Goal: Task Accomplishment & Management: Complete application form

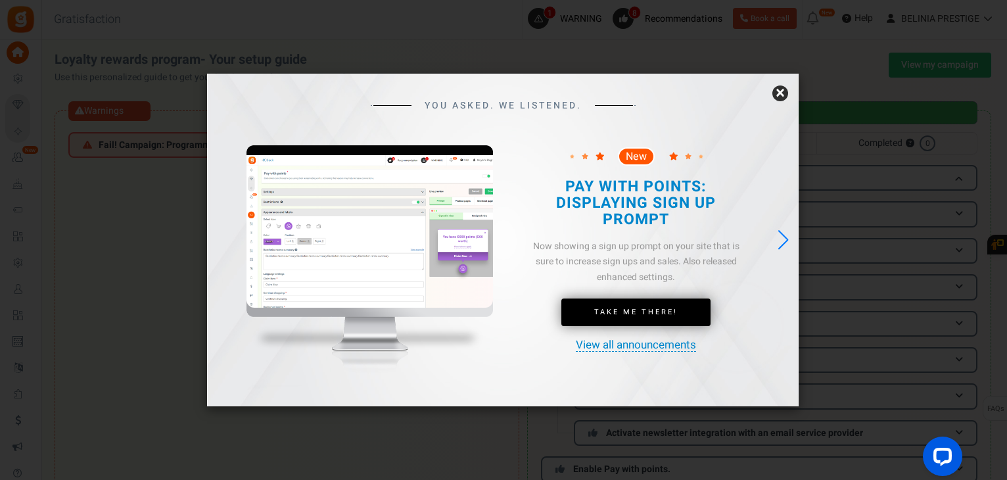
click at [785, 93] on link "×" at bounding box center [780, 93] width 16 height 16
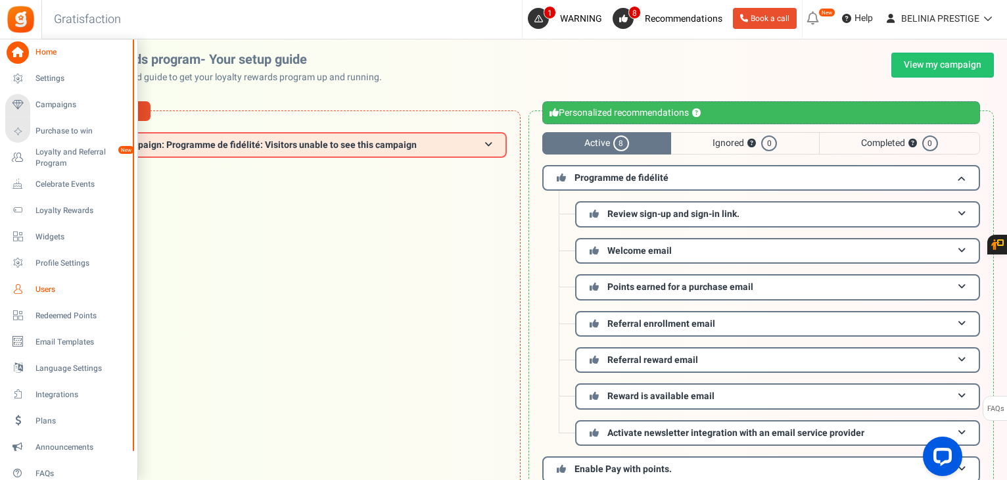
click at [59, 287] on span "Users" at bounding box center [81, 289] width 92 height 11
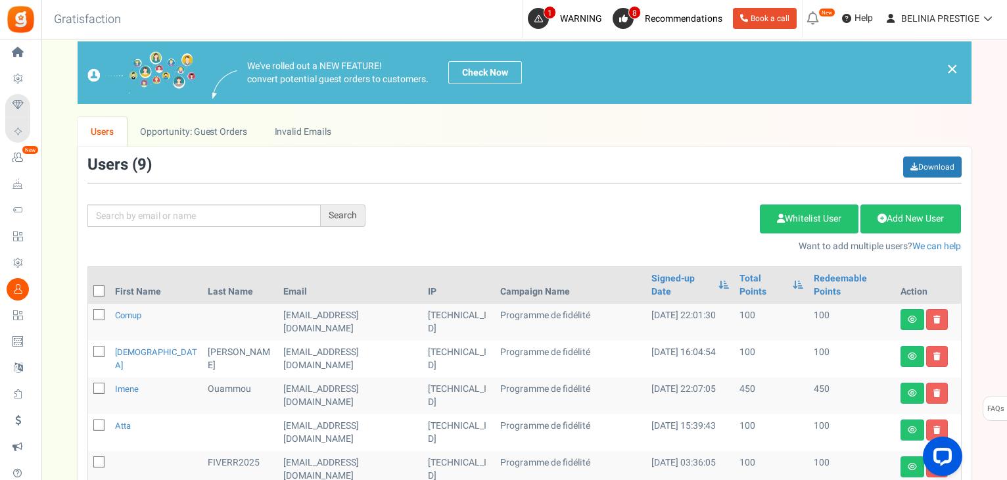
scroll to position [95, 0]
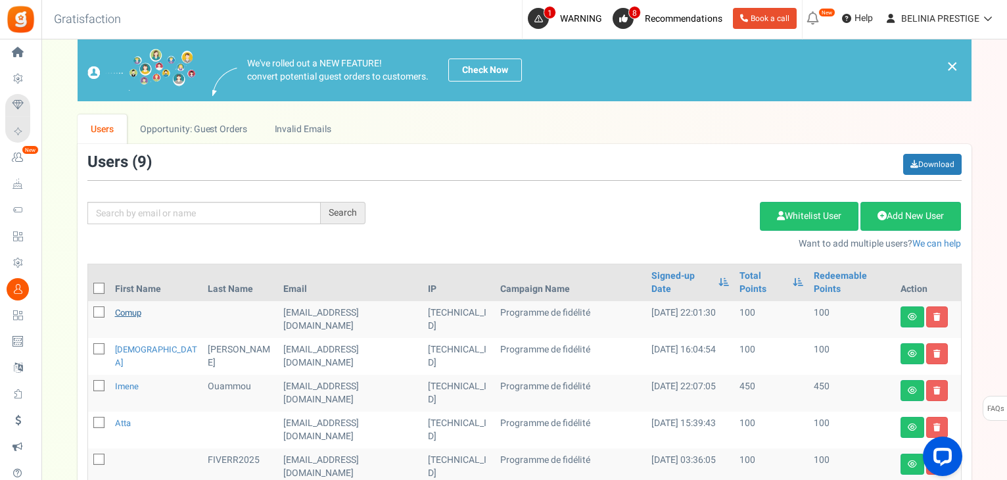
click at [121, 306] on link "comup" at bounding box center [128, 312] width 26 height 12
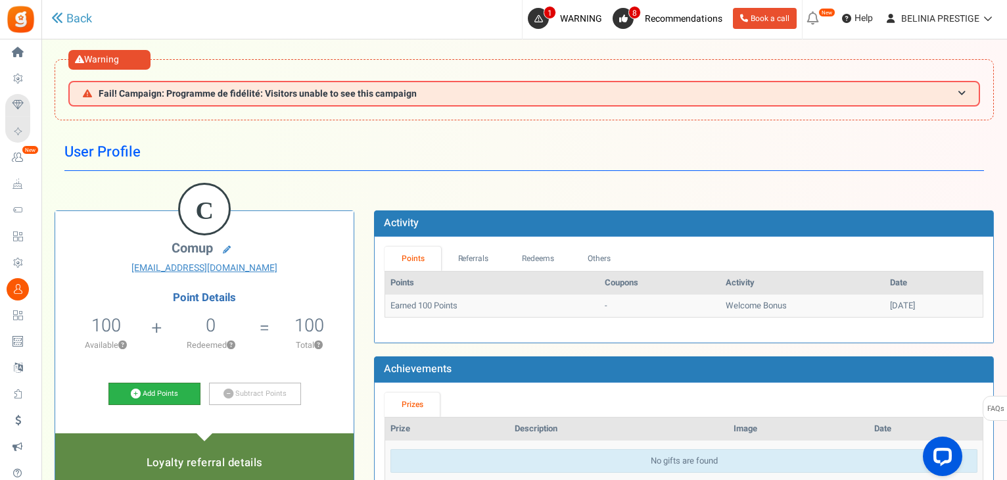
click at [163, 386] on link "Add Points" at bounding box center [154, 394] width 92 height 22
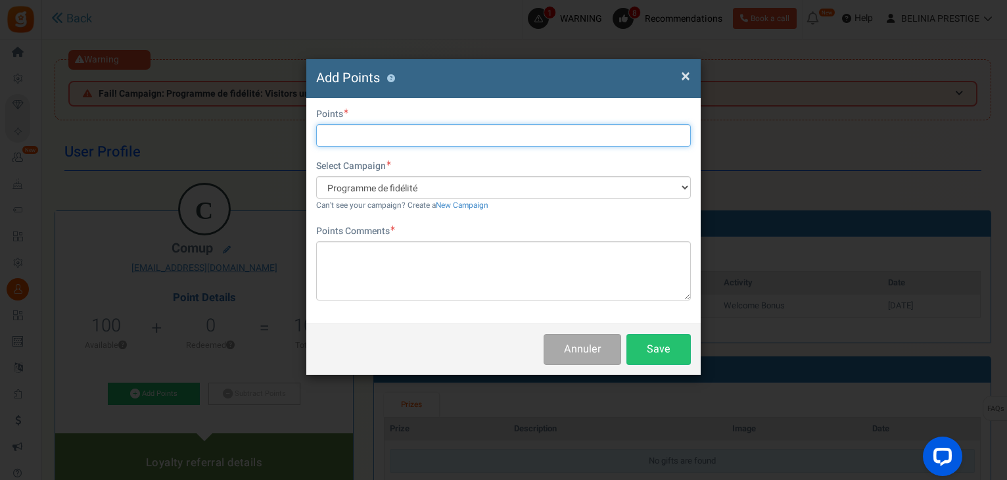
click at [387, 140] on input "text" at bounding box center [503, 135] width 375 height 22
click at [369, 139] on input "text" at bounding box center [503, 135] width 375 height 22
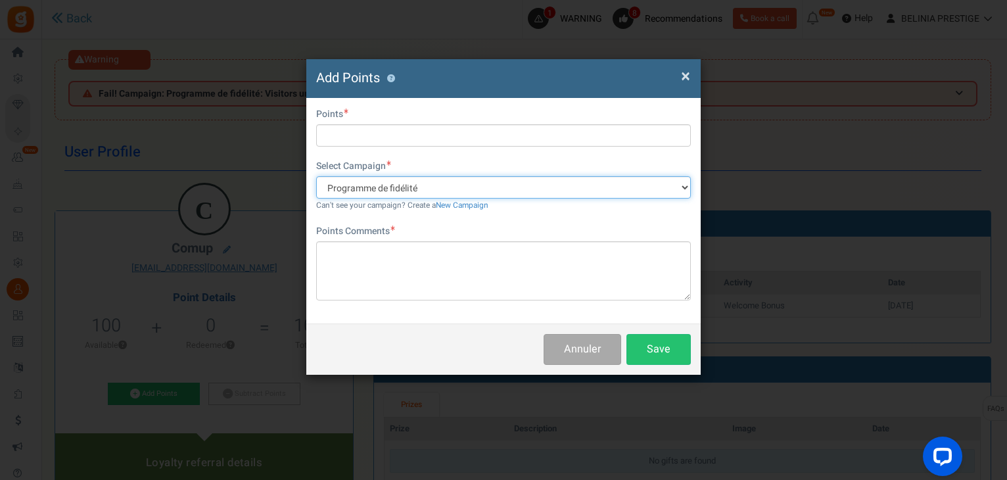
click at [397, 186] on select "Programme de fidélité" at bounding box center [503, 187] width 375 height 22
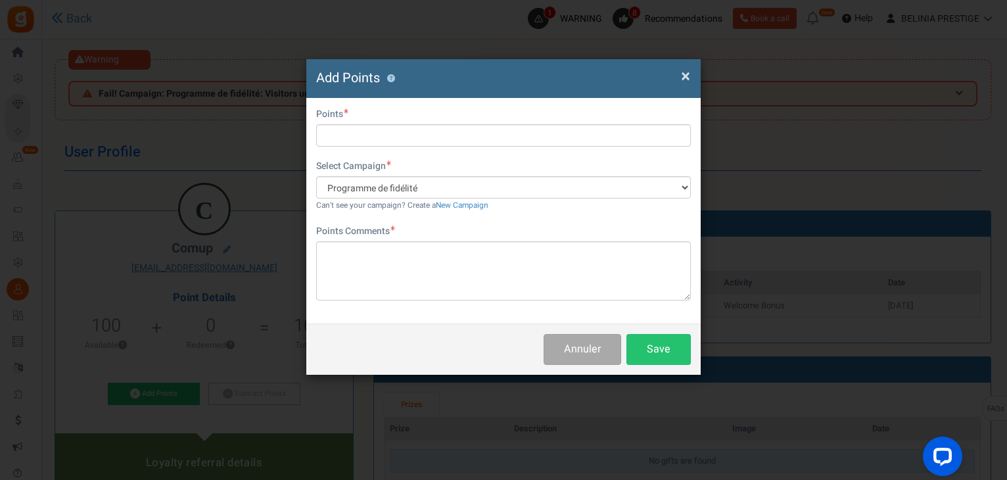
click at [684, 70] on span "×" at bounding box center [685, 76] width 9 height 25
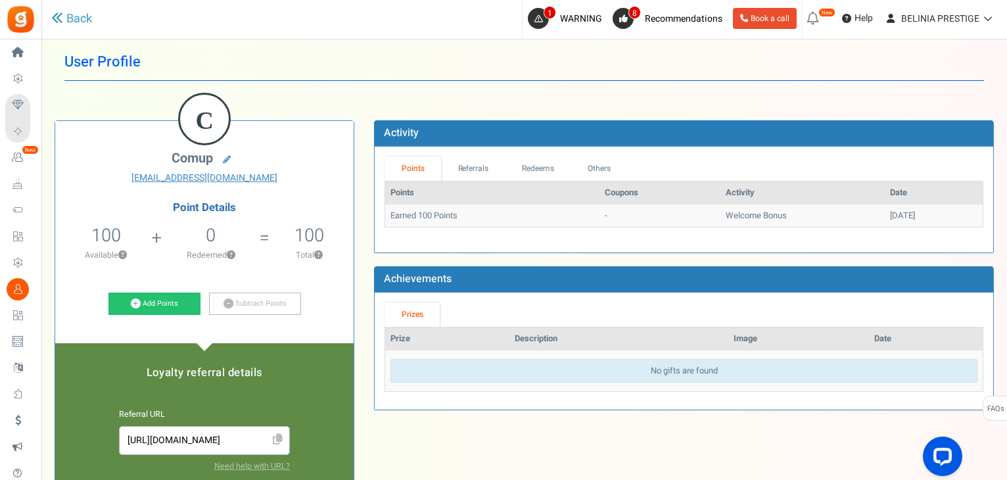
scroll to position [85, 0]
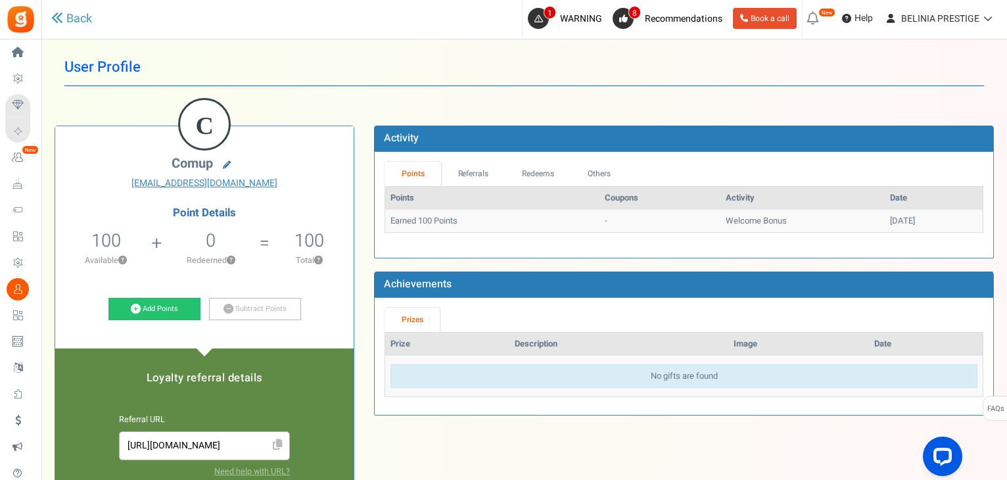
click at [224, 164] on icon at bounding box center [227, 165] width 8 height 8
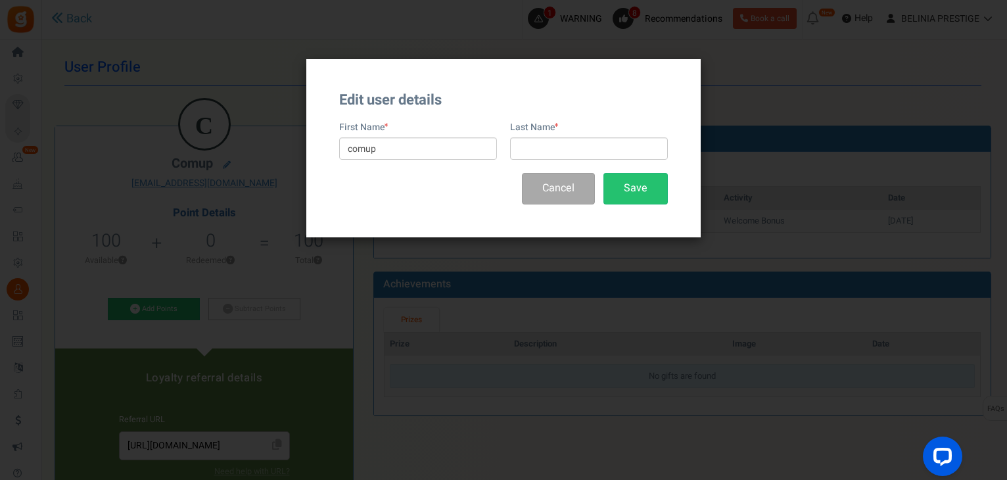
click at [605, 307] on div "Edit user details First Name comup Last Name Cancel Save" at bounding box center [503, 240] width 1007 height 480
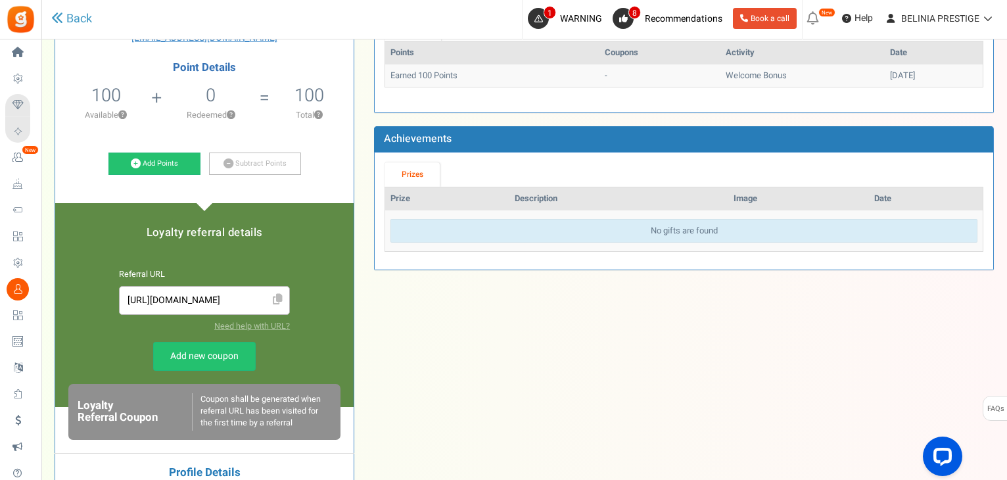
scroll to position [171, 0]
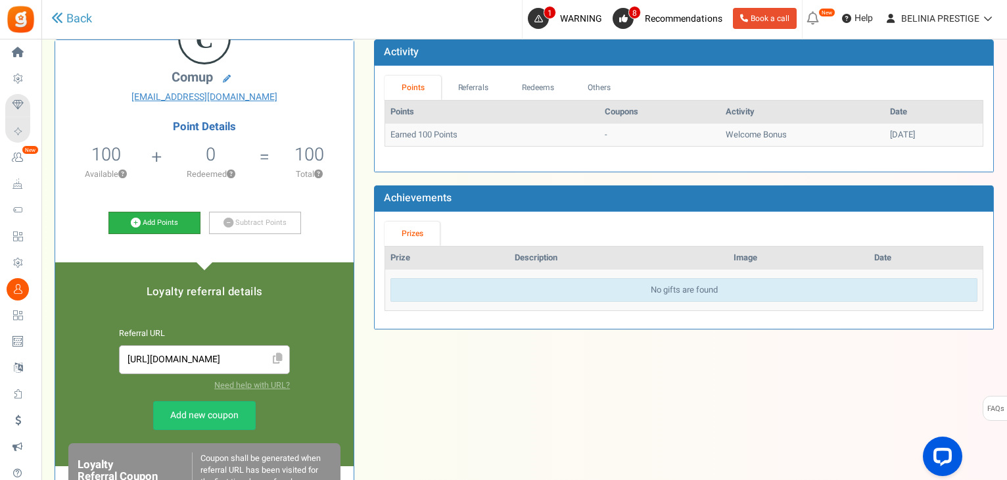
click at [134, 224] on icon at bounding box center [136, 223] width 10 height 10
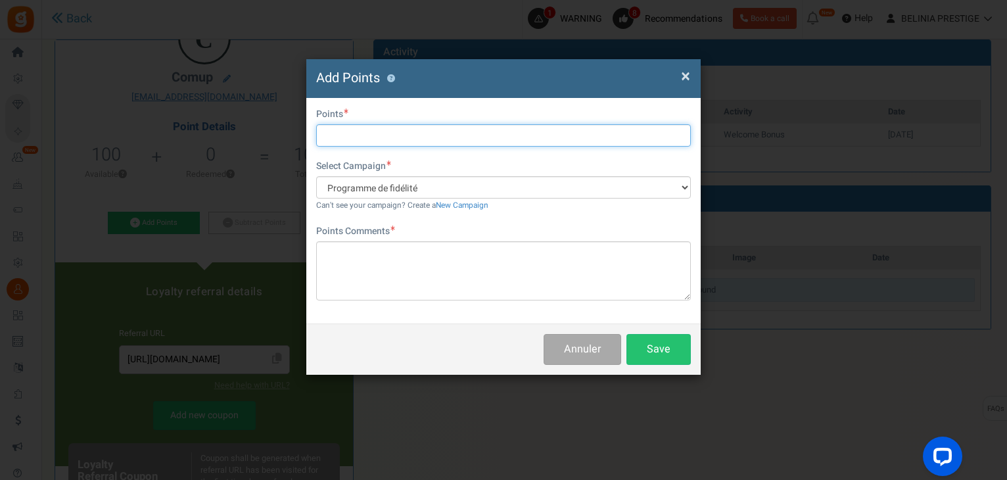
click at [378, 138] on input "text" at bounding box center [503, 135] width 375 height 22
type input "10"
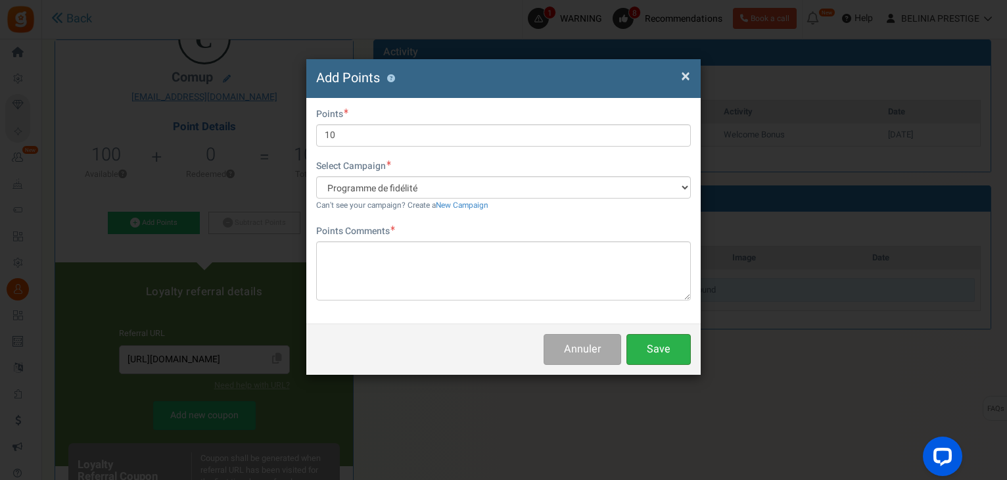
click at [634, 342] on button "Save" at bounding box center [658, 349] width 64 height 31
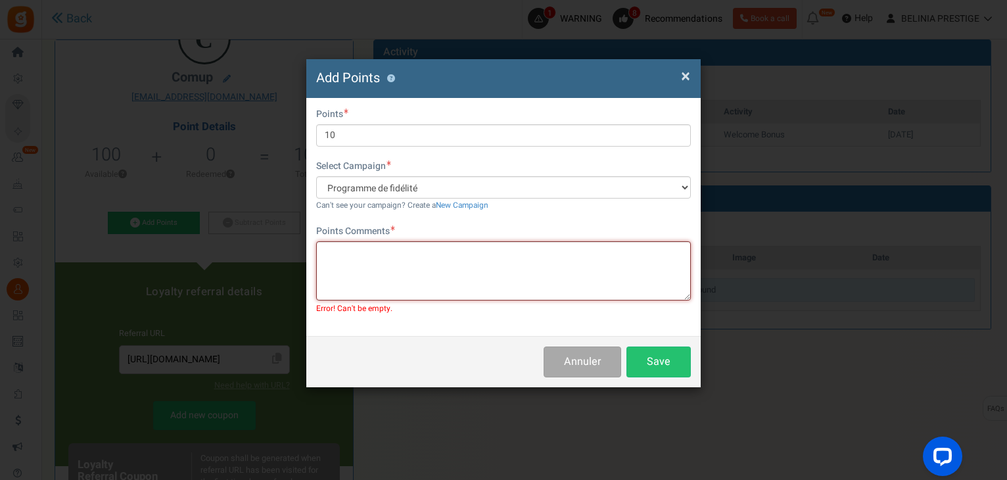
click at [384, 250] on textarea at bounding box center [503, 270] width 375 height 59
type textarea "Point test"
click at [663, 377] on button "Save" at bounding box center [658, 361] width 64 height 31
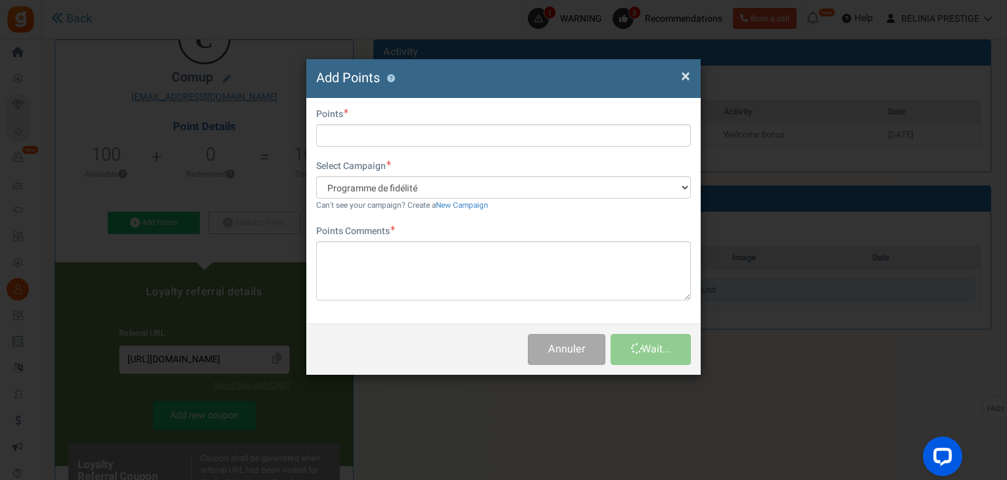
scroll to position [0, 0]
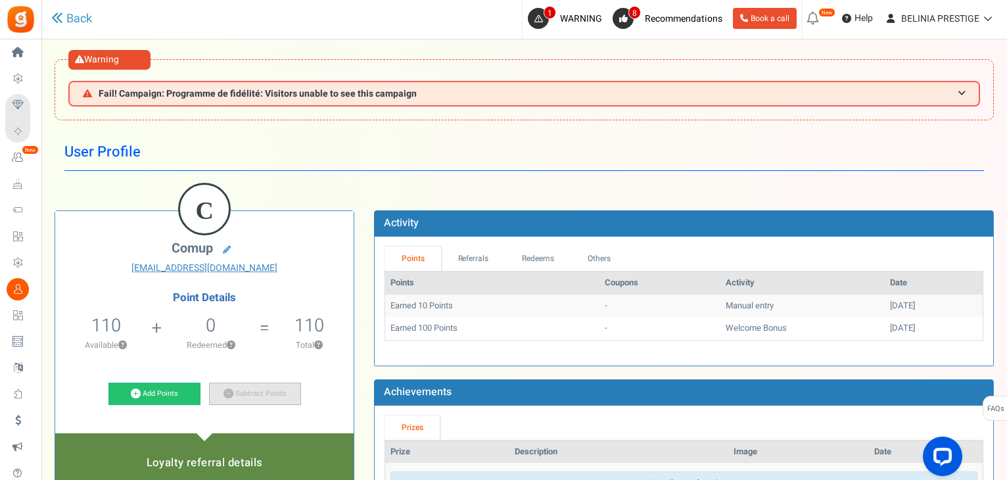
click at [226, 383] on link "Subtract Points" at bounding box center [255, 394] width 92 height 22
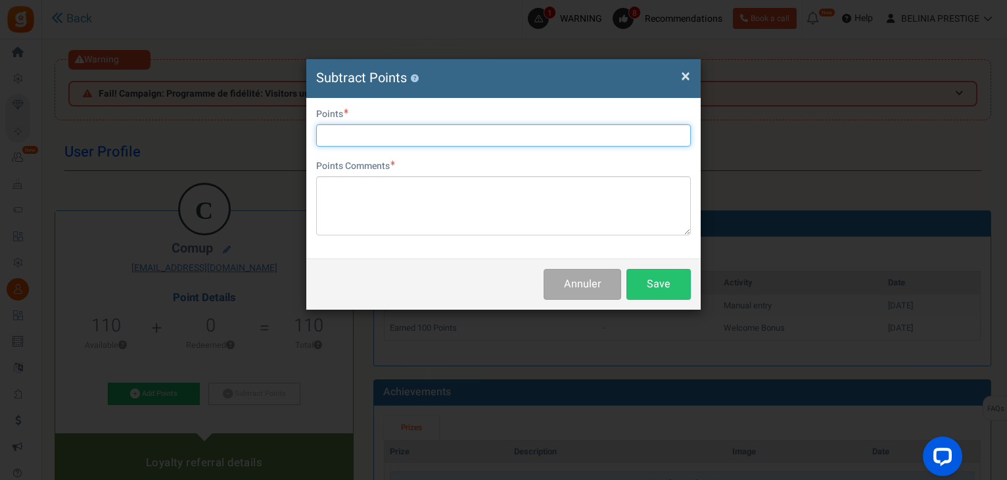
click at [379, 133] on input "text" at bounding box center [503, 135] width 375 height 22
type input "1"
type input "5"
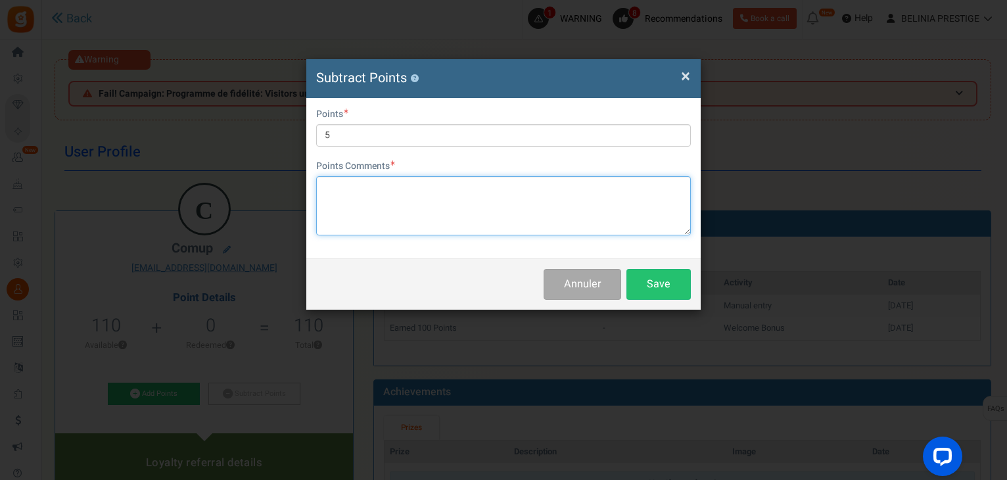
click at [391, 225] on textarea at bounding box center [503, 205] width 375 height 59
type textarea "Point test"
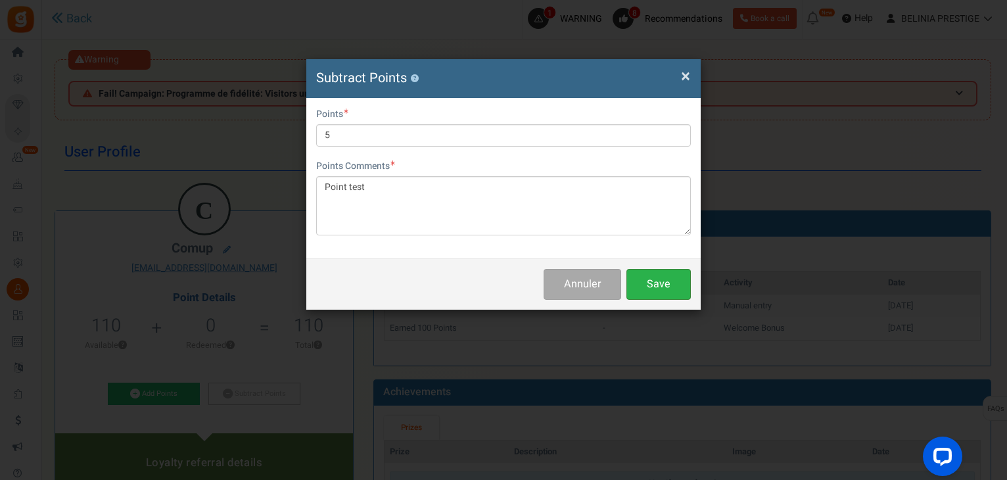
click at [670, 290] on button "Save" at bounding box center [658, 284] width 64 height 31
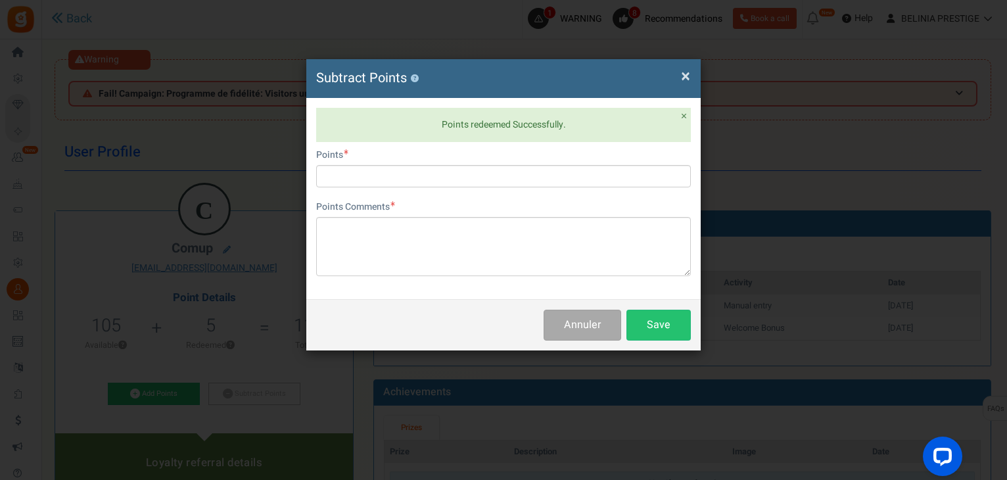
click at [688, 74] on span "×" at bounding box center [685, 76] width 9 height 25
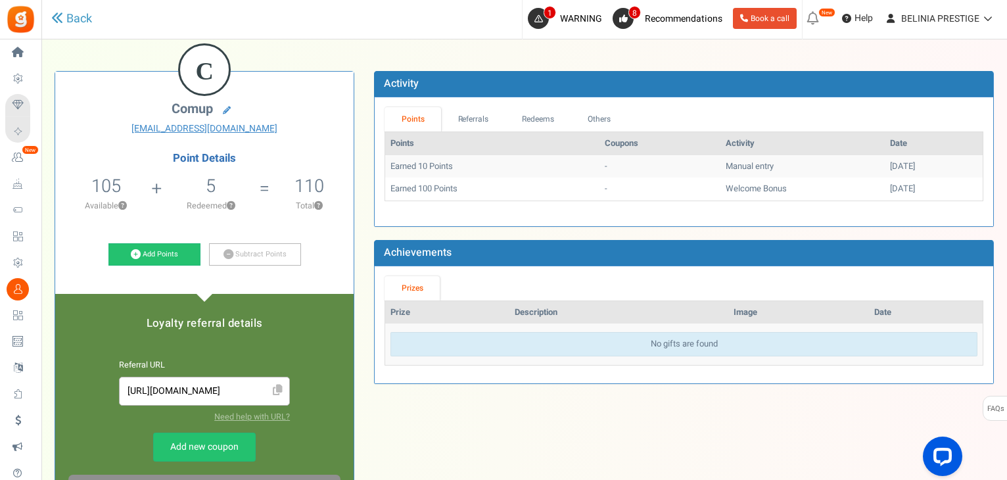
scroll to position [139, 0]
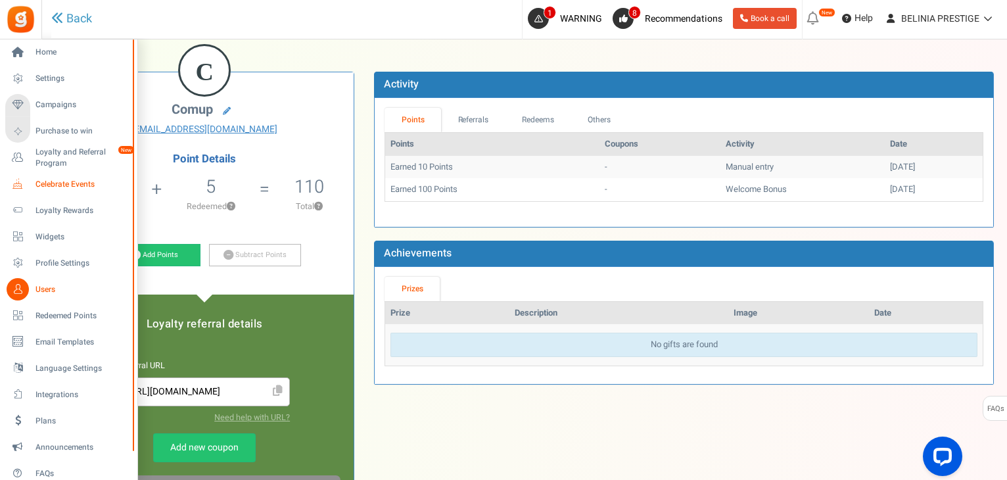
click at [62, 182] on span "Celebrate Events" at bounding box center [81, 184] width 92 height 11
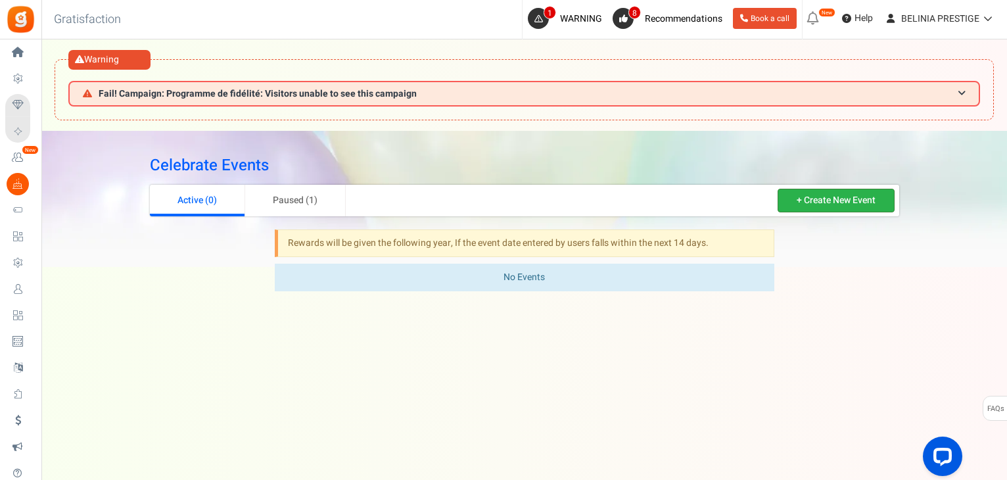
click at [793, 198] on link "+ Create New Event" at bounding box center [836, 201] width 117 height 24
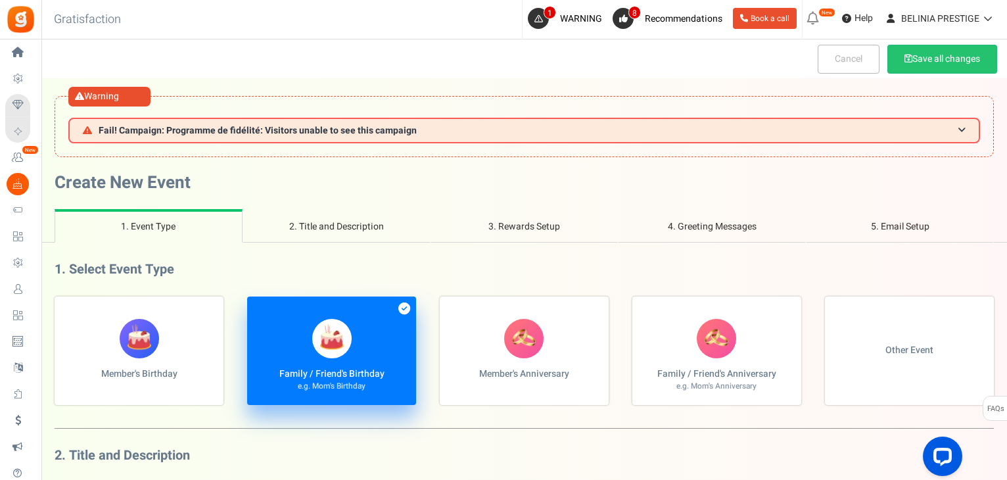
click at [143, 358] on label "Member's Birthday" at bounding box center [139, 350] width 169 height 108
click at [63, 308] on input "Member's Birthday" at bounding box center [59, 303] width 9 height 9
radio input "true"
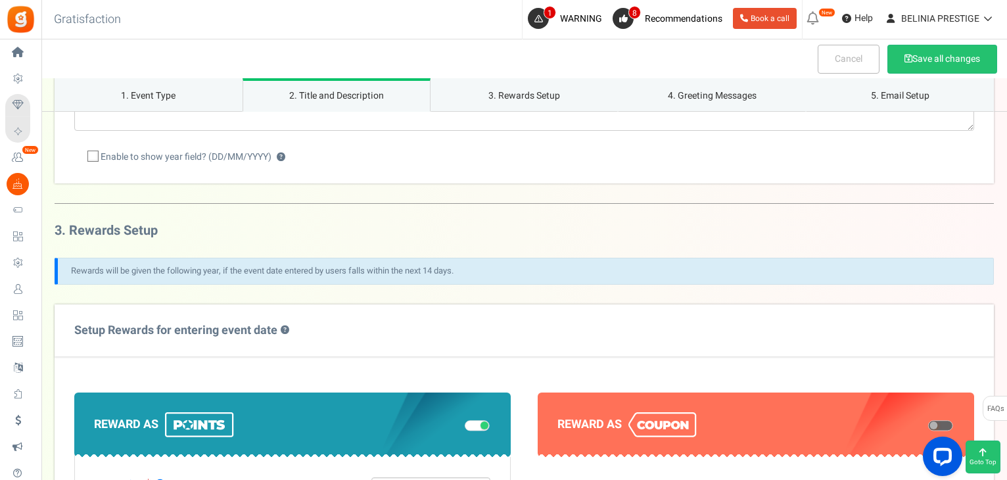
scroll to position [500, 0]
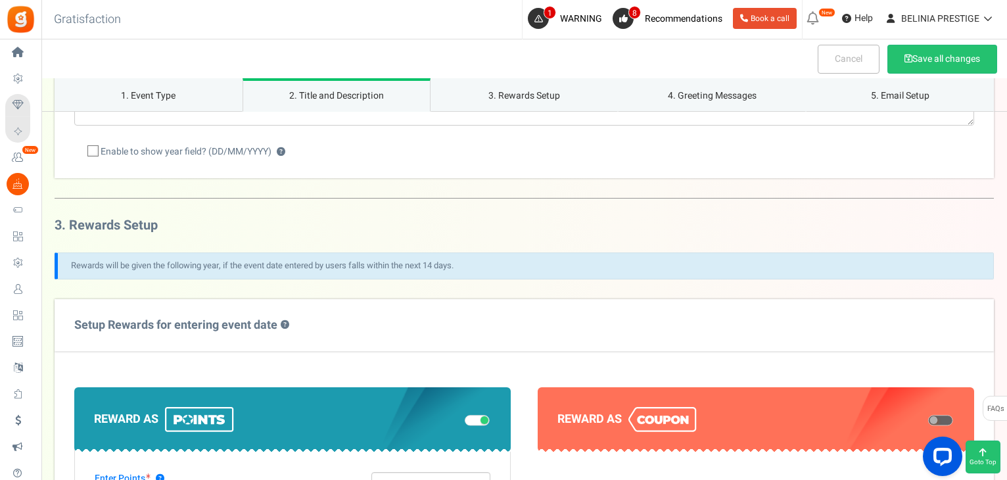
click at [91, 148] on icon at bounding box center [93, 151] width 9 height 9
click at [83, 148] on input "Enable to show year field? (DD/MM/YYYY) ?" at bounding box center [78, 152] width 9 height 9
checkbox input "true"
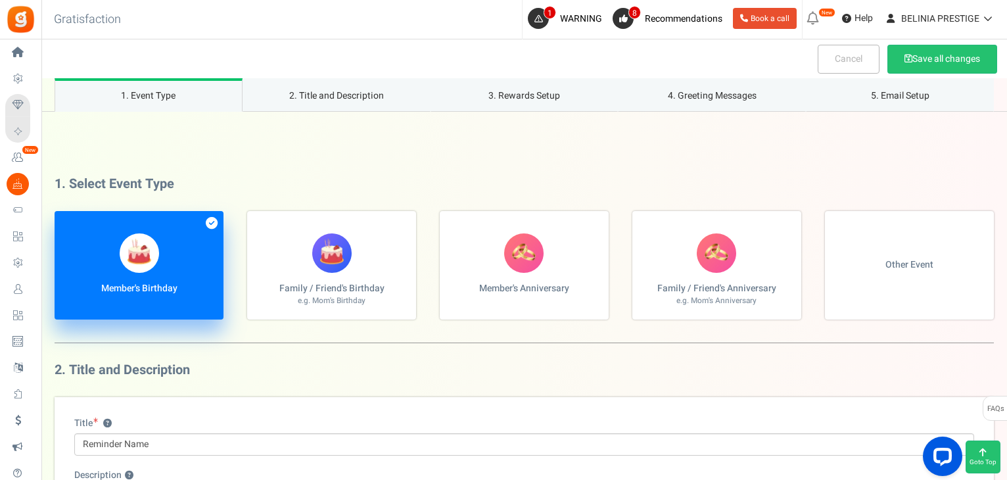
scroll to position [0, 0]
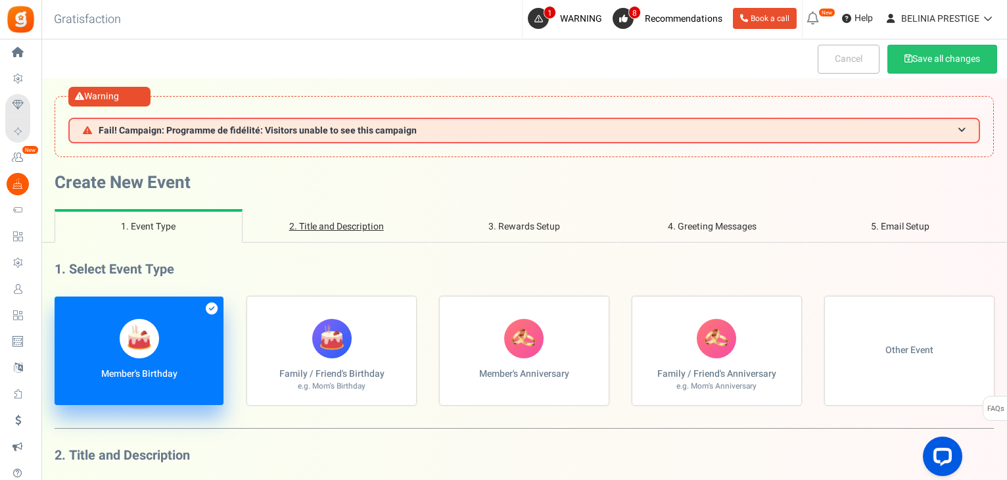
click at [360, 229] on link "2. Title and Description" at bounding box center [337, 226] width 188 height 34
click at [483, 240] on link "3. Rewards Setup" at bounding box center [525, 226] width 188 height 34
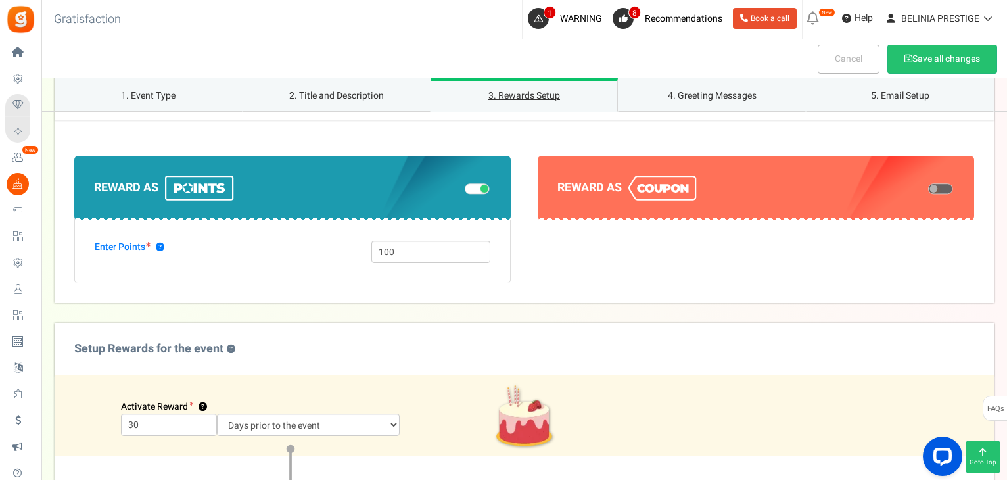
scroll to position [894, 0]
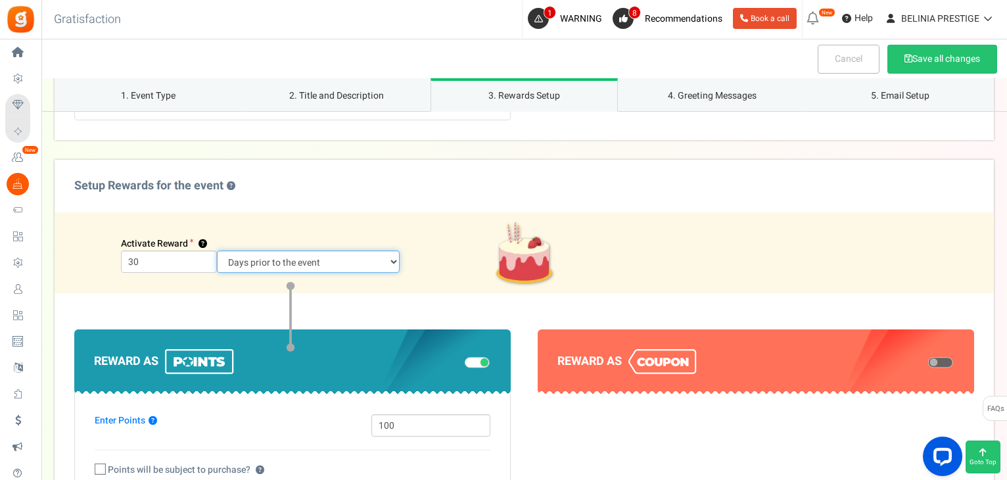
click at [348, 267] on select "Days prior to the event On the event date" at bounding box center [308, 261] width 183 height 22
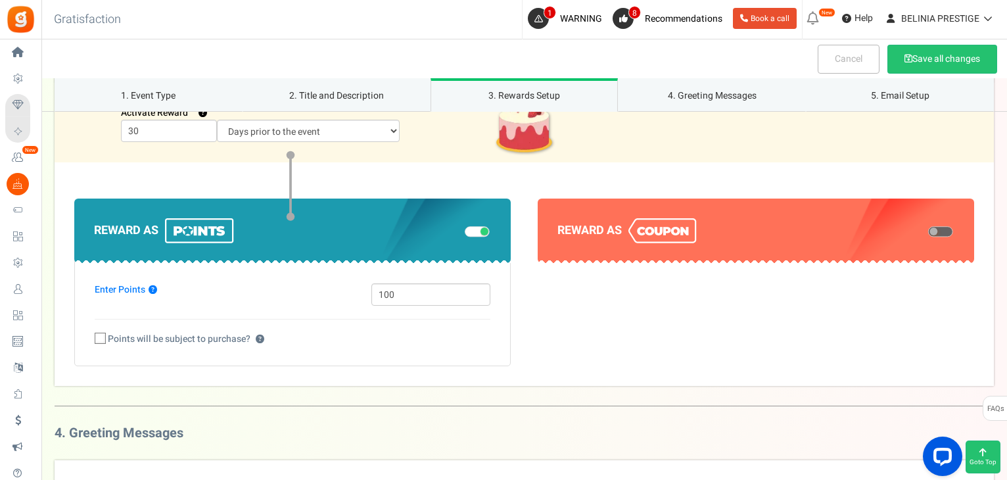
click at [342, 329] on div "Enter Points ? 100 Points will be subject to purchase? ?" at bounding box center [292, 311] width 436 height 110
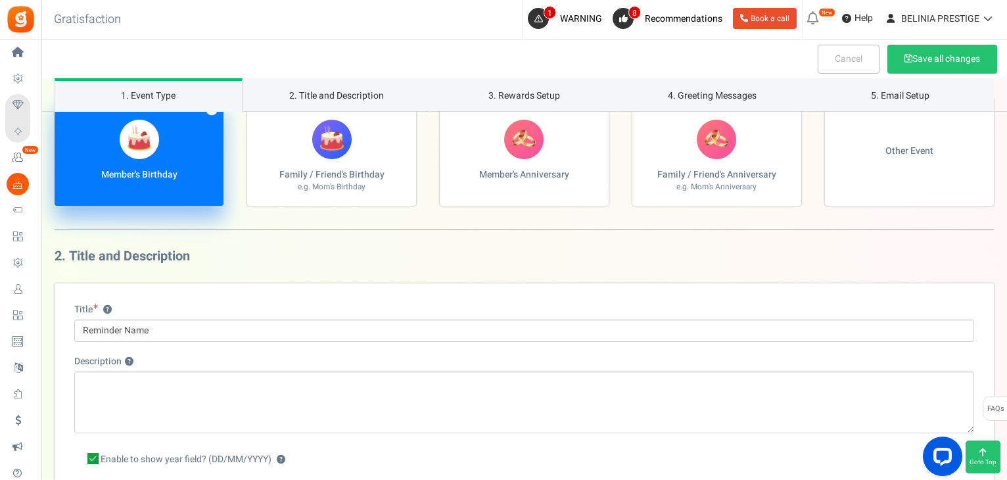
scroll to position [189, 0]
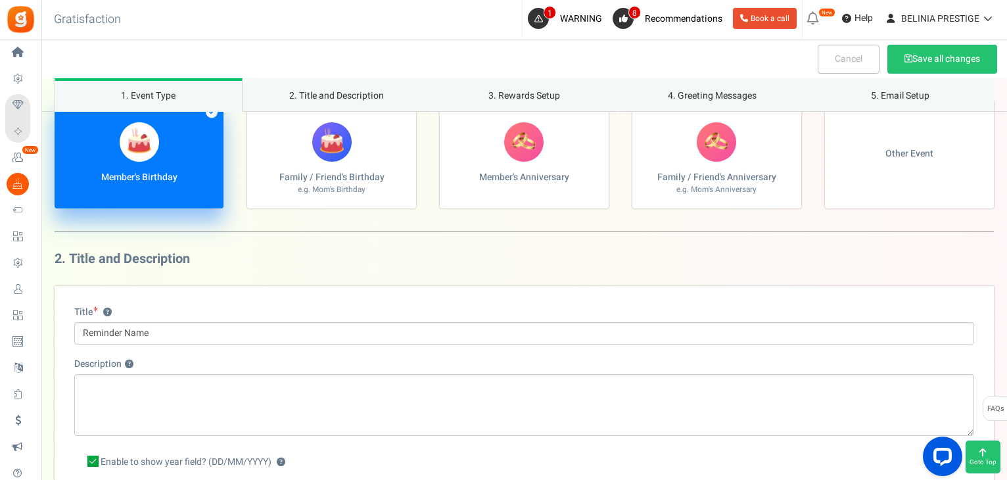
click at [905, 152] on span "Other Event" at bounding box center [909, 153] width 48 height 13
click at [63, 111] on input "Other Event" at bounding box center [59, 107] width 9 height 9
radio input "true"
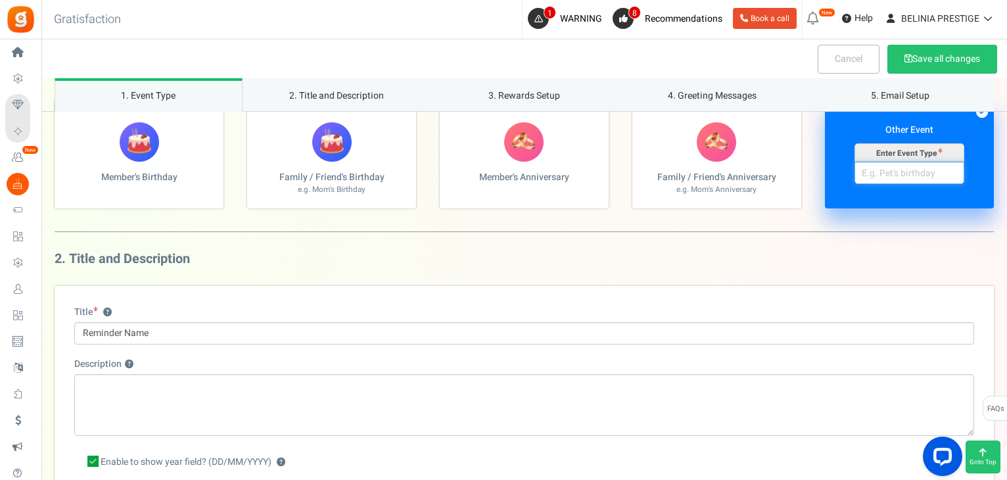
click at [890, 172] on input "Other Event Enter Event Type" at bounding box center [910, 173] width 110 height 22
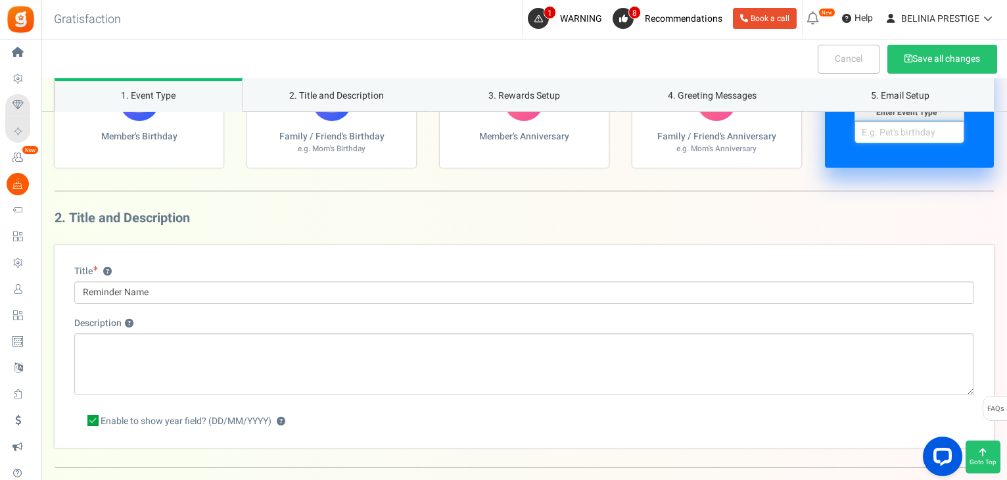
scroll to position [142, 0]
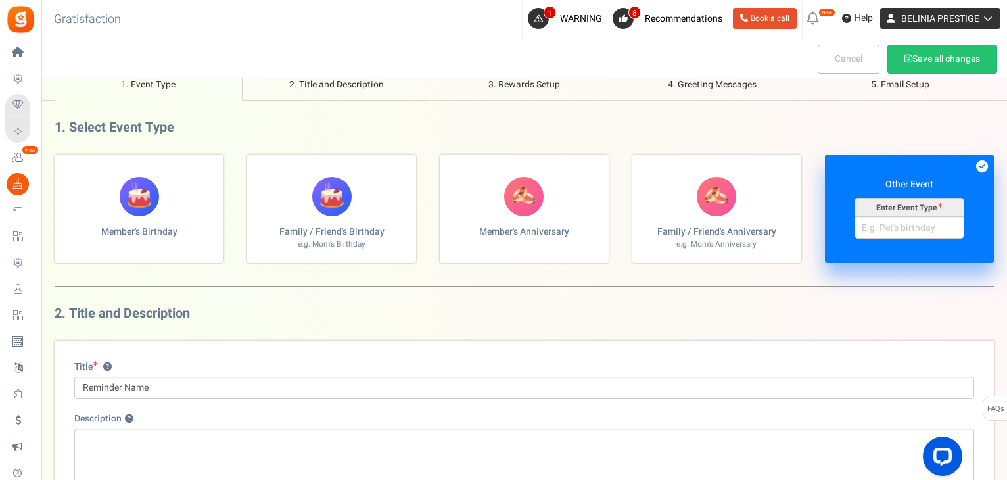
click at [935, 17] on span "BELINIA PRESTIGE" at bounding box center [940, 19] width 78 height 14
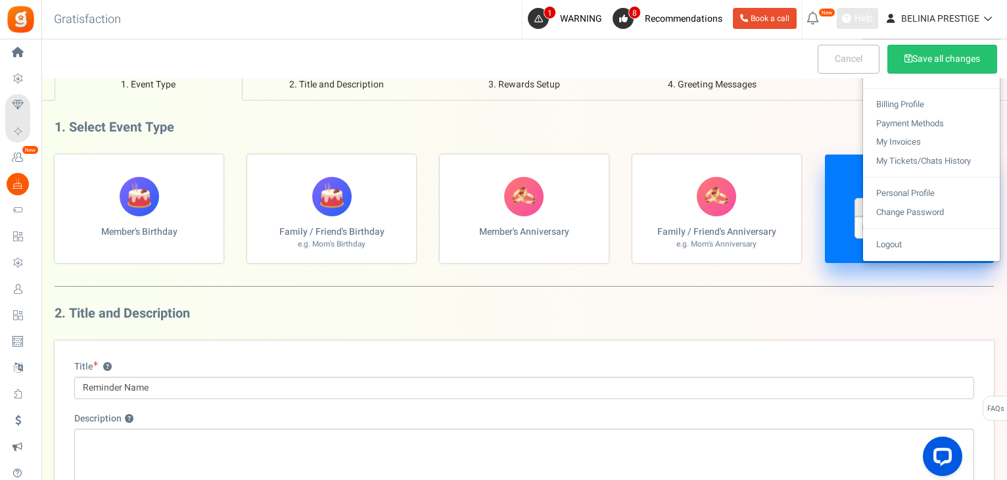
click at [873, 14] on span "Help" at bounding box center [862, 18] width 22 height 13
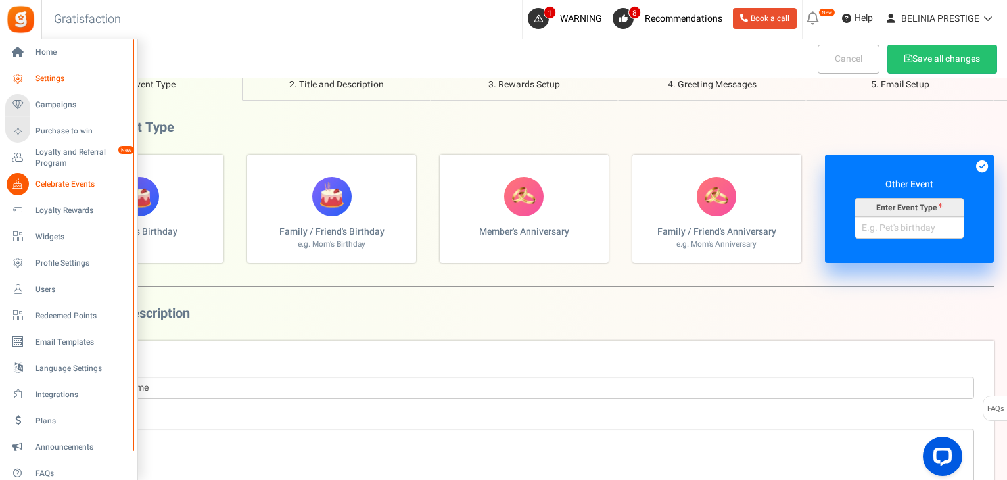
click at [40, 72] on link "Settings" at bounding box center [68, 79] width 126 height 22
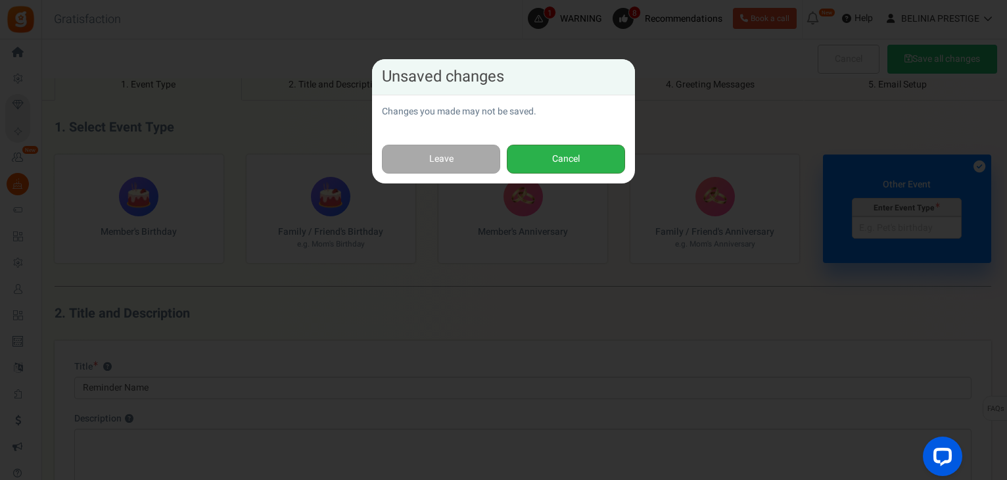
click at [538, 161] on button "Cancel" at bounding box center [566, 160] width 118 height 30
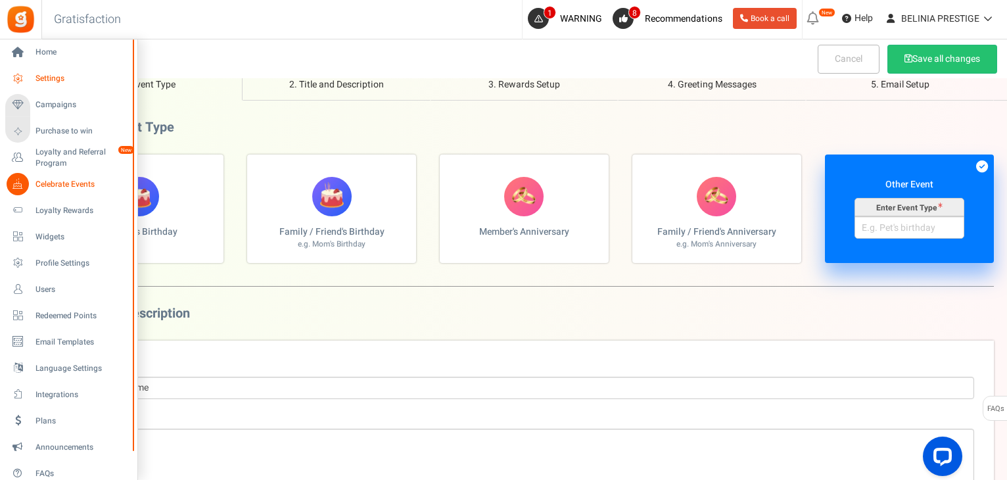
click at [43, 79] on span "Settings" at bounding box center [81, 78] width 92 height 11
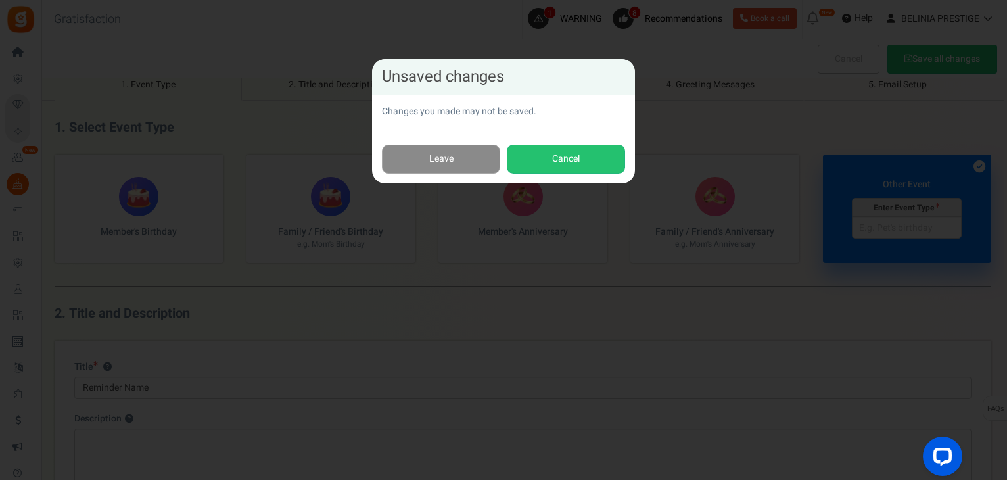
click at [452, 161] on link "Leave" at bounding box center [441, 160] width 118 height 30
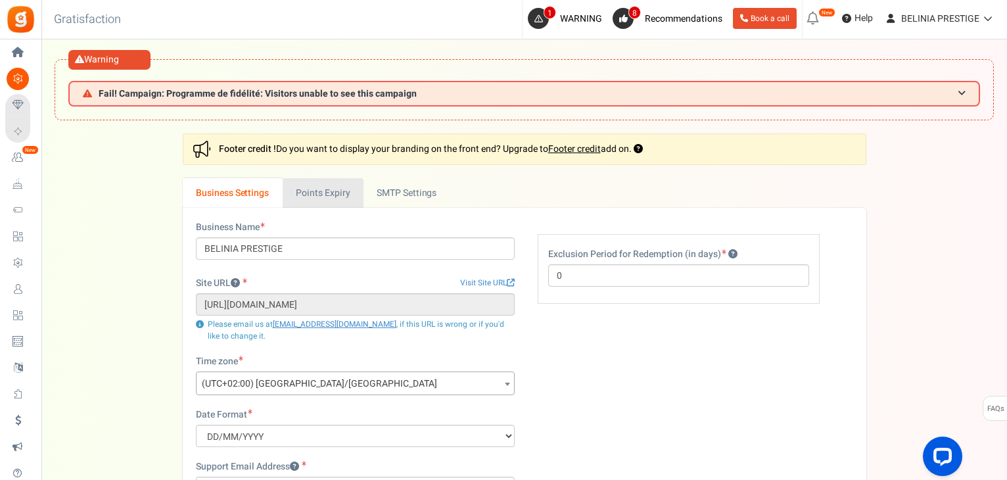
click at [308, 183] on link "Points Expiry" at bounding box center [323, 193] width 81 height 30
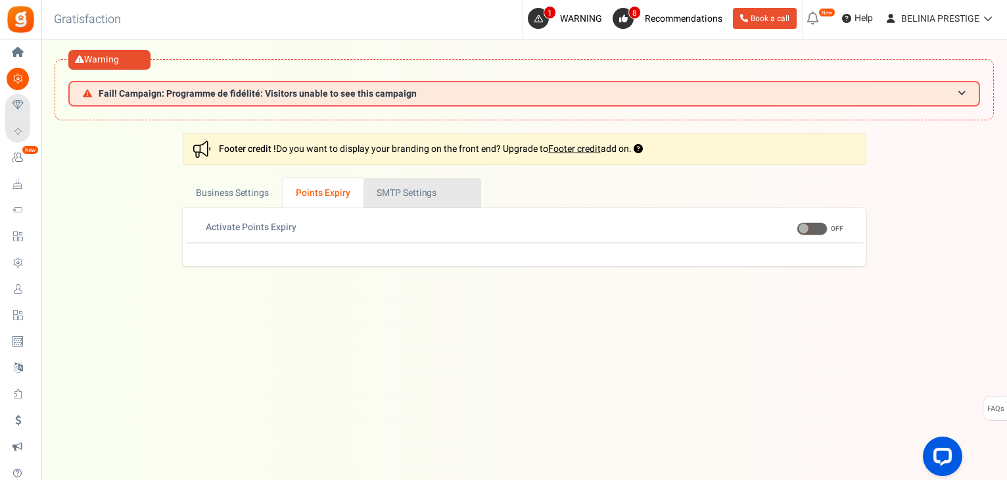
click at [402, 187] on link "Active SMTP Settings" at bounding box center [423, 193] width 118 height 30
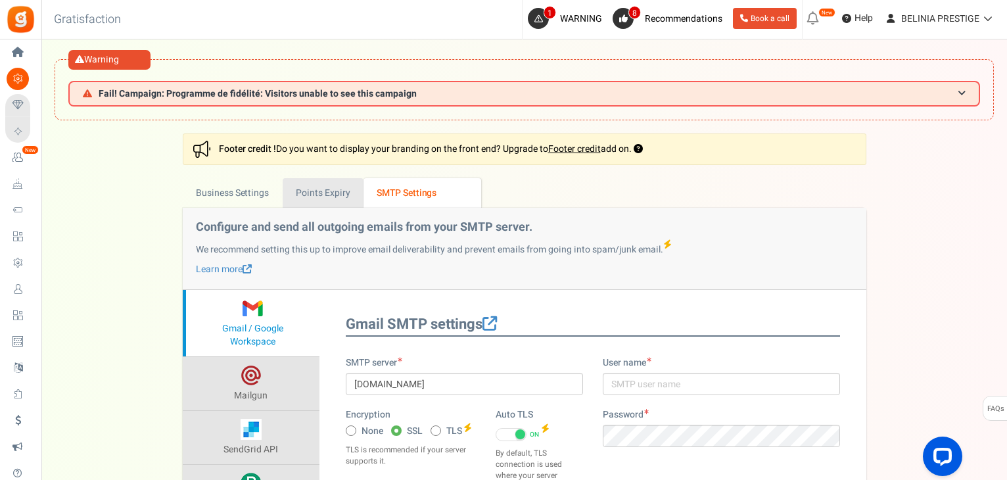
click at [323, 187] on link "Points Expiry" at bounding box center [323, 193] width 81 height 30
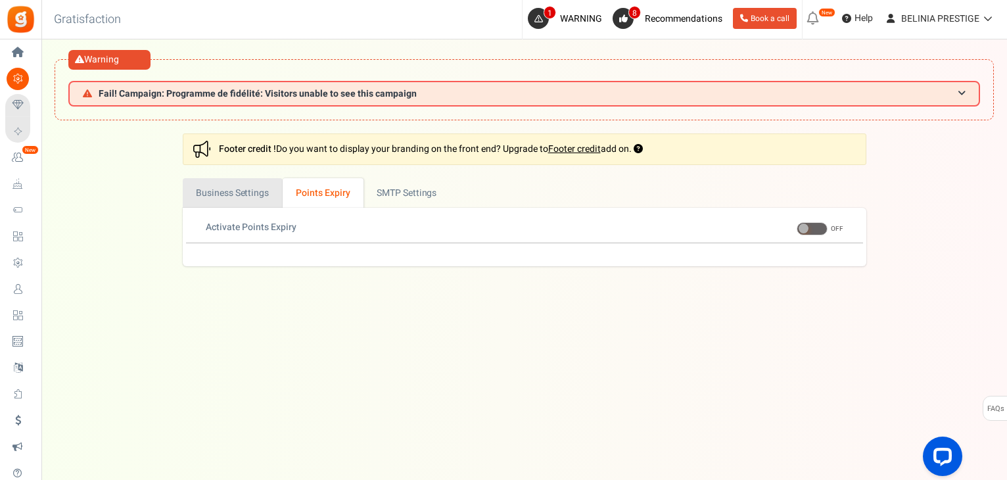
click at [224, 197] on link "Business Settings" at bounding box center [233, 193] width 100 height 30
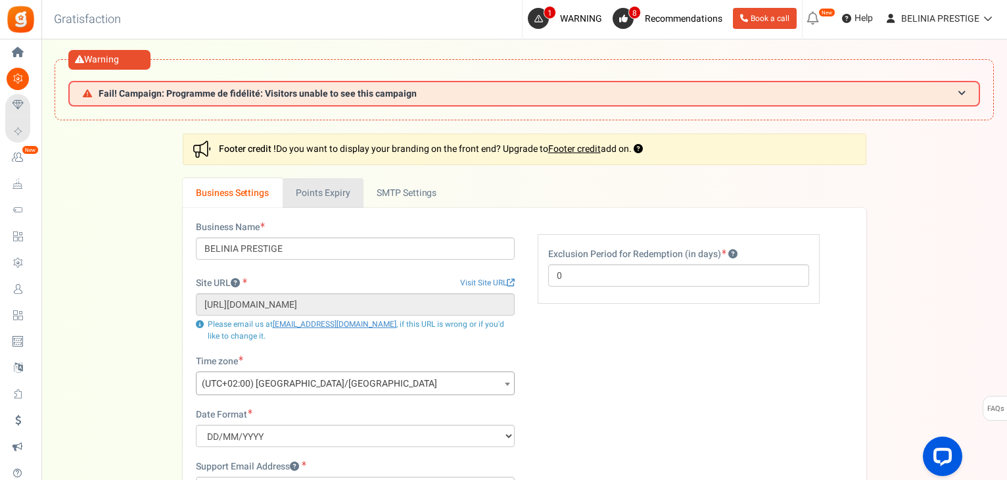
click at [295, 193] on link "Points Expiry" at bounding box center [323, 193] width 81 height 30
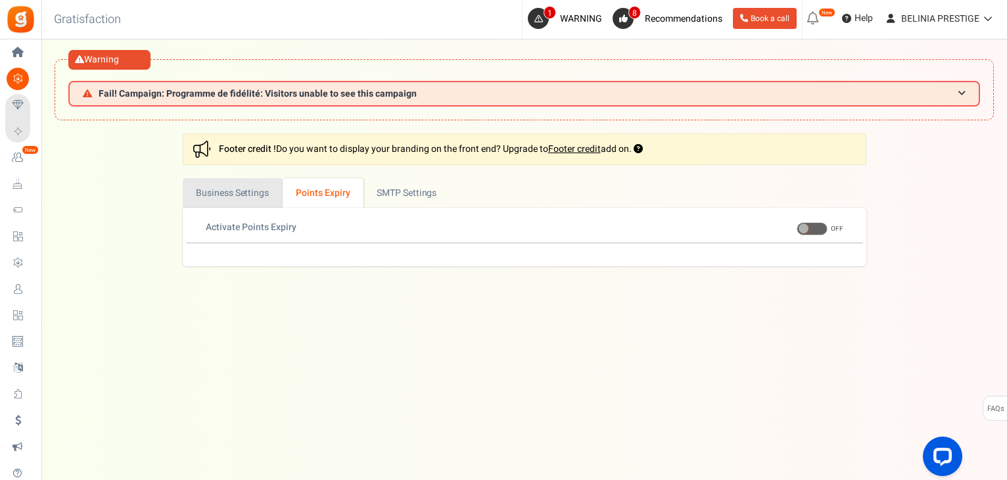
click at [229, 184] on link "Business Settings" at bounding box center [233, 193] width 100 height 30
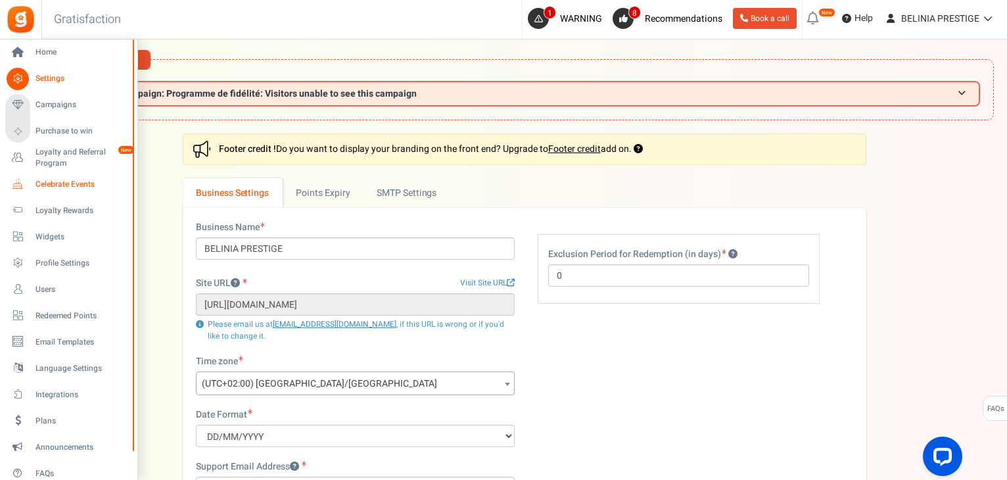
click at [61, 187] on span "Celebrate Events" at bounding box center [81, 184] width 92 height 11
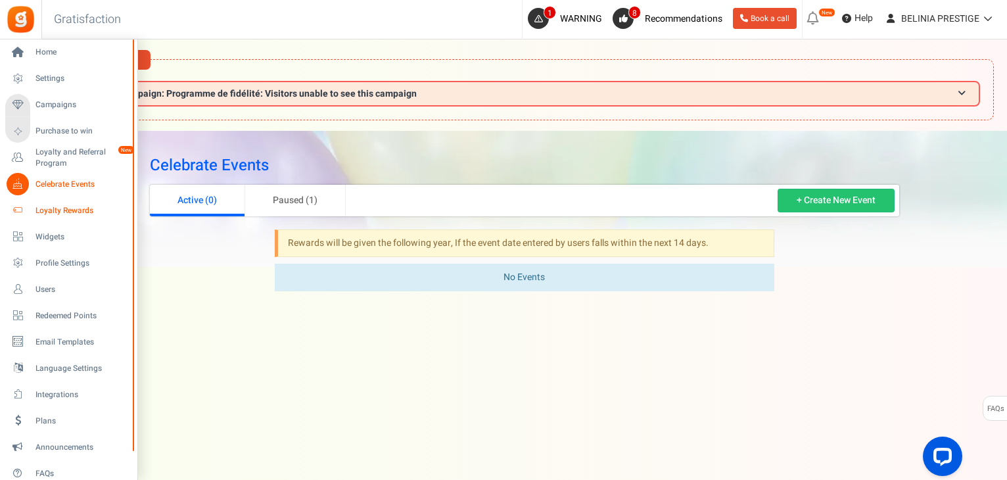
click at [80, 208] on span "Loyalty Rewards" at bounding box center [81, 210] width 92 height 11
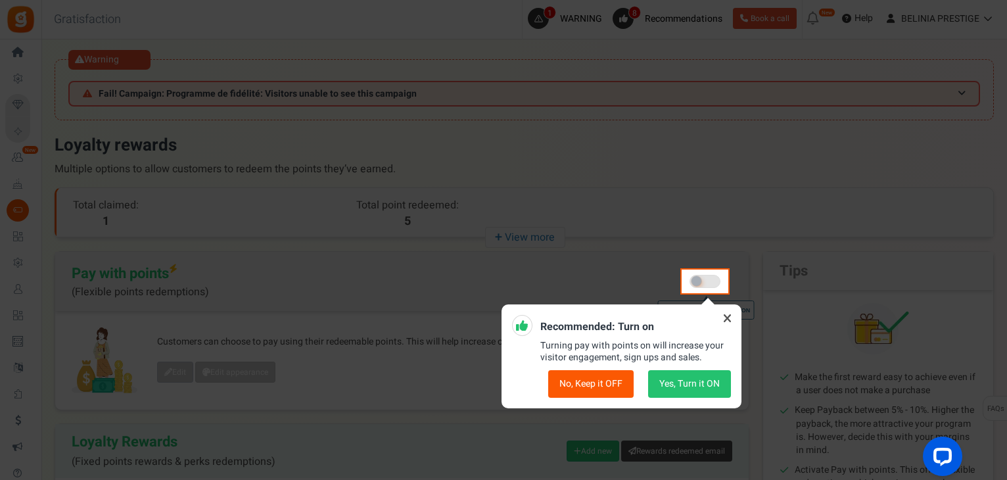
click at [732, 316] on icon at bounding box center [727, 318] width 21 height 21
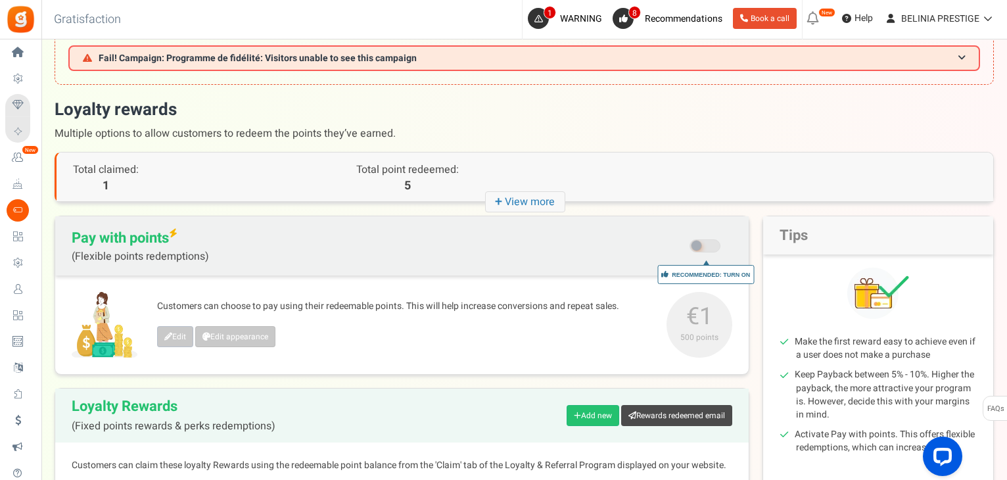
scroll to position [36, 0]
click at [693, 245] on span at bounding box center [697, 245] width 10 height 10
click at [706, 245] on input "Recommended: Turn On Are you sure? This will remove the flexi redemption option…" at bounding box center [706, 246] width 0 height 22
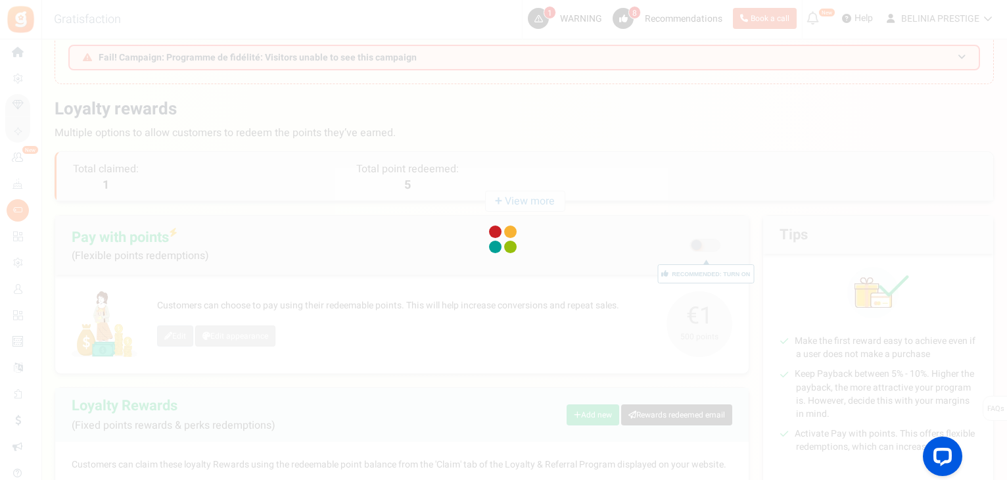
click at [693, 245] on div at bounding box center [503, 240] width 1007 height 480
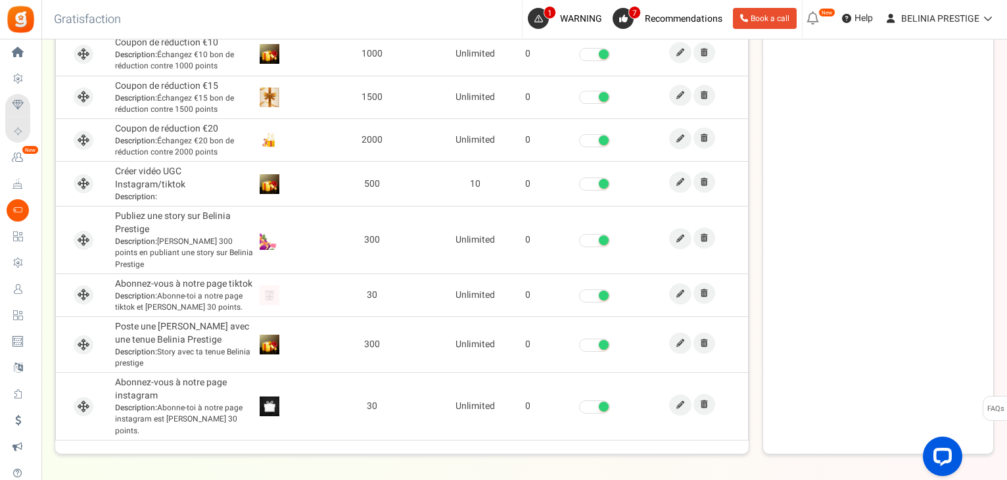
scroll to position [577, 0]
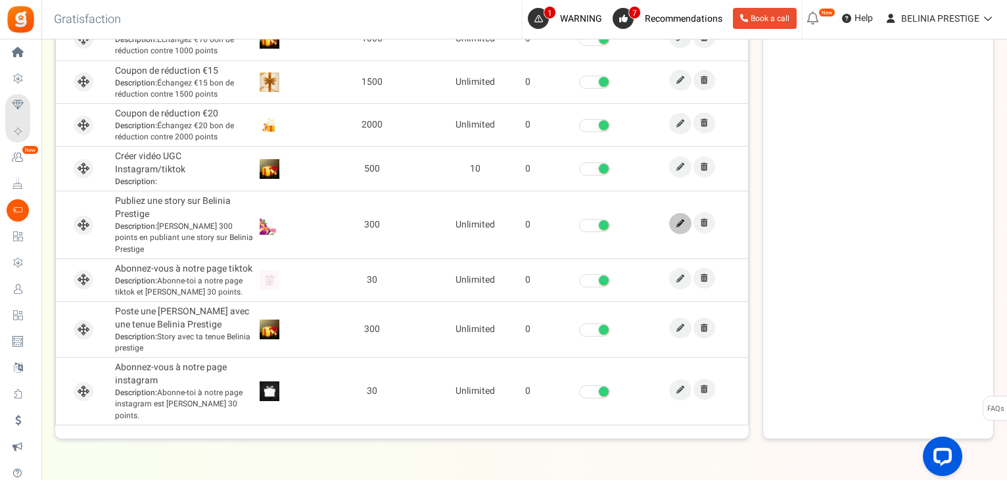
click at [681, 220] on icon at bounding box center [680, 224] width 8 height 8
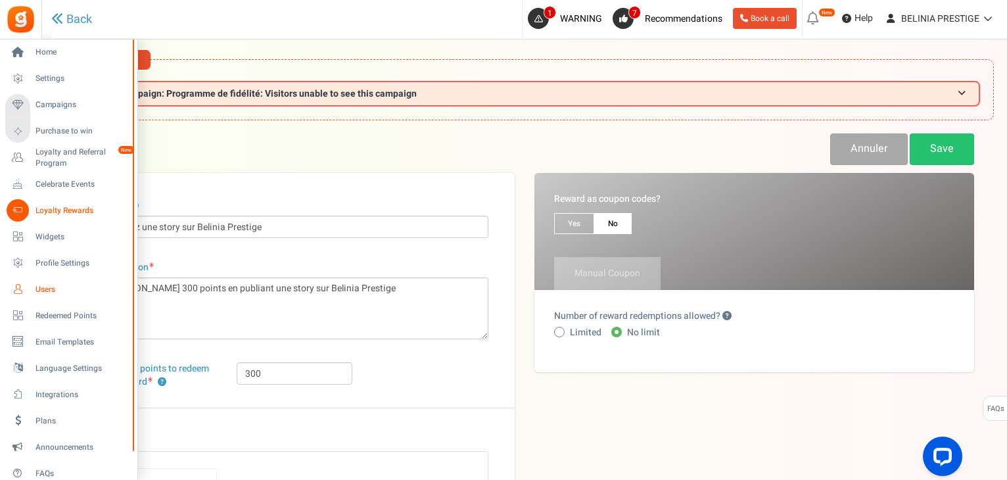
click at [58, 285] on span "Users" at bounding box center [81, 289] width 92 height 11
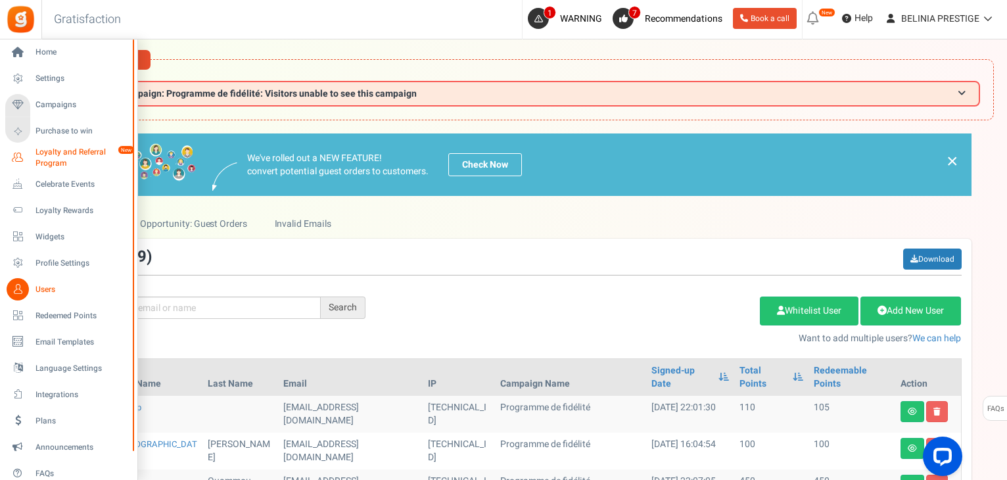
click at [72, 156] on span "Loyalty and Referral Program" at bounding box center [83, 158] width 96 height 22
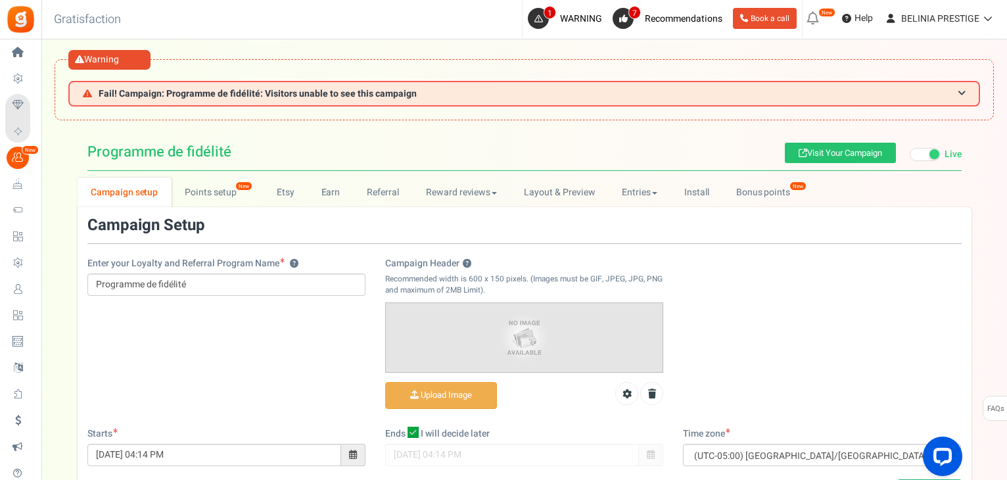
scroll to position [118, 0]
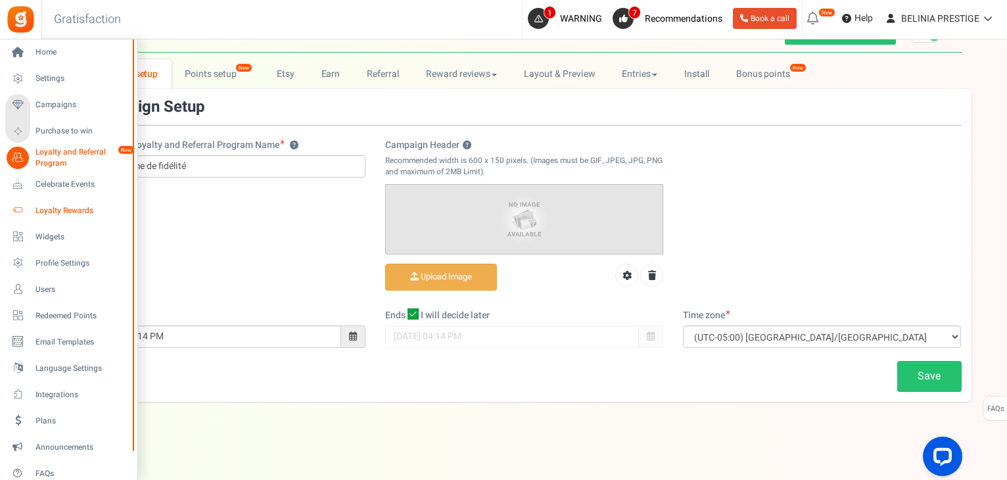
click at [70, 213] on span "Loyalty Rewards" at bounding box center [81, 210] width 92 height 11
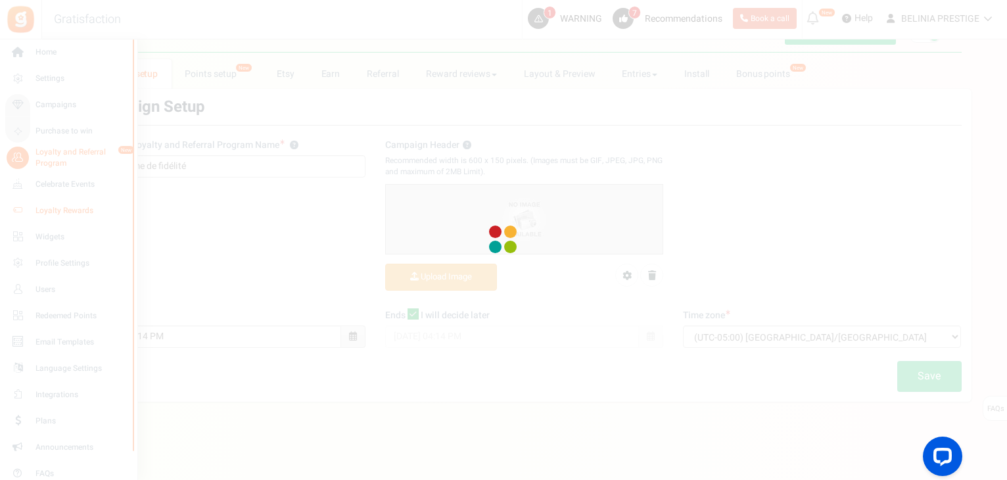
click at [70, 213] on div "Under maintenance we will be back soon We apologize for any inconvenience. The …" at bounding box center [524, 202] width 966 height 400
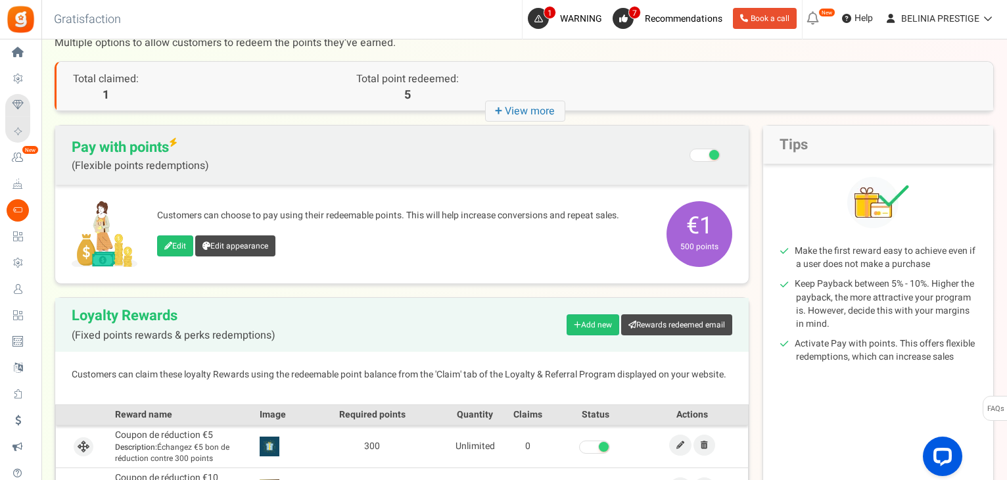
scroll to position [123, 0]
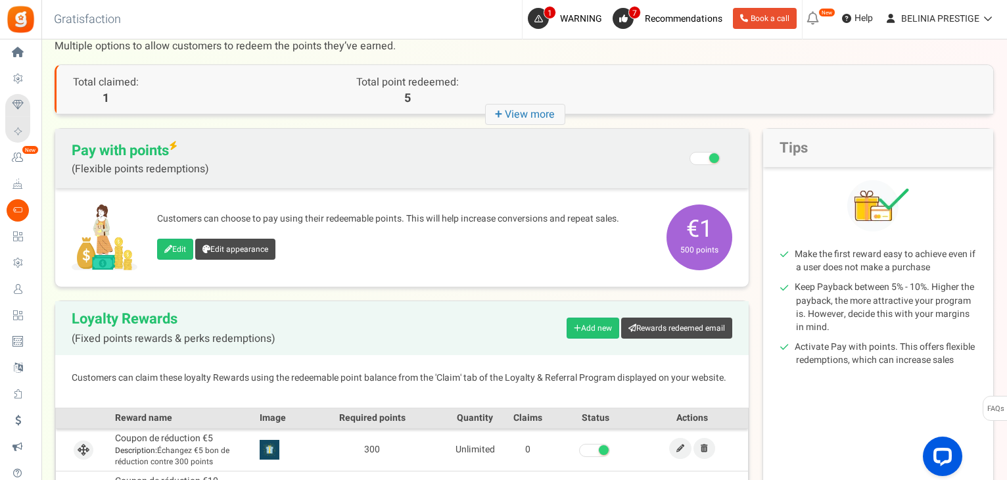
click at [702, 155] on span at bounding box center [705, 158] width 31 height 13
click at [706, 155] on input "Recommended: Turn On Are you sure? This will remove the flexi redemption option…" at bounding box center [706, 160] width 0 height 22
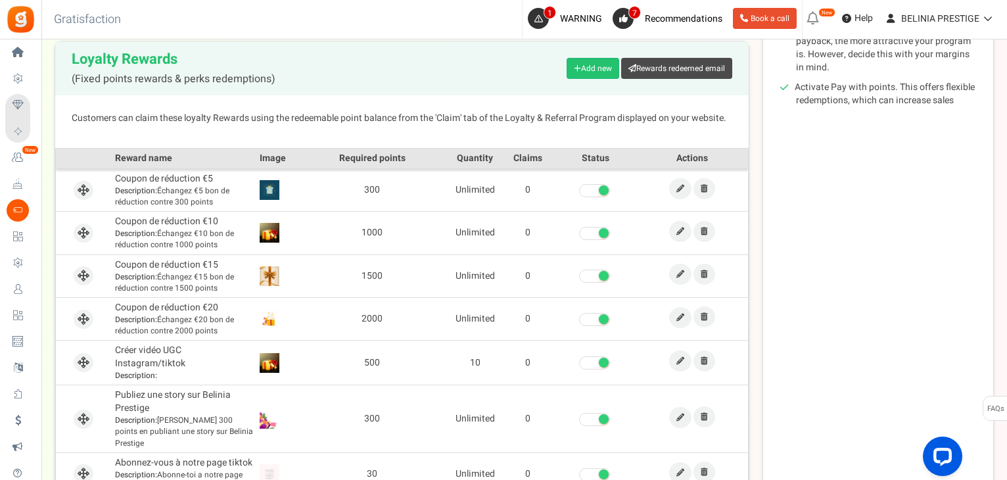
scroll to position [577, 0]
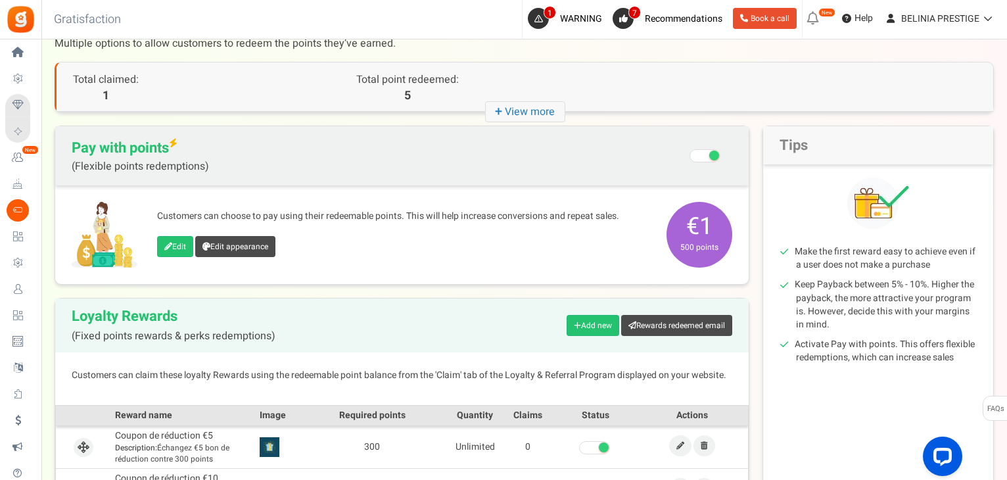
scroll to position [124, 0]
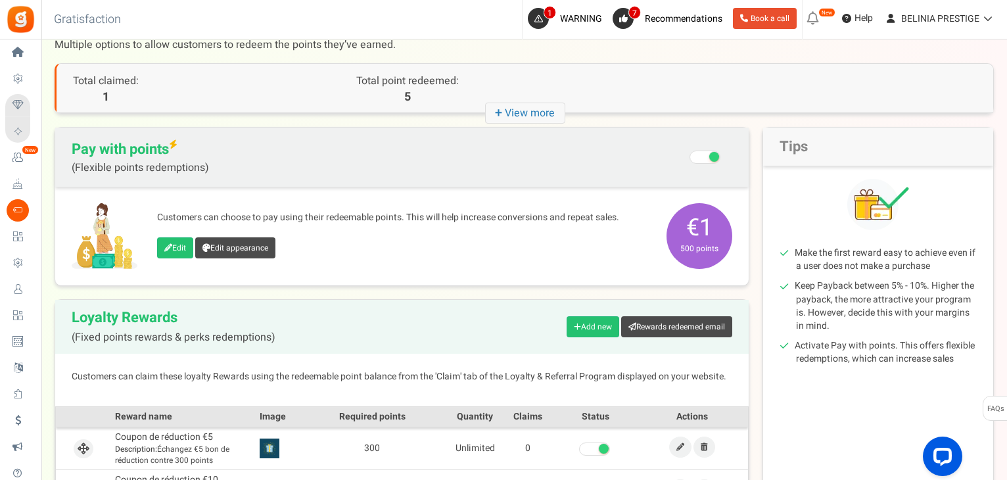
click at [715, 156] on span at bounding box center [714, 157] width 10 height 10
click at [706, 156] on input "Recommended: Turn On Are you sure? This will remove the flexi redemption option…" at bounding box center [706, 158] width 0 height 22
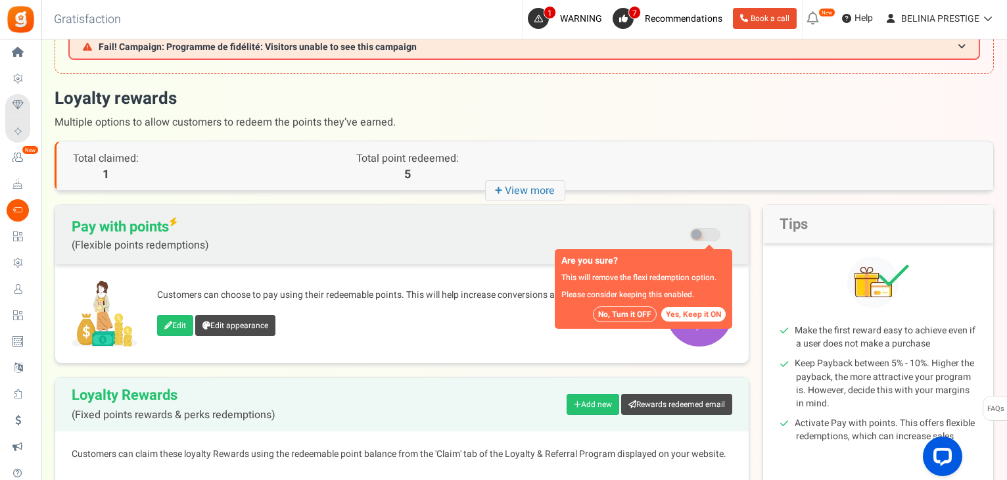
scroll to position [45, 0]
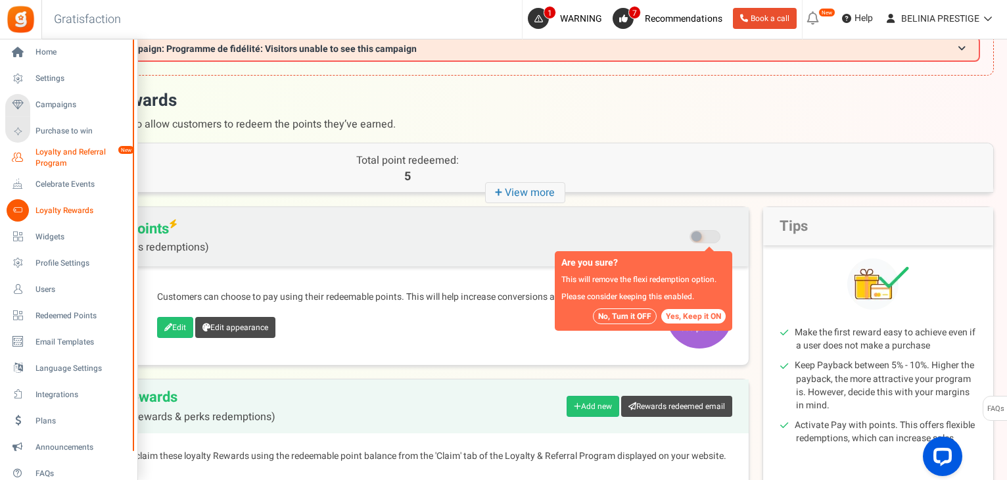
click at [78, 153] on span "Loyalty and Referral Program" at bounding box center [83, 158] width 96 height 22
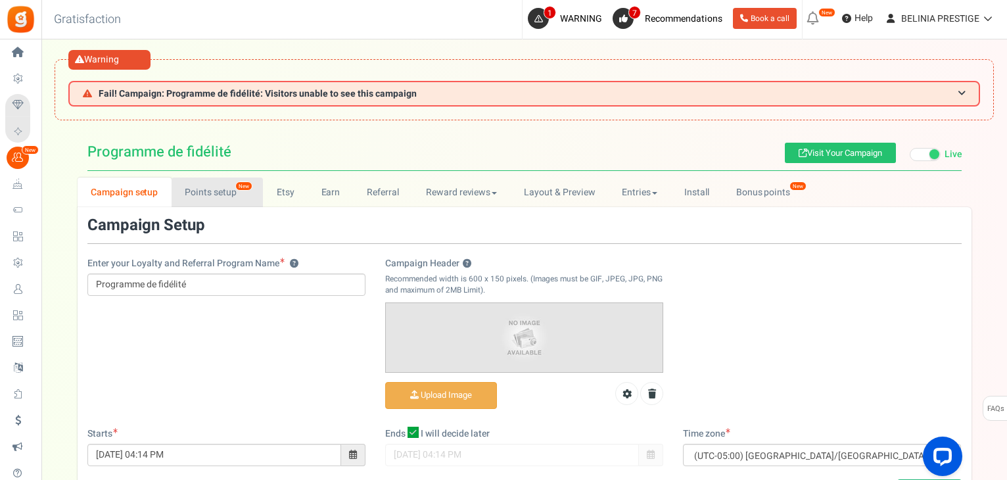
click at [202, 191] on link "Points setup New" at bounding box center [217, 192] width 91 height 30
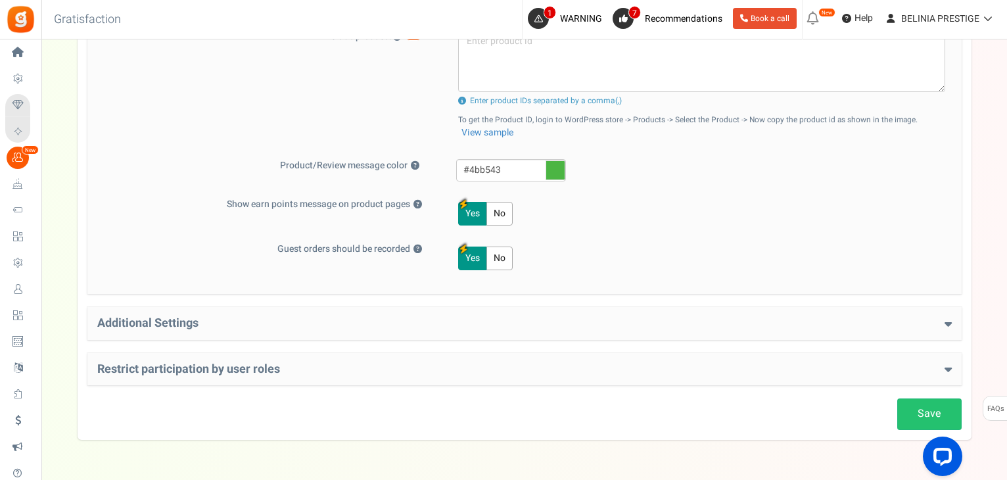
scroll to position [675, 0]
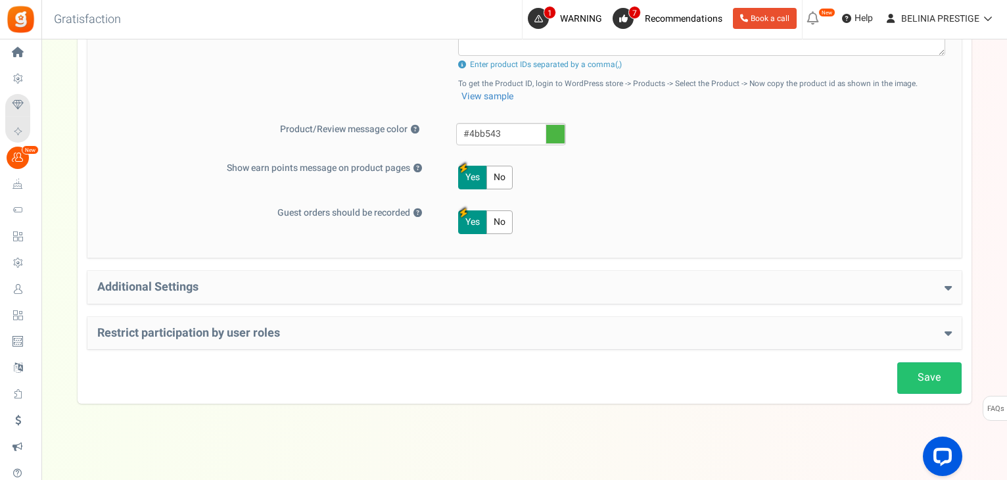
click at [297, 271] on div "Additional Settings Welcome Bonus ? Yes No Enter Welcome Points 100 Welcome Not…" at bounding box center [524, 287] width 874 height 33
click at [245, 294] on div "Additional Settings Welcome Bonus ? Yes No Enter Welcome Points 100 Welcome Not…" at bounding box center [524, 287] width 874 height 33
click at [950, 284] on icon at bounding box center [948, 287] width 7 height 12
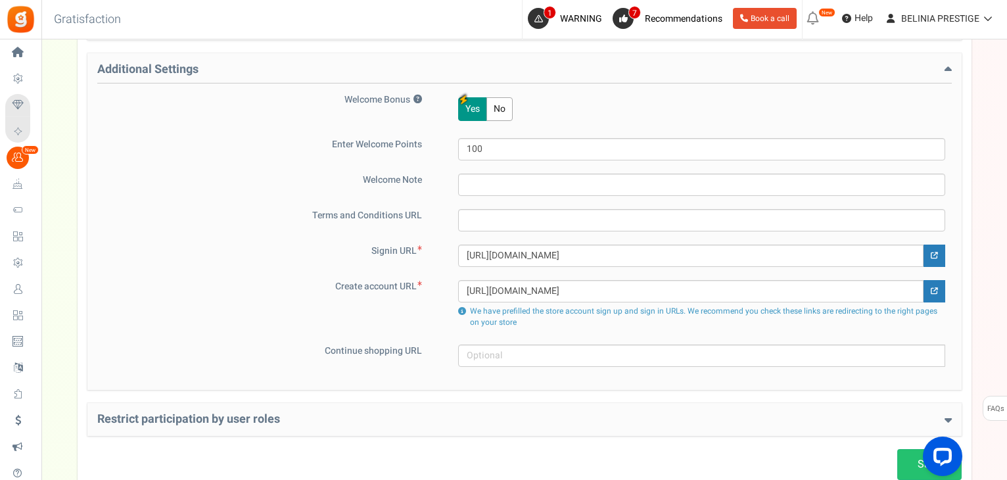
scroll to position [978, 0]
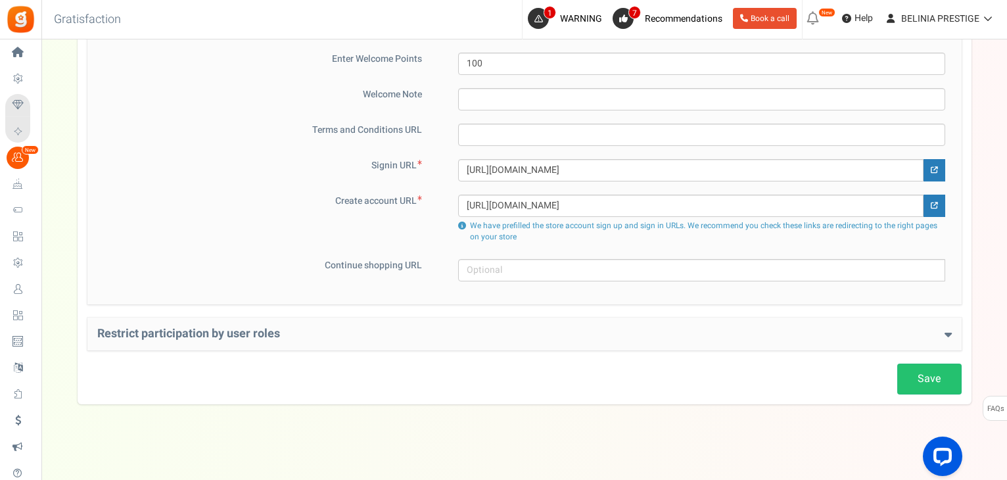
click at [455, 327] on h4 "Restrict participation by user roles" at bounding box center [524, 333] width 855 height 13
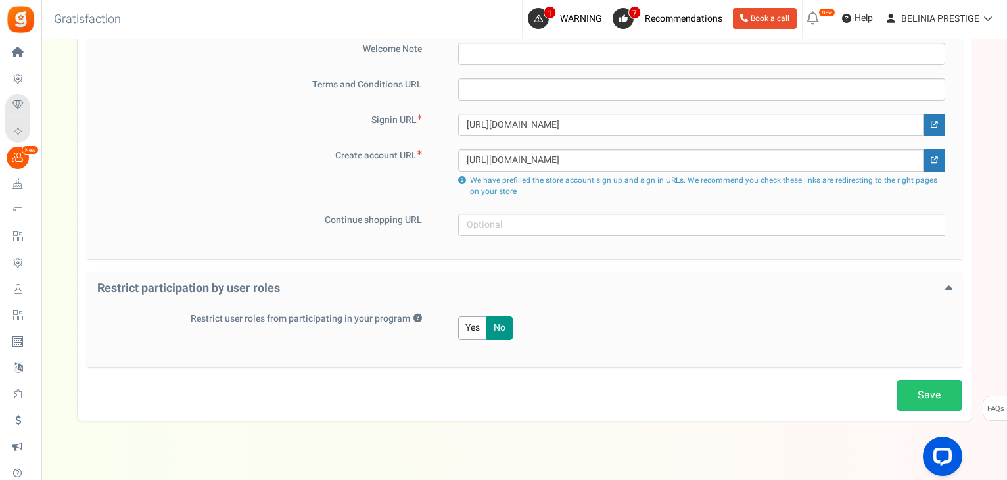
scroll to position [1040, 0]
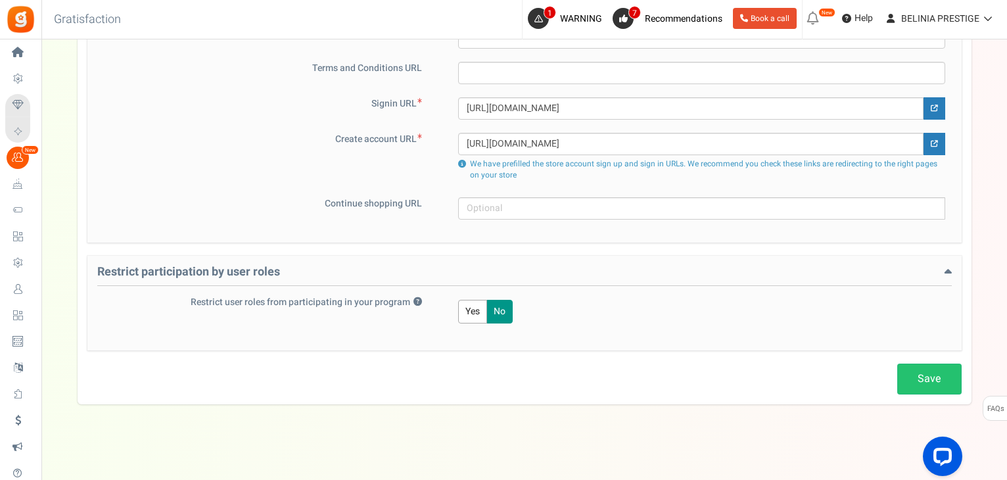
click at [467, 308] on button "Yes" at bounding box center [472, 312] width 29 height 24
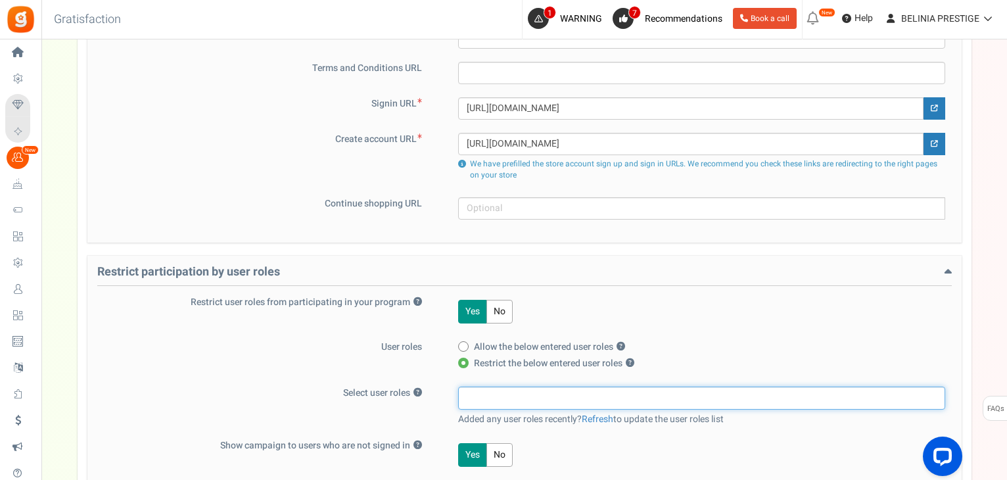
click at [499, 390] on input "search" at bounding box center [701, 397] width 479 height 14
click at [500, 300] on button "No" at bounding box center [499, 312] width 26 height 24
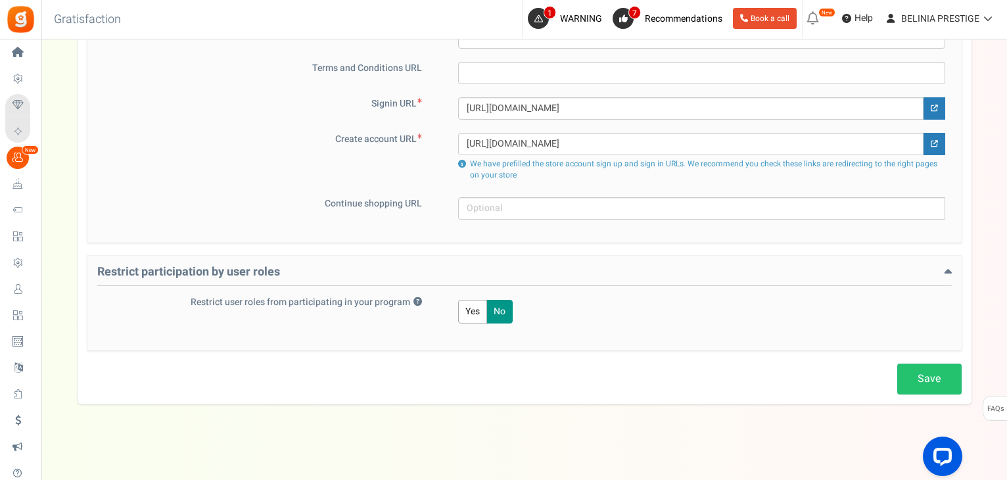
click at [464, 305] on button "Yes" at bounding box center [472, 312] width 29 height 24
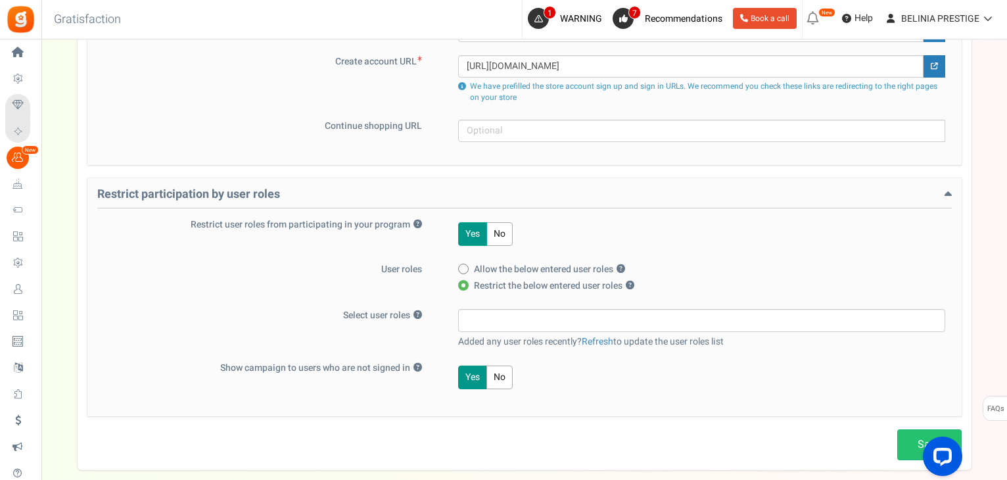
scroll to position [1117, 0]
click at [494, 227] on button "No" at bounding box center [499, 235] width 26 height 24
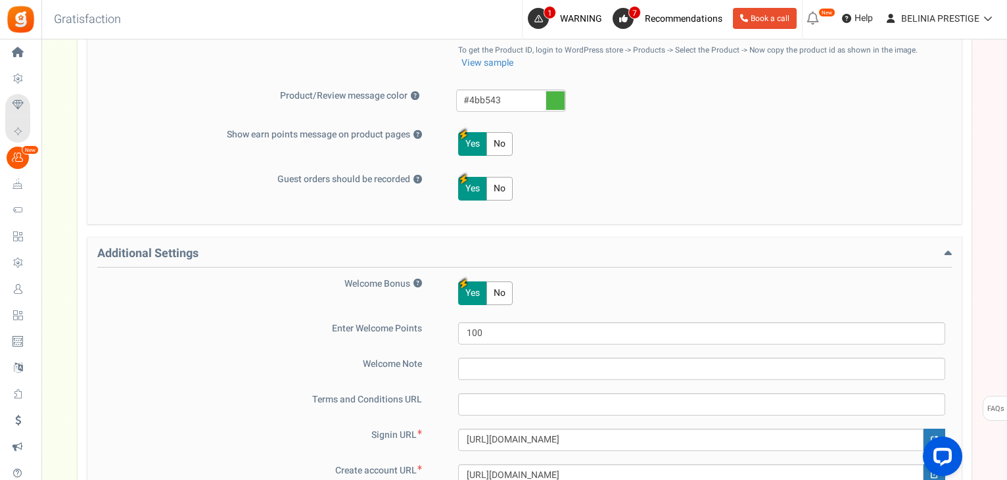
scroll to position [0, 0]
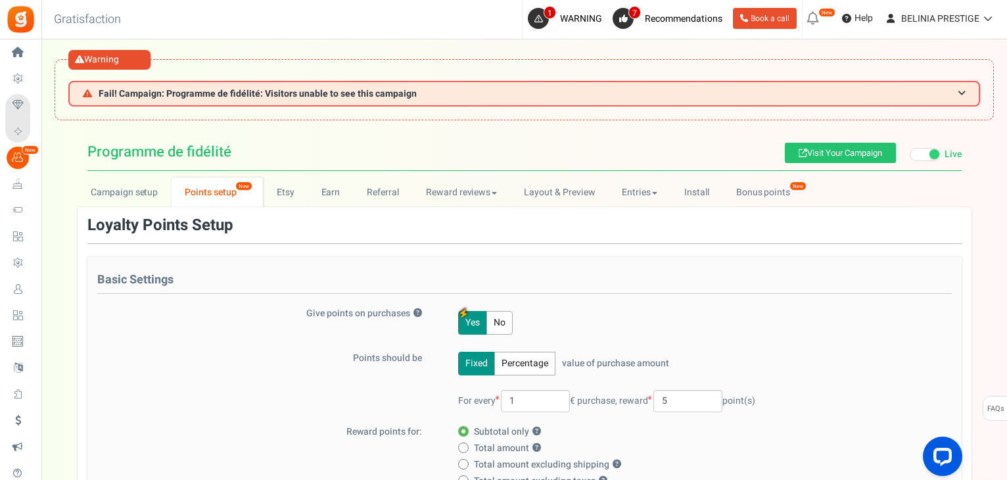
click at [268, 389] on div "Points should be Fixed Percentage value of purchase amount 100 % of purchase am…" at bounding box center [524, 389] width 855 height 74
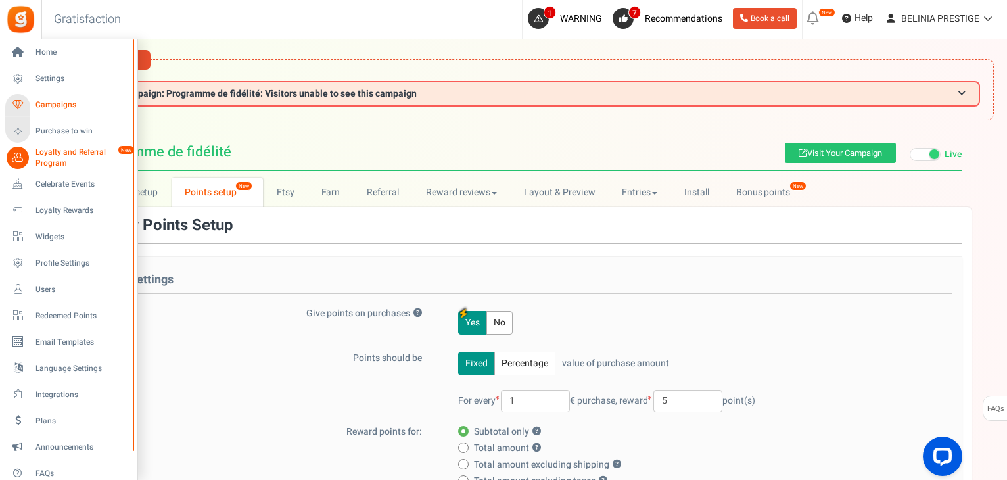
click at [51, 100] on span "Campaigns" at bounding box center [81, 104] width 92 height 11
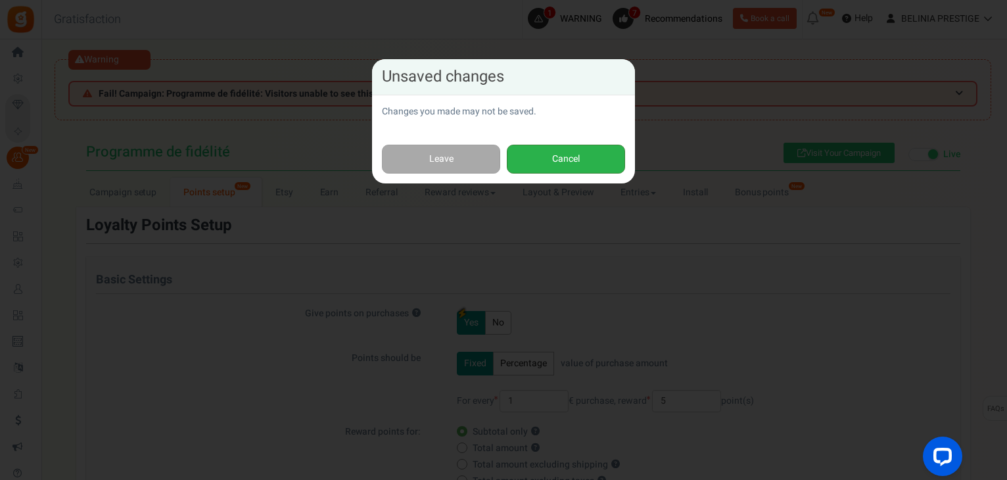
click at [557, 154] on button "Cancel" at bounding box center [566, 160] width 118 height 30
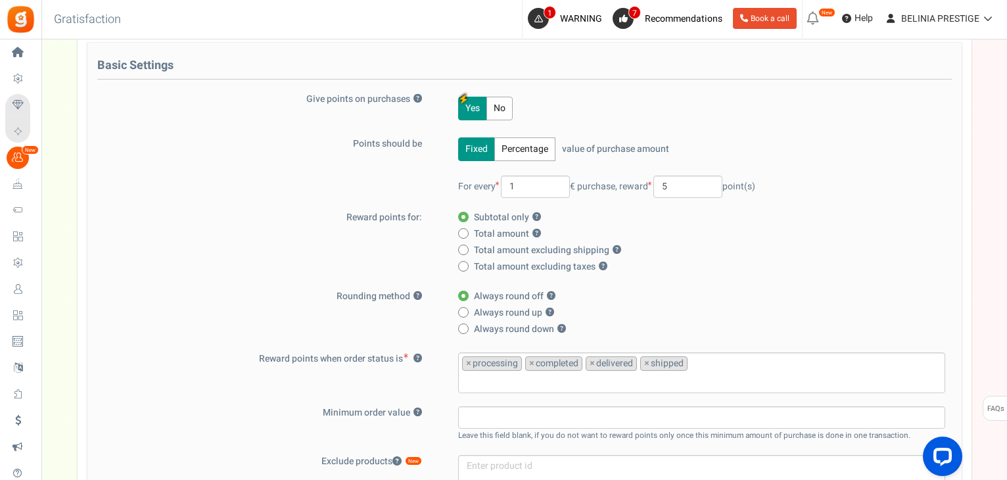
scroll to position [100, 0]
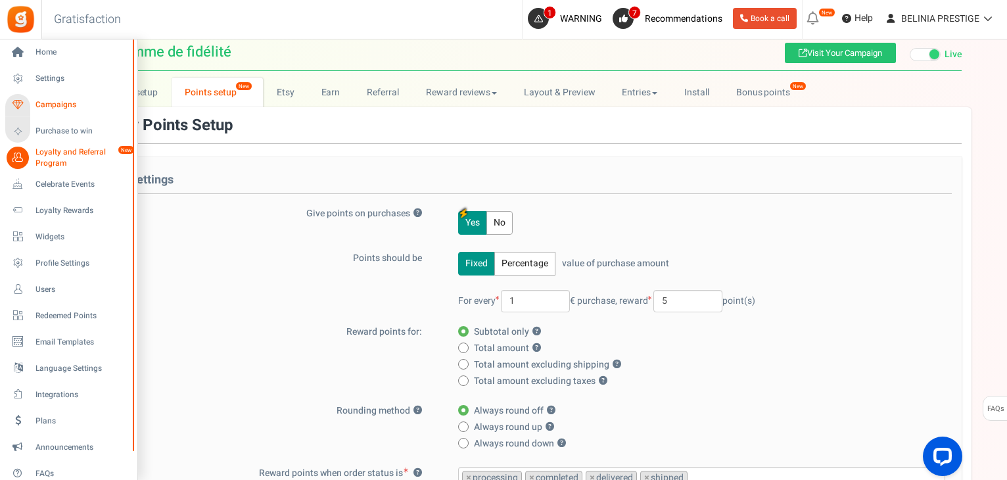
click at [49, 104] on span "Campaigns" at bounding box center [81, 104] width 92 height 11
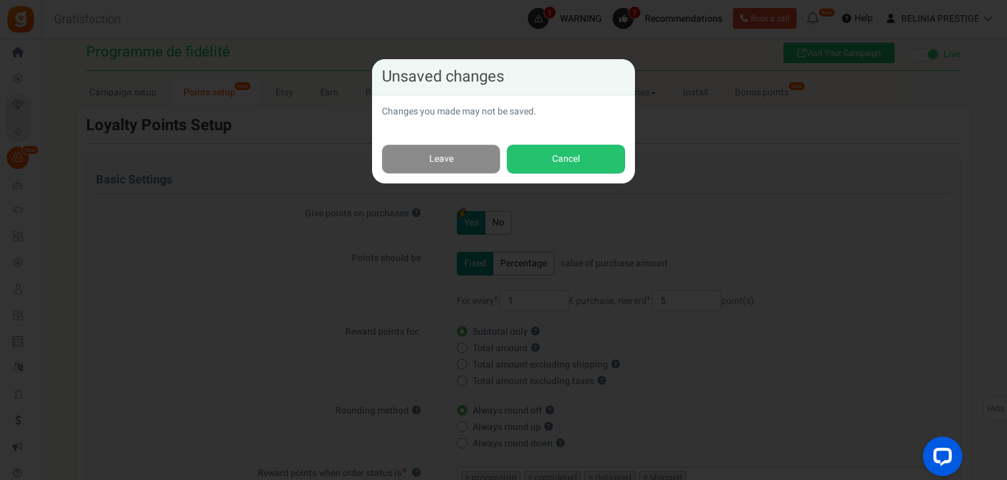
click at [461, 161] on link "Leave" at bounding box center [441, 160] width 118 height 30
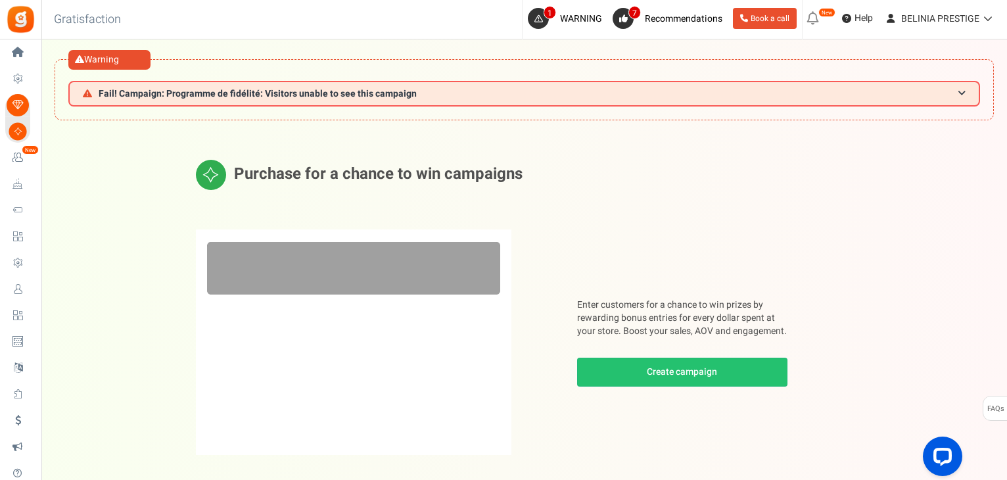
scroll to position [67, 0]
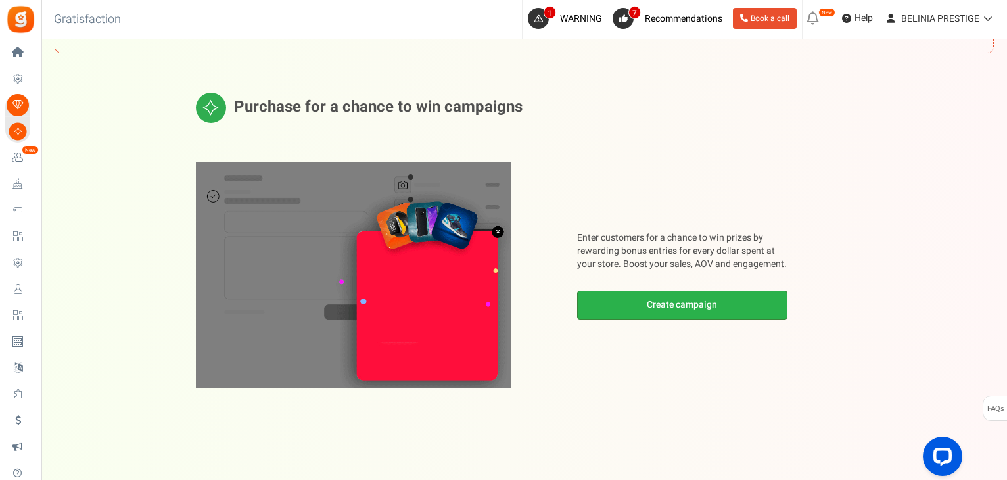
click at [665, 306] on link "Create campaign" at bounding box center [682, 305] width 210 height 29
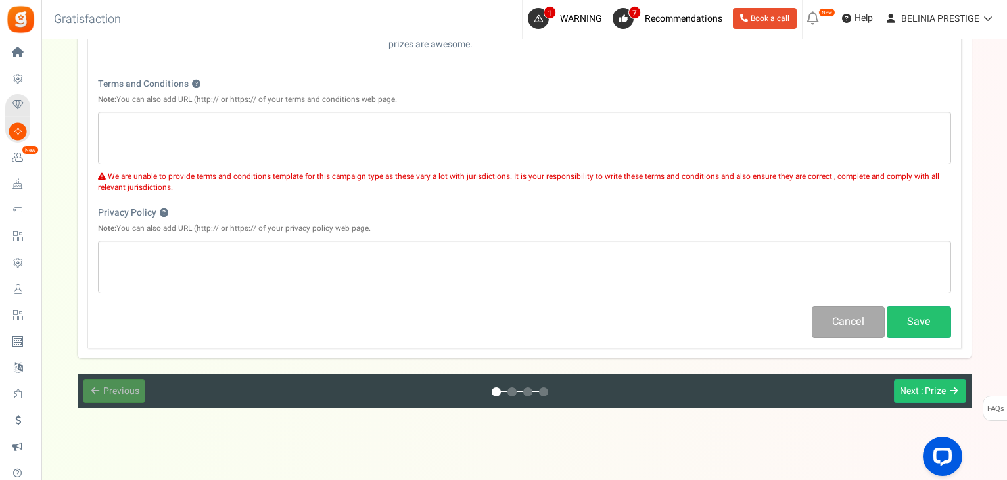
scroll to position [470, 0]
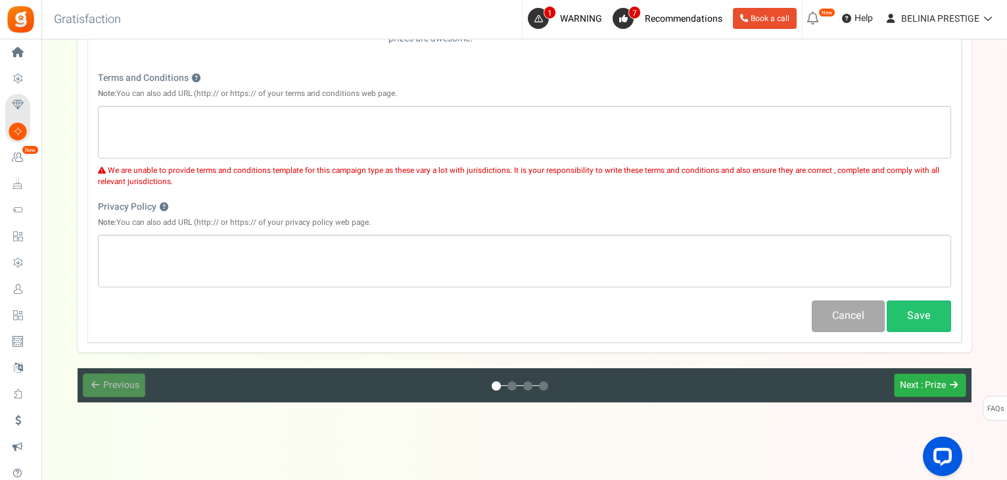
click at [898, 388] on button "Next : Prize" at bounding box center [930, 385] width 72 height 24
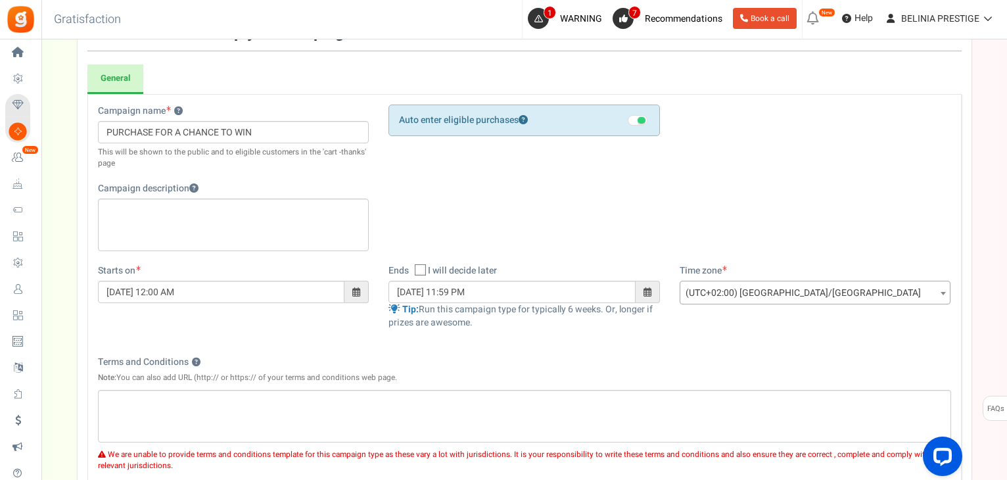
scroll to position [0, 0]
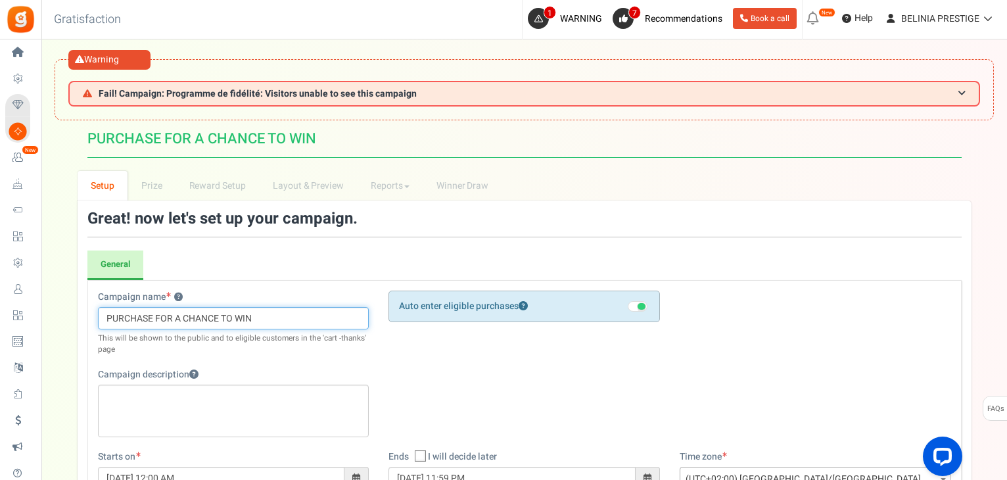
drag, startPoint x: 276, startPoint y: 306, endPoint x: 111, endPoint y: 308, distance: 165.0
click at [111, 308] on input "PURCHASE FOR A CHANCE TO WIN" at bounding box center [233, 318] width 271 height 22
type input "P"
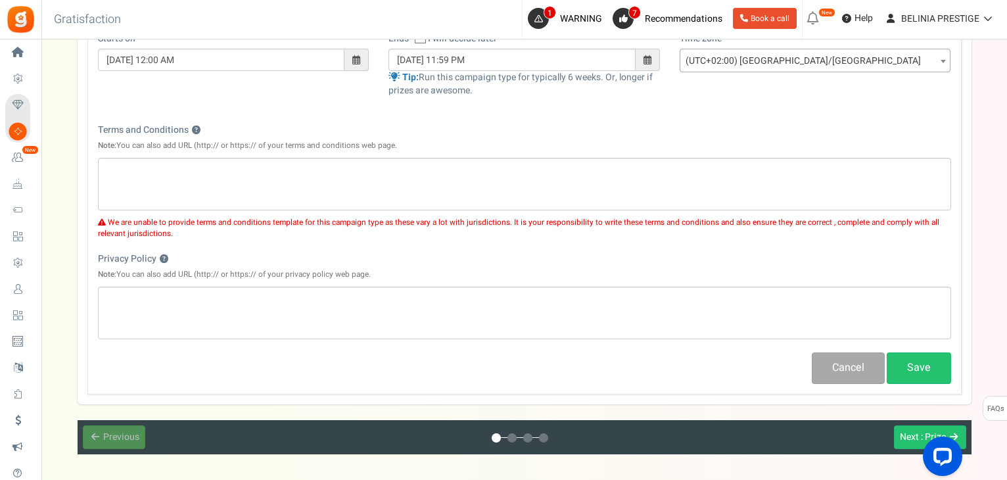
scroll to position [421, 0]
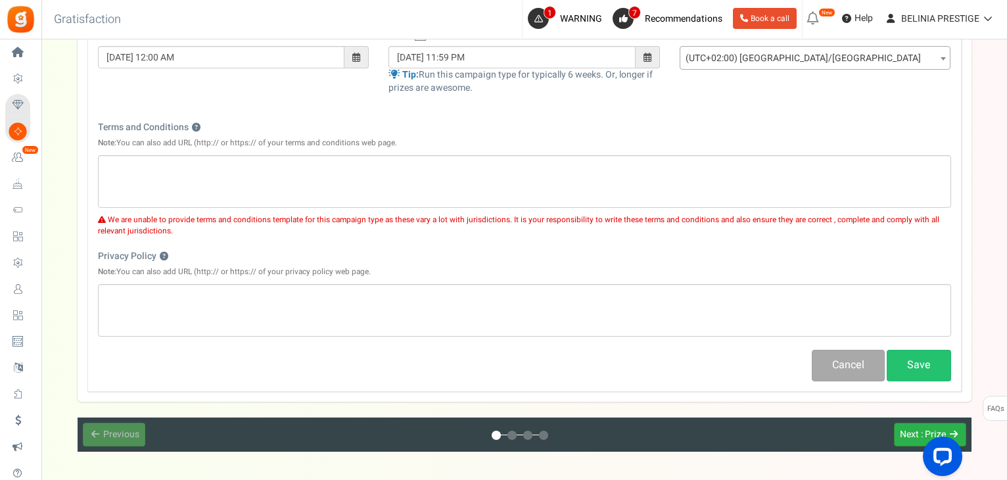
type input "Send UGC video"
click at [908, 432] on span "Next" at bounding box center [909, 434] width 19 height 14
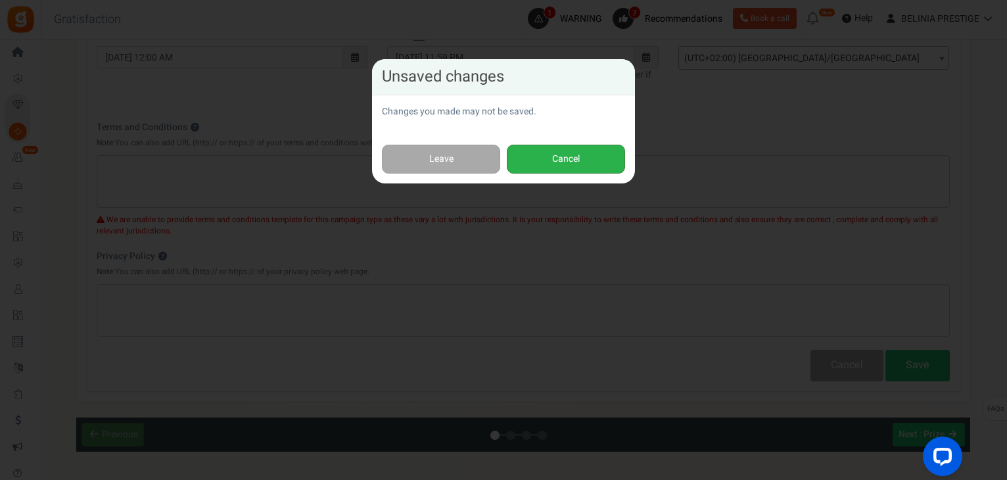
click at [552, 158] on button "Cancel" at bounding box center [566, 160] width 118 height 30
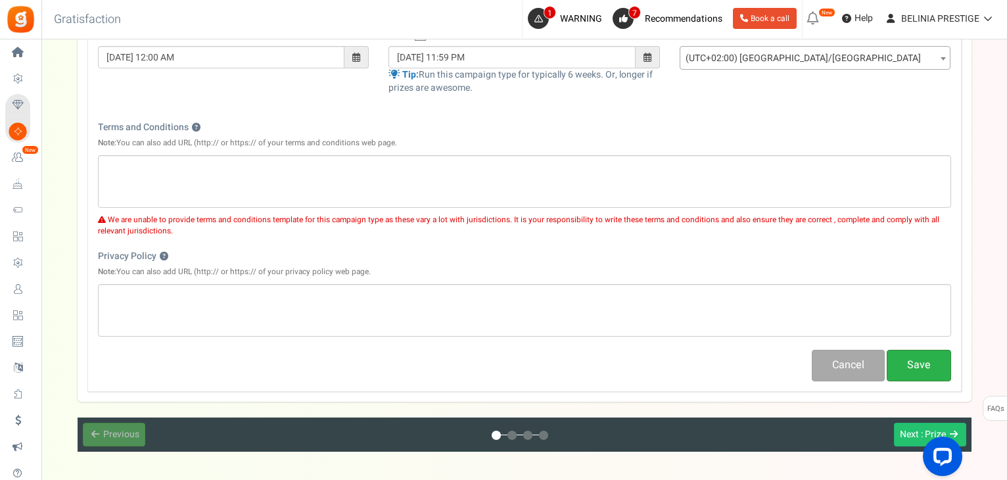
drag, startPoint x: 922, startPoint y: 347, endPoint x: 920, endPoint y: 355, distance: 8.3
click at [920, 355] on div "Campaign name ? Display Title shown publicly Send UGC video This will be shown …" at bounding box center [524, 125] width 874 height 532
click at [920, 355] on button "Save" at bounding box center [919, 365] width 64 height 31
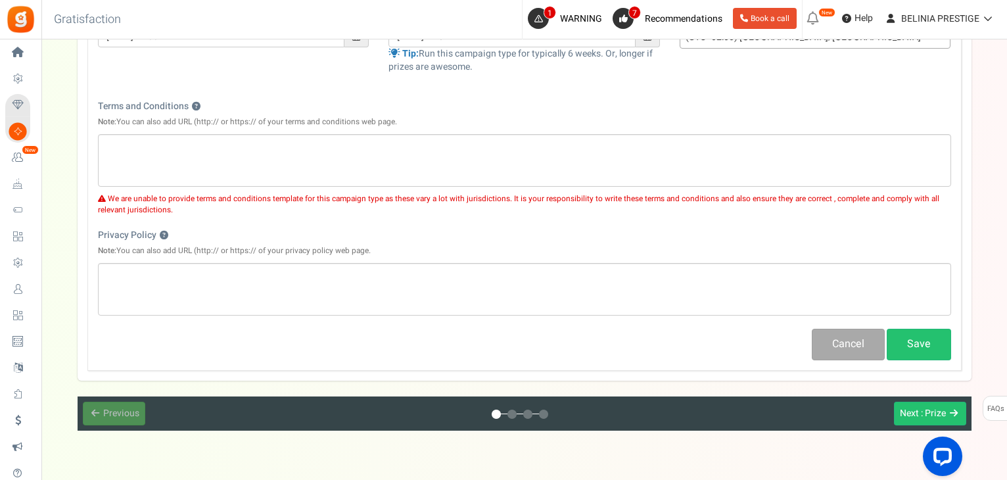
scroll to position [470, 0]
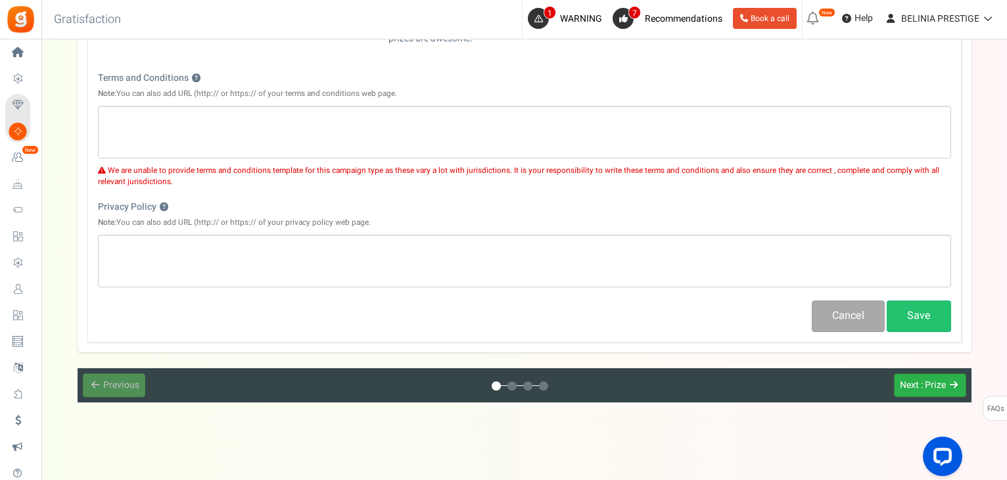
click at [925, 379] on span ": Prize" at bounding box center [933, 385] width 25 height 14
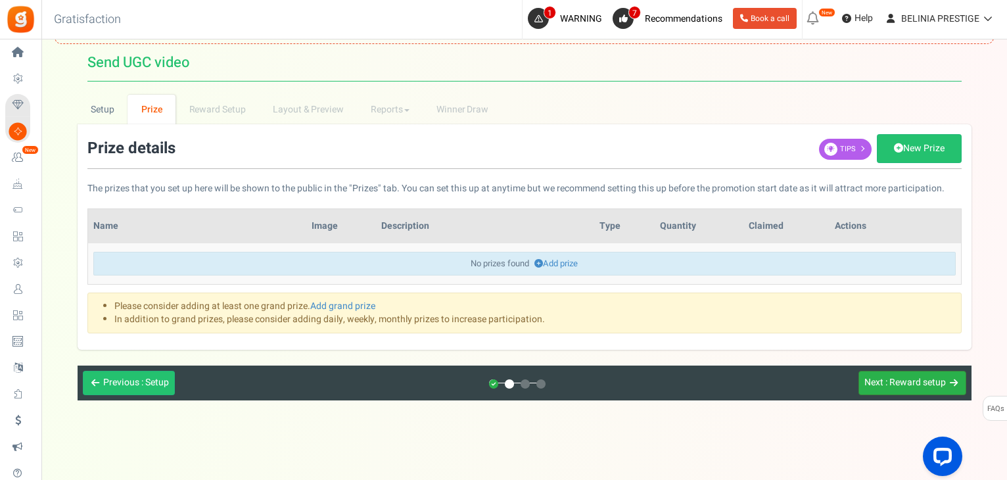
scroll to position [74, 0]
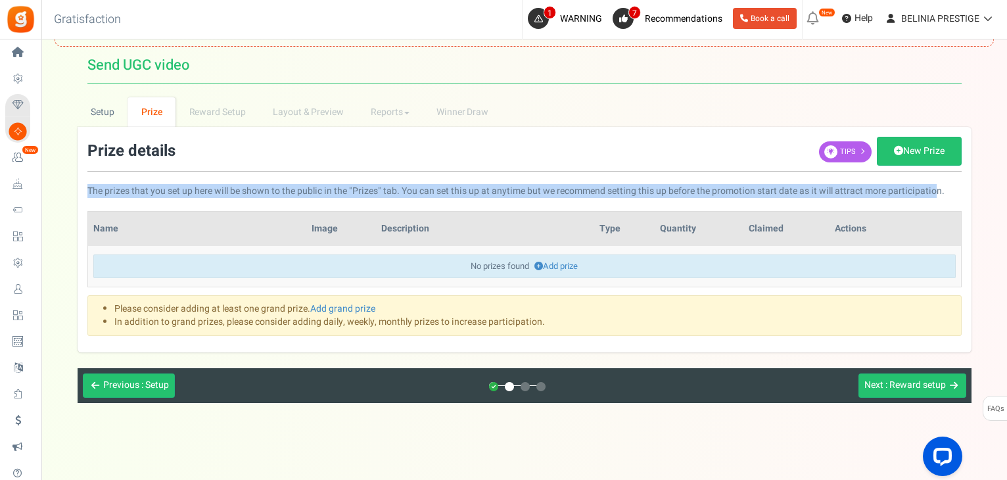
drag, startPoint x: 84, startPoint y: 187, endPoint x: 935, endPoint y: 182, distance: 851.3
click at [935, 182] on div "Prize details New Prize Tips The prizes that you set up here will be shown to t…" at bounding box center [525, 171] width 894 height 68
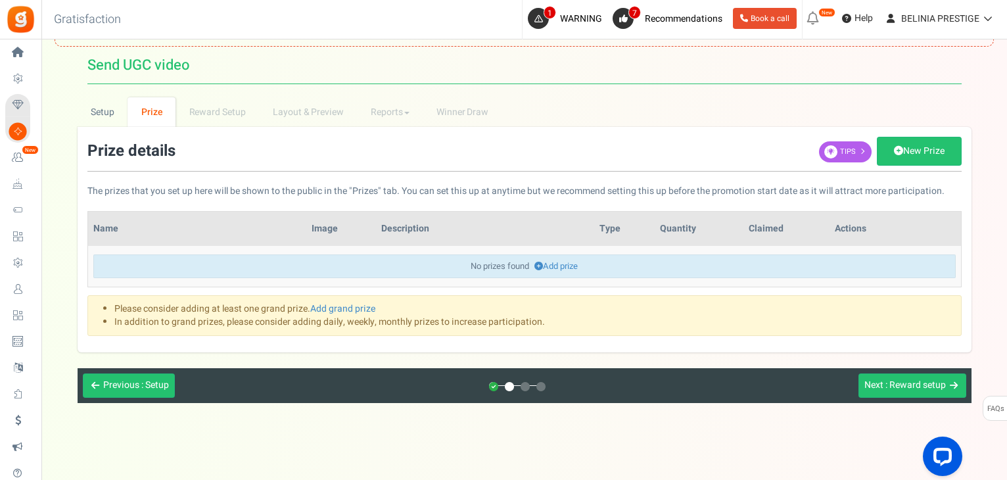
click at [650, 295] on div "Please consider adding at least one grand prize. Add grand prize In addition to…" at bounding box center [524, 315] width 874 height 41
click at [928, 390] on button "Next : Reward setup" at bounding box center [913, 385] width 108 height 24
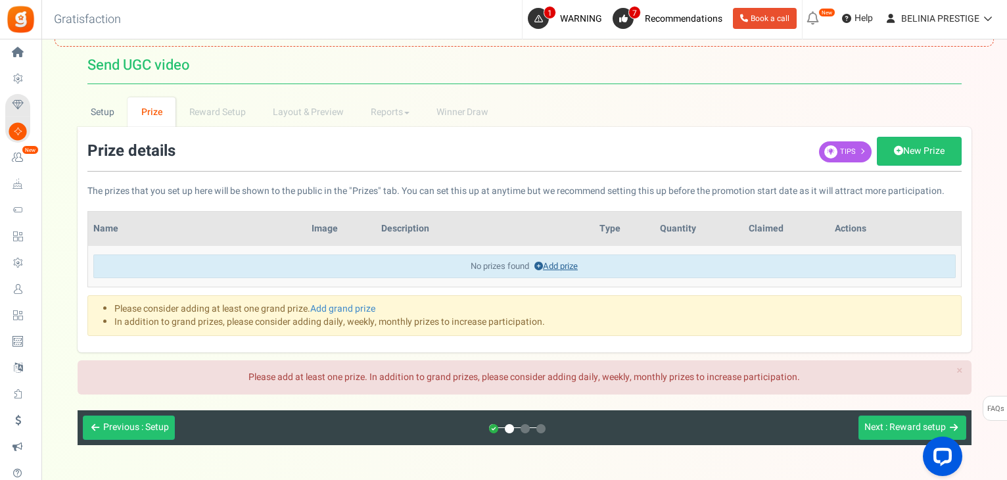
click at [555, 260] on link "Add prize" at bounding box center [555, 266] width 43 height 12
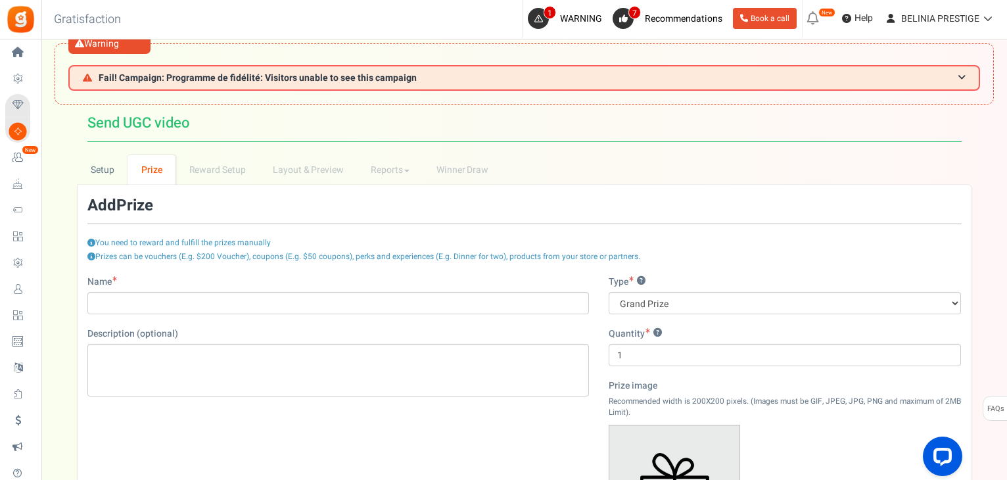
scroll to position [16, 0]
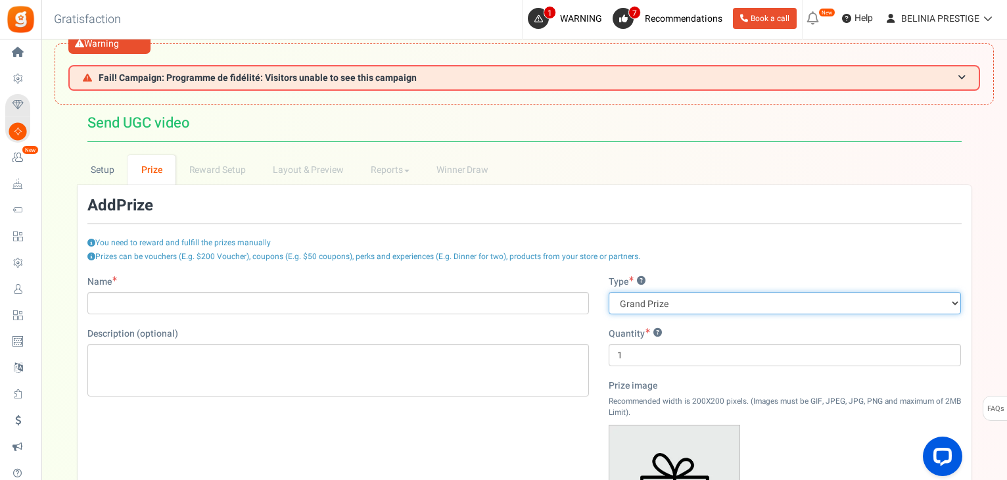
click at [685, 303] on select "Grand Prize Daily Prize Weekly Prize Monthly Prize" at bounding box center [785, 303] width 353 height 22
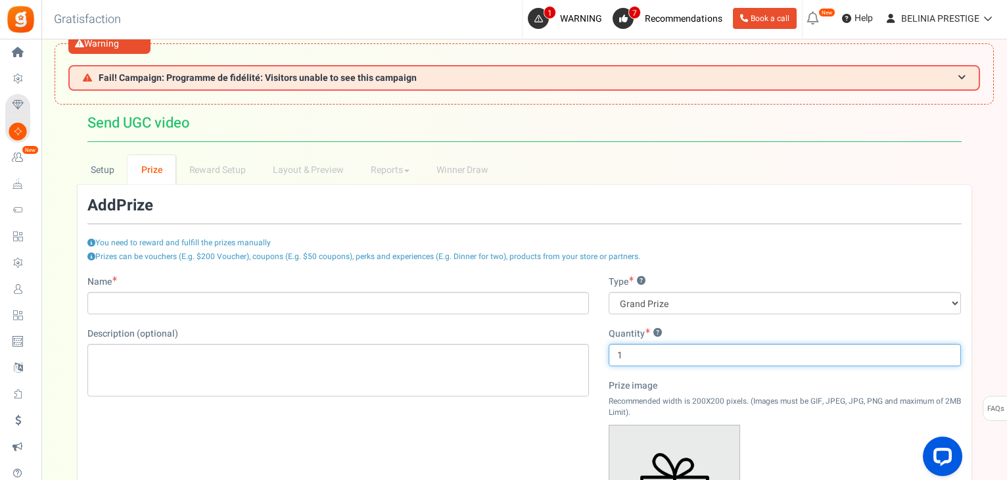
click at [653, 360] on input "1" at bounding box center [785, 355] width 353 height 22
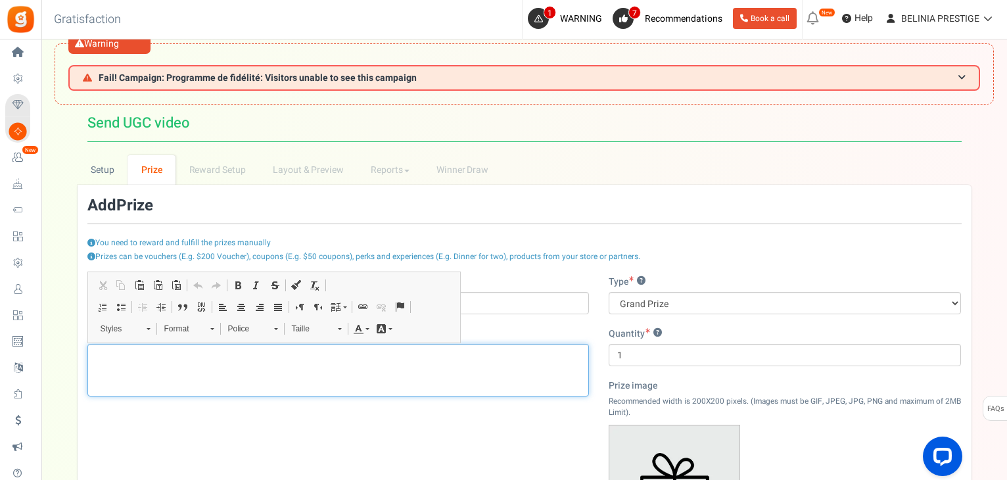
click at [417, 350] on p "Éditeur de texte enrichi, prize_description" at bounding box center [338, 354] width 484 height 13
click at [477, 372] on div "Éditeur de texte enrichi, prize_description" at bounding box center [338, 370] width 502 height 53
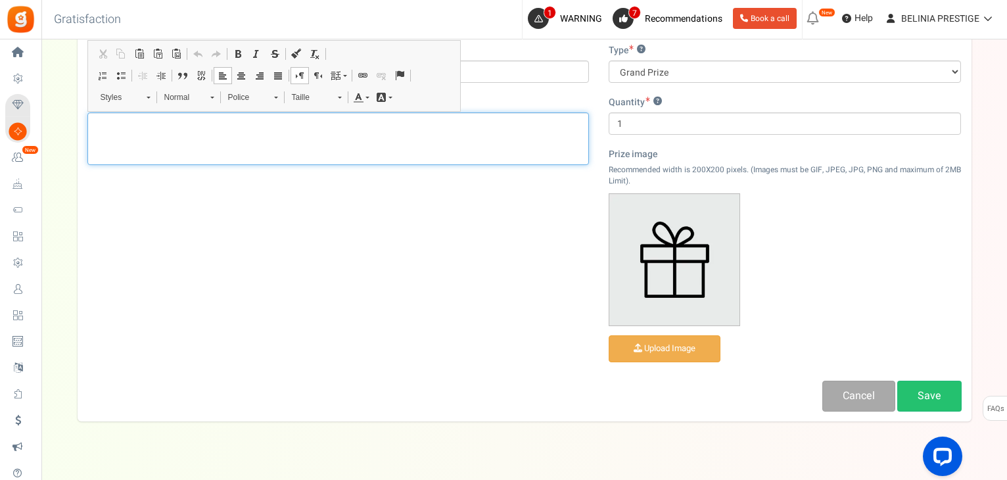
scroll to position [274, 0]
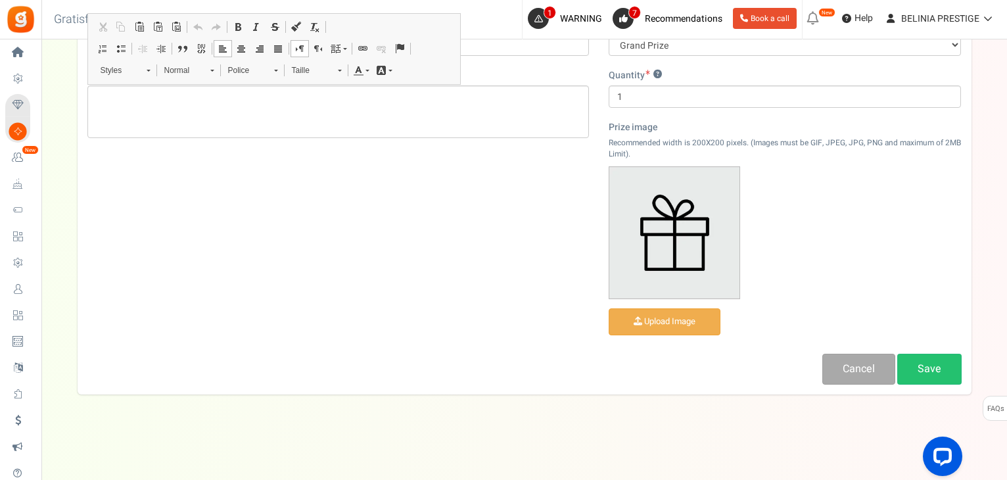
click at [897, 363] on div "Cancel Save" at bounding box center [525, 369] width 894 height 31
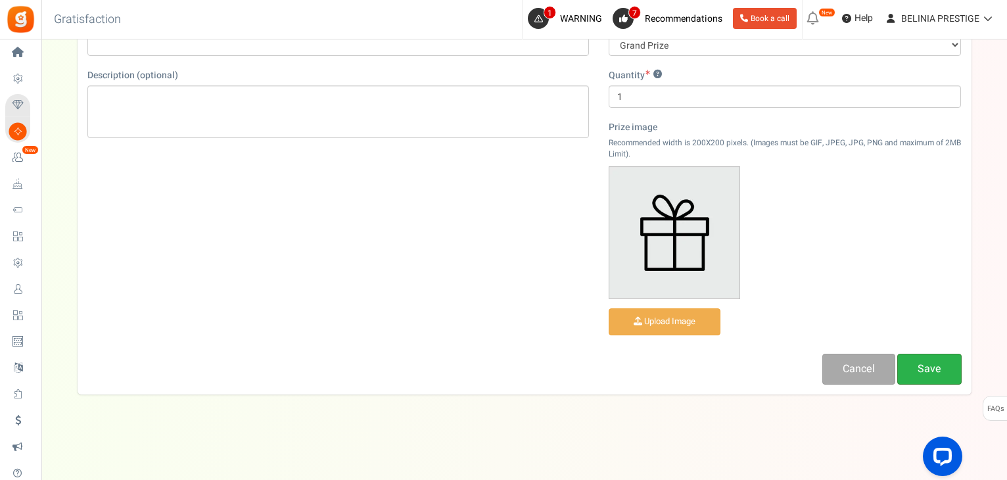
click at [918, 366] on link "Save" at bounding box center [929, 369] width 64 height 31
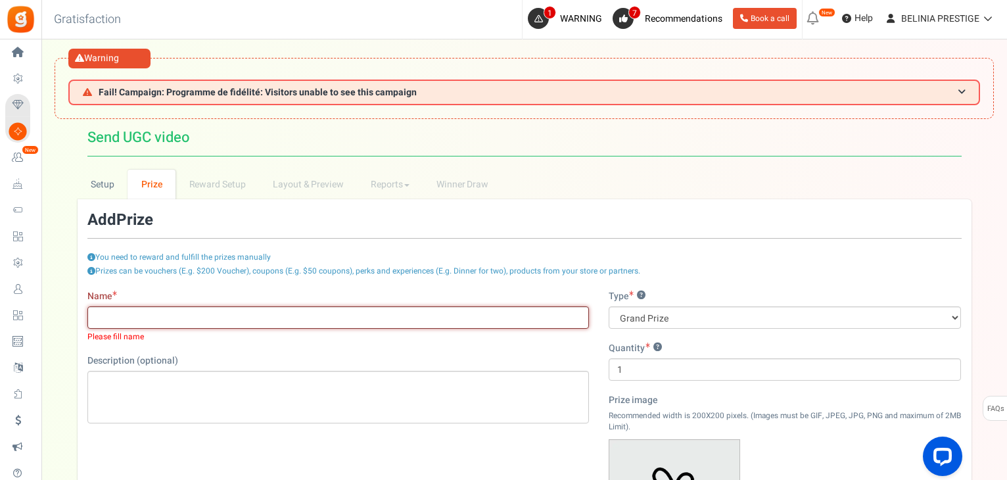
scroll to position [1, 0]
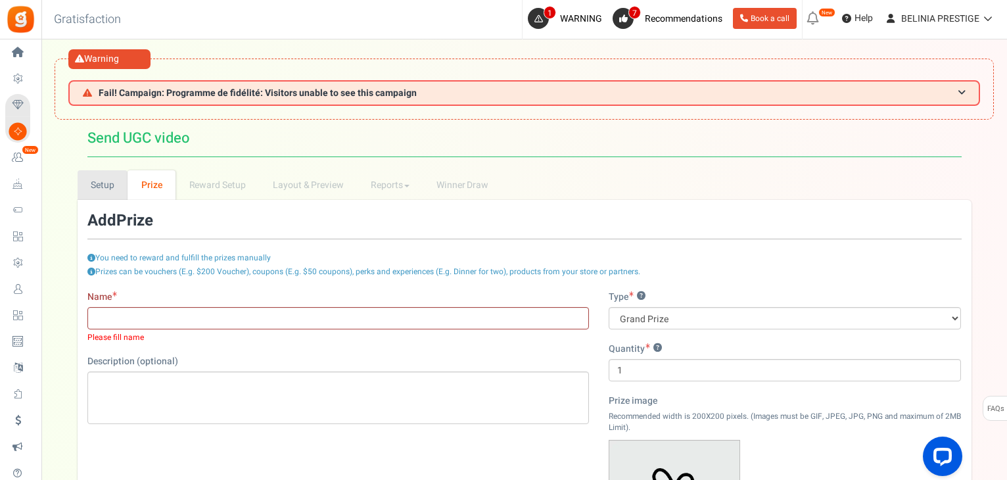
click at [114, 188] on link "Setup" at bounding box center [103, 185] width 51 height 30
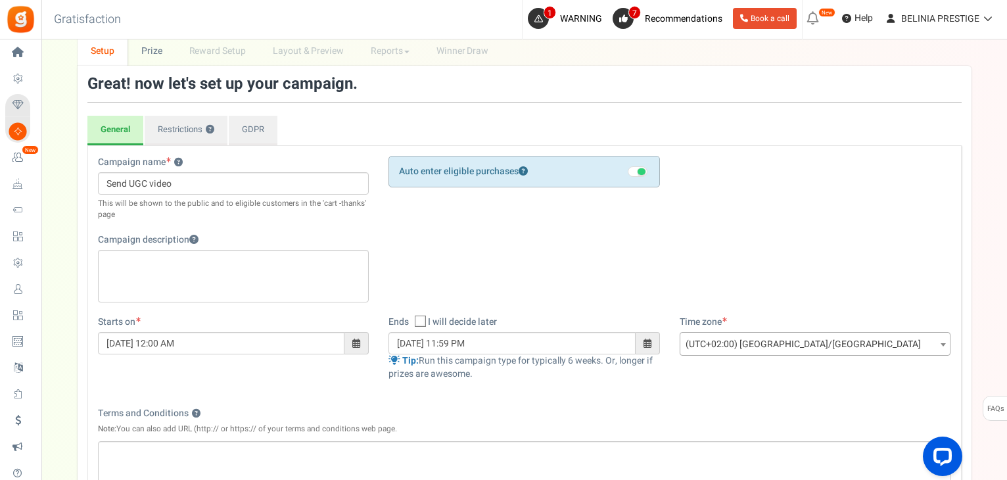
scroll to position [0, 0]
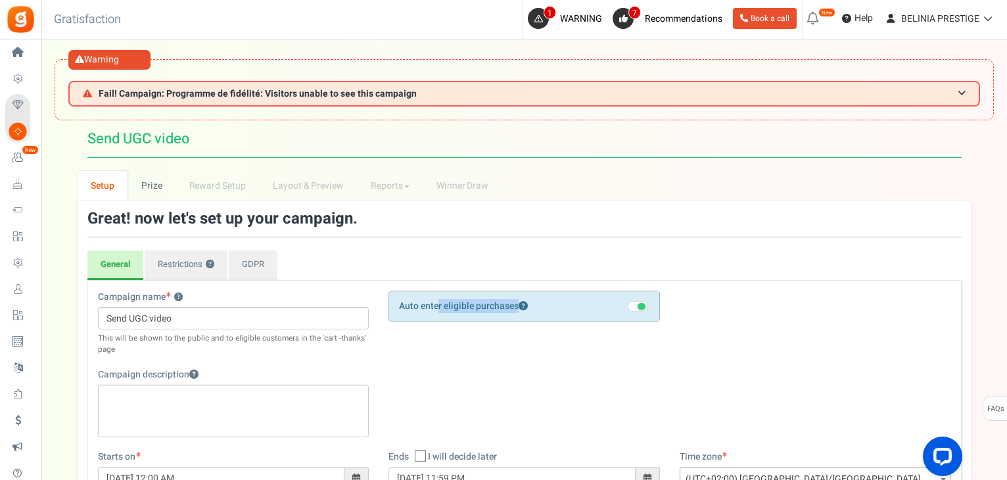
drag, startPoint x: 400, startPoint y: 306, endPoint x: 614, endPoint y: 318, distance: 214.7
click at [614, 318] on div "Auto enter eligible purchases Important! Customers need to check the 'Terms and…" at bounding box center [524, 306] width 271 height 31
click at [615, 380] on div "Campaign name ? Display Title shown publicly Send UGC video This will be shown …" at bounding box center [524, 371] width 873 height 160
click at [369, 142] on h1 "Send UGC video # Points Mode ? # Entries Mode ? Visit Your Campaign Preview you…" at bounding box center [524, 138] width 874 height 37
click at [95, 61] on div "Warning" at bounding box center [109, 60] width 82 height 20
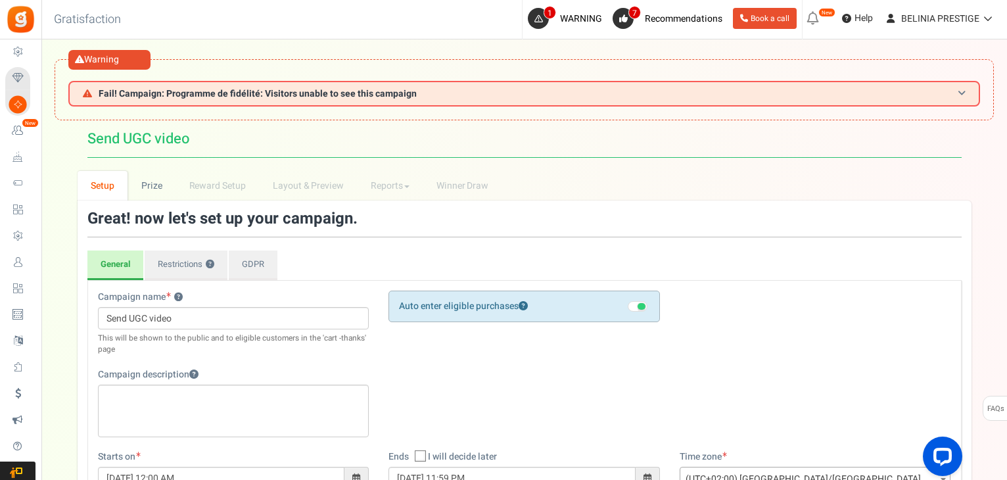
click at [226, 97] on span "Fail! Campaign: Programme de fidélité: Visitors unable to see this campaign" at bounding box center [258, 94] width 318 height 10
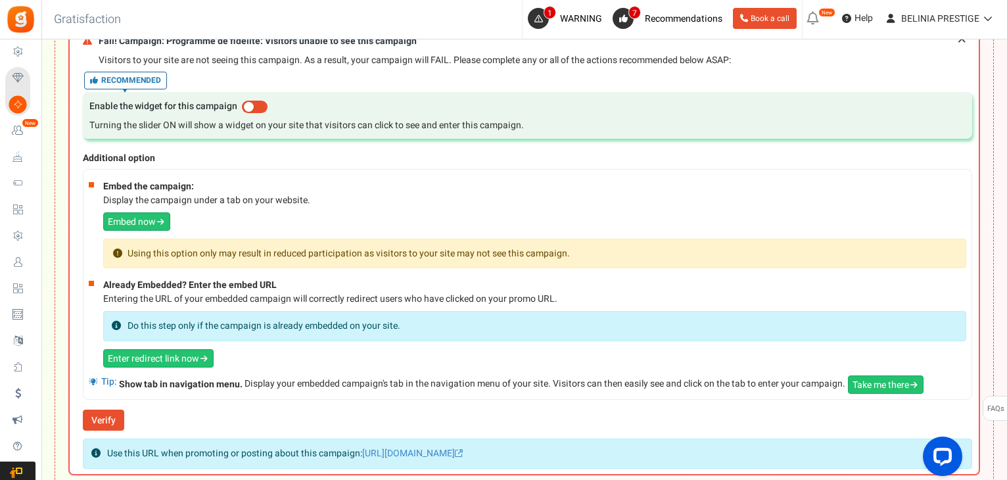
scroll to position [54, 0]
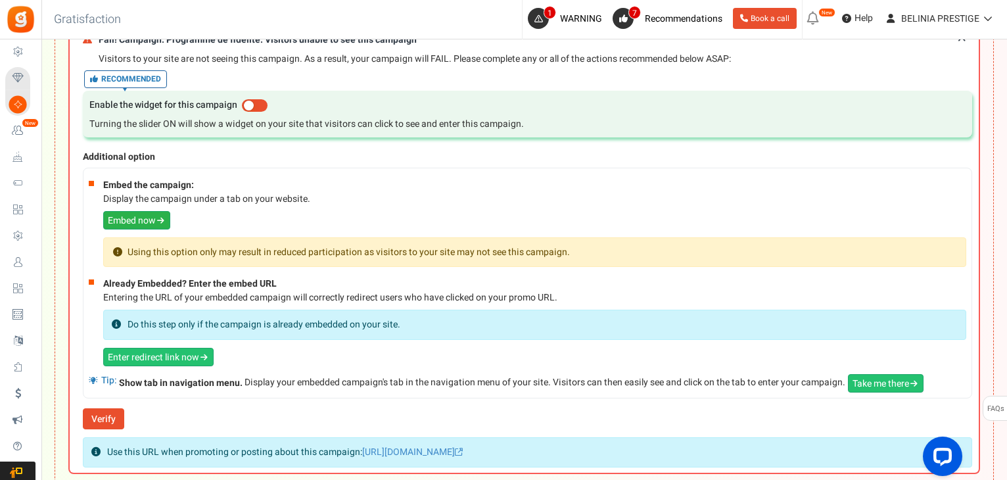
click at [136, 214] on link "Embed now" at bounding box center [136, 220] width 67 height 18
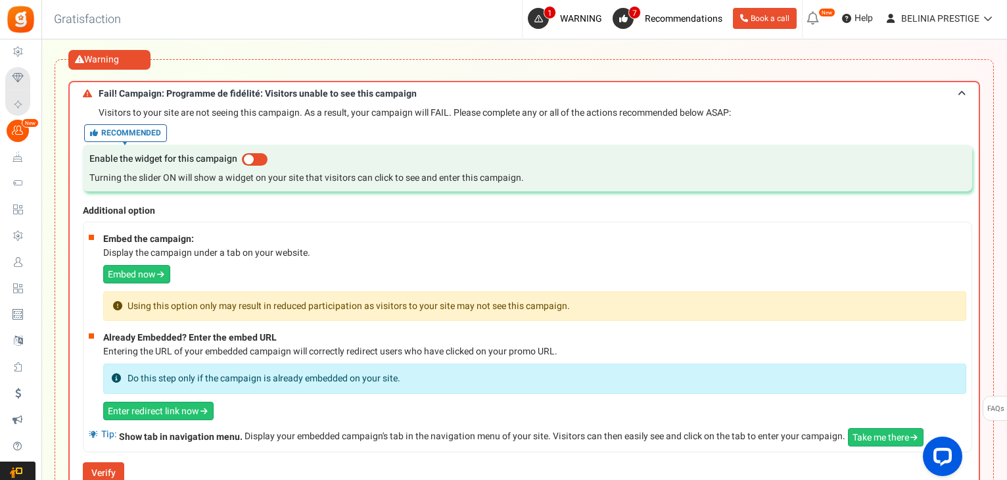
click at [255, 154] on span at bounding box center [255, 159] width 26 height 12
click at [242, 155] on input "checkbox" at bounding box center [242, 159] width 0 height 9
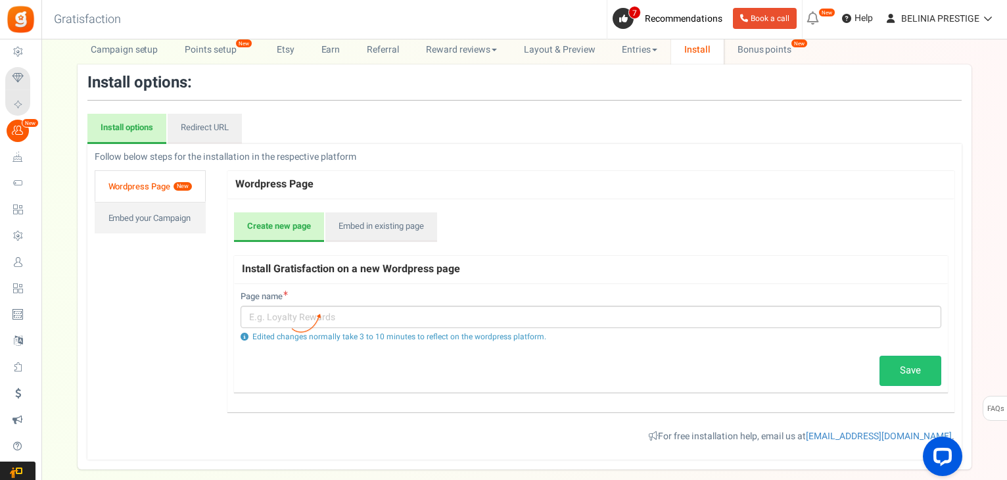
scroll to position [129, 0]
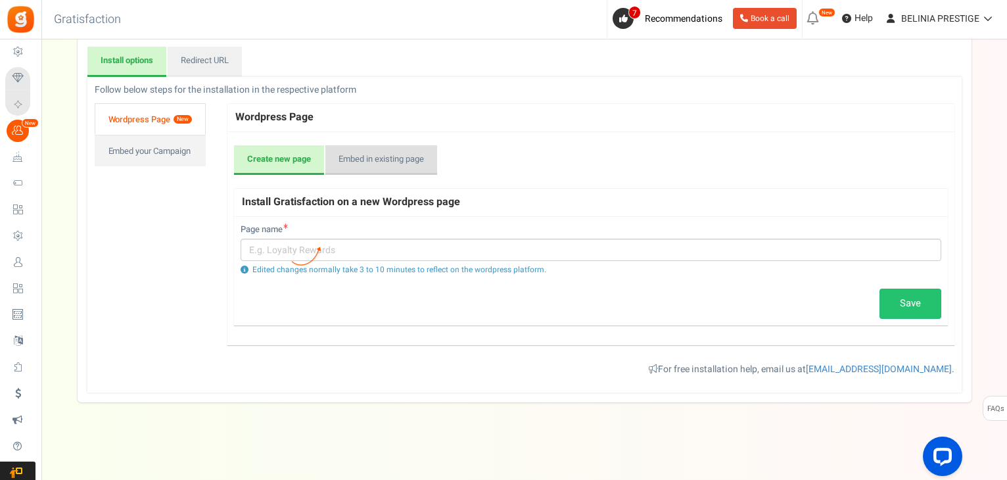
click at [373, 163] on link "Embed in existing page" at bounding box center [381, 160] width 112 height 30
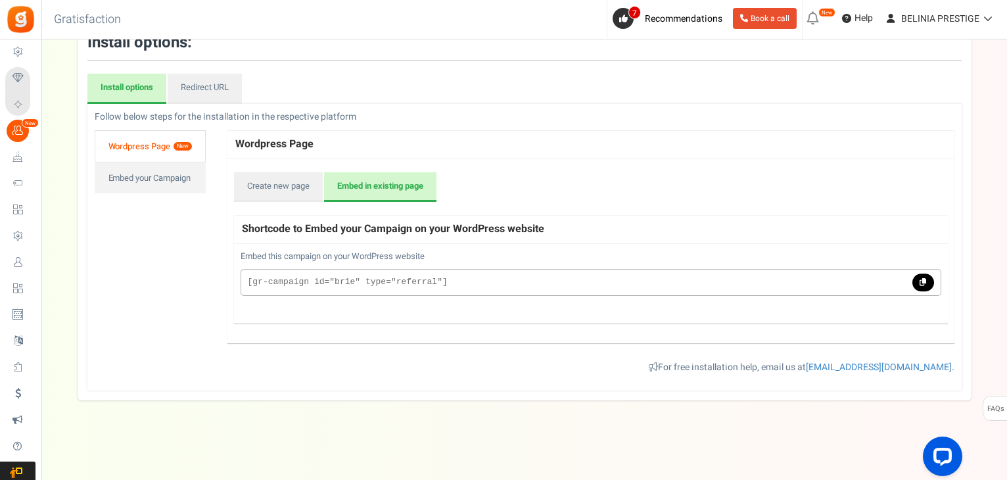
scroll to position [101, 0]
click at [926, 280] on icon at bounding box center [923, 283] width 7 height 7
click at [923, 283] on icon at bounding box center [923, 283] width 7 height 7
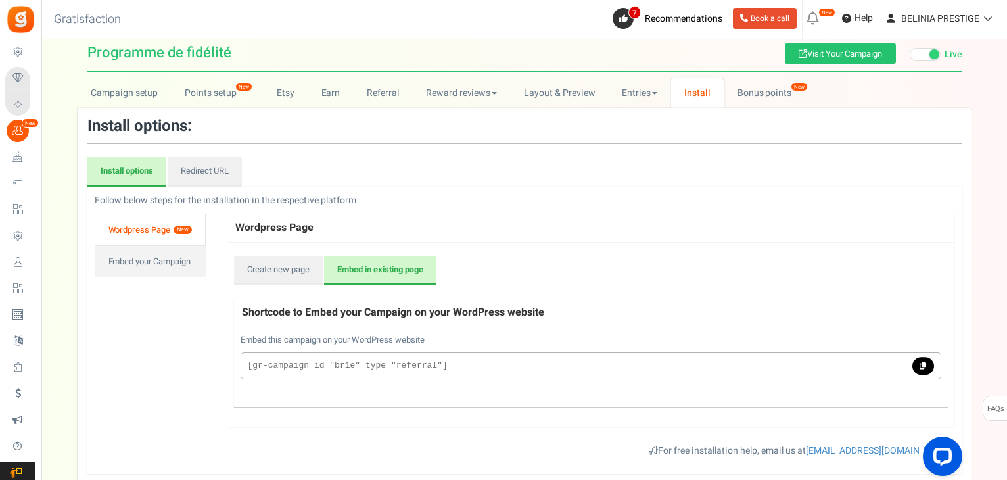
scroll to position [0, 0]
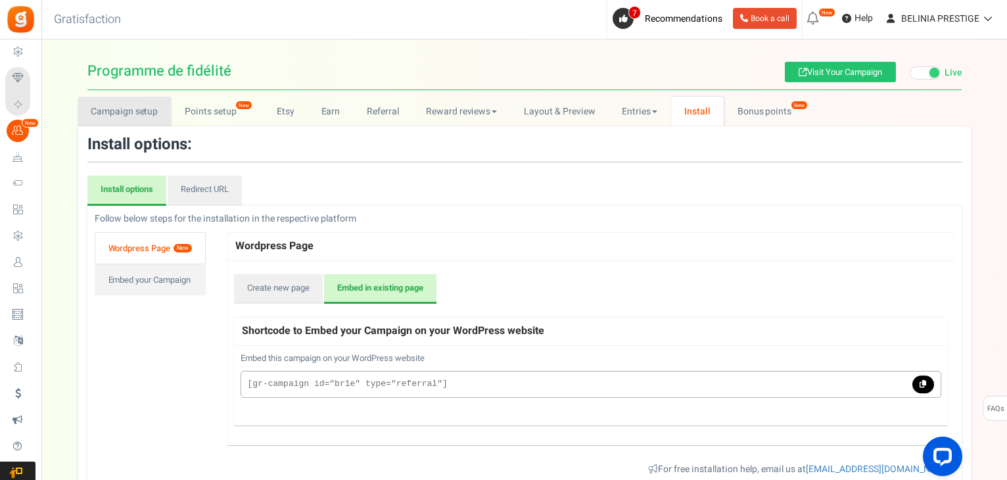
click at [136, 114] on link "Campaign setup" at bounding box center [125, 112] width 94 height 30
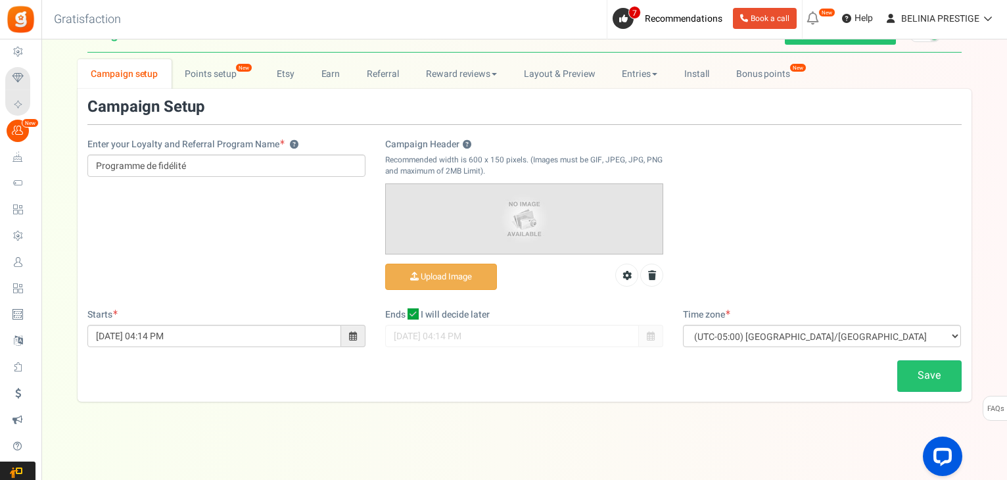
scroll to position [37, 0]
click at [922, 374] on link "Save" at bounding box center [929, 376] width 64 height 31
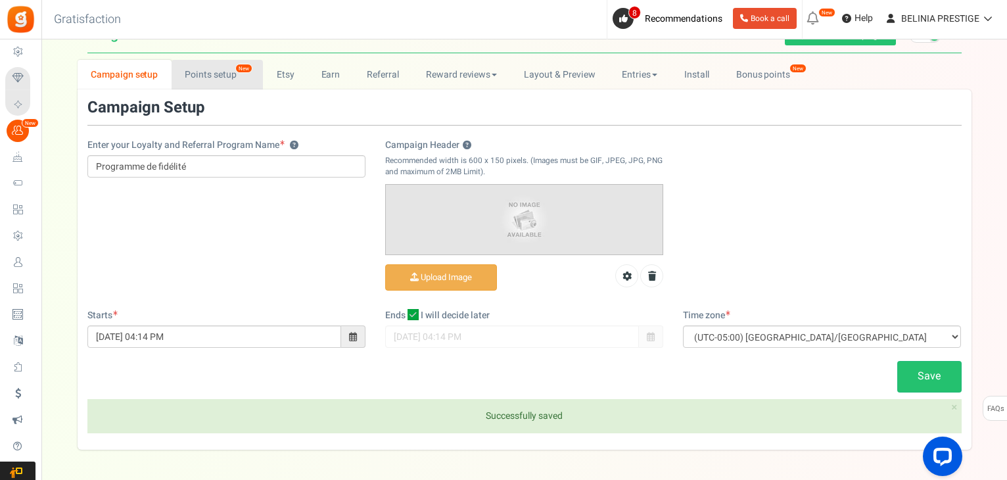
click at [210, 71] on link "Points setup New" at bounding box center [217, 75] width 91 height 30
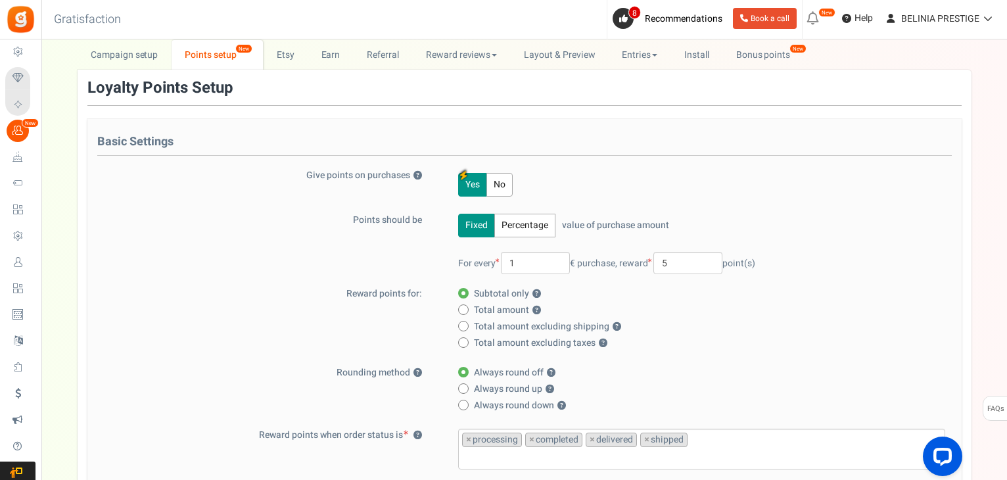
scroll to position [62, 0]
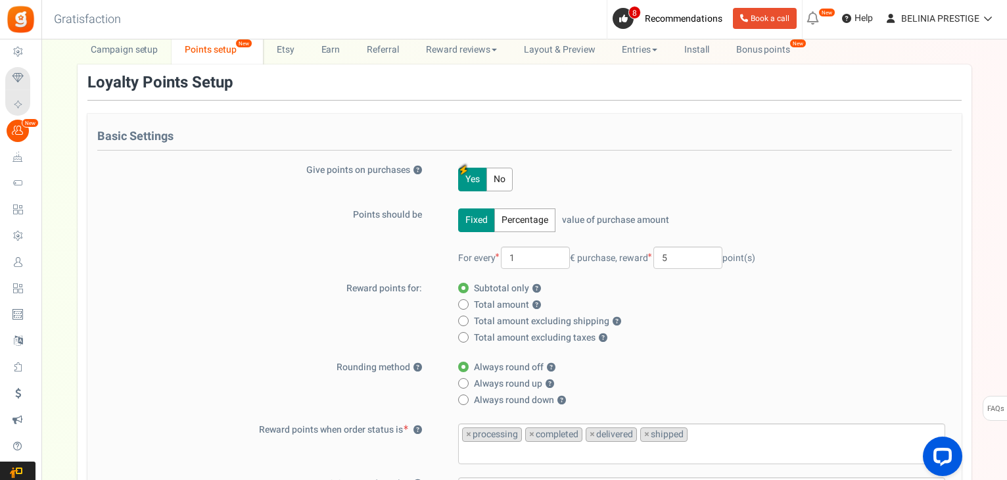
click at [531, 216] on button "Percentage" at bounding box center [524, 220] width 61 height 24
click at [473, 224] on button "Fixed" at bounding box center [476, 220] width 37 height 24
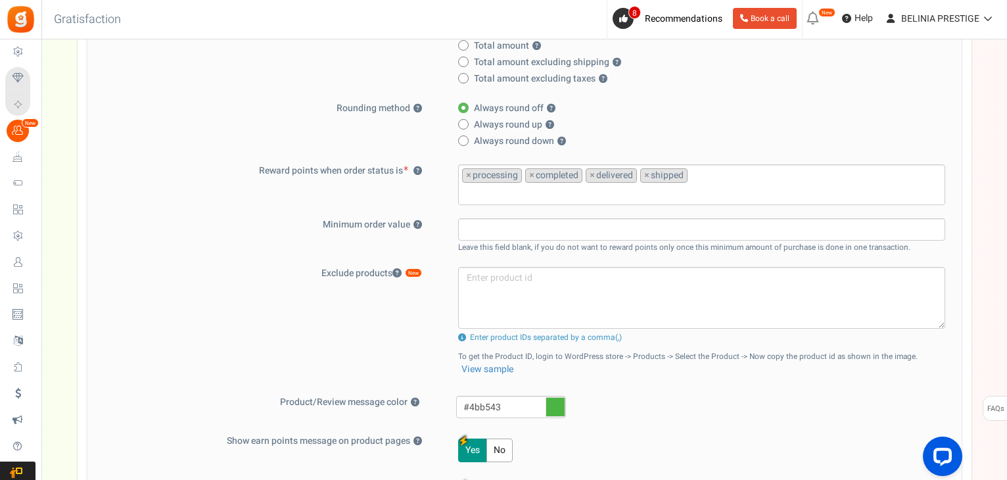
scroll to position [323, 0]
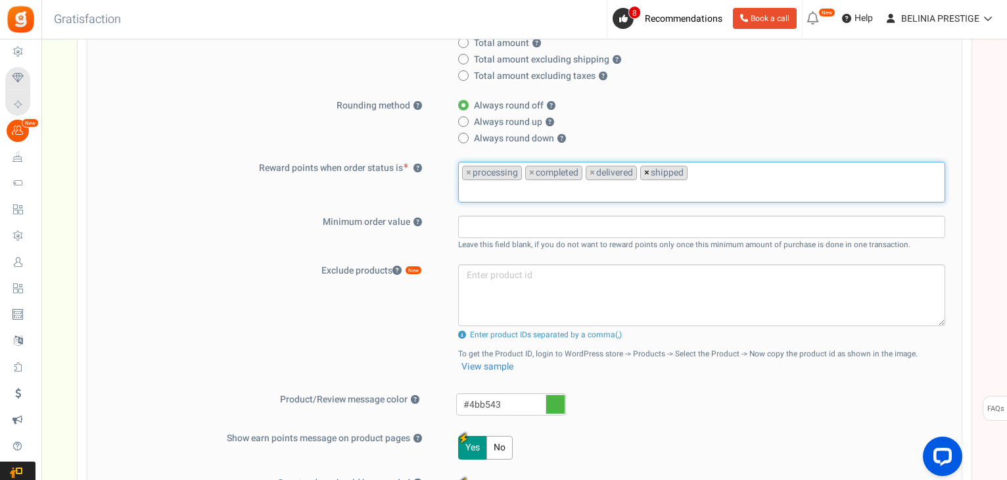
click at [646, 170] on span "×" at bounding box center [646, 172] width 5 height 13
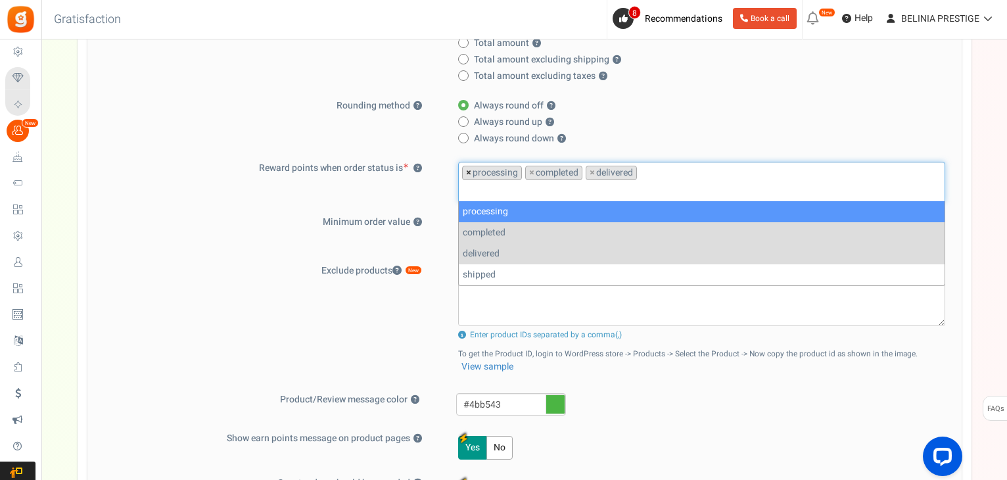
click at [466, 172] on span "×" at bounding box center [468, 172] width 5 height 13
select select "completed"
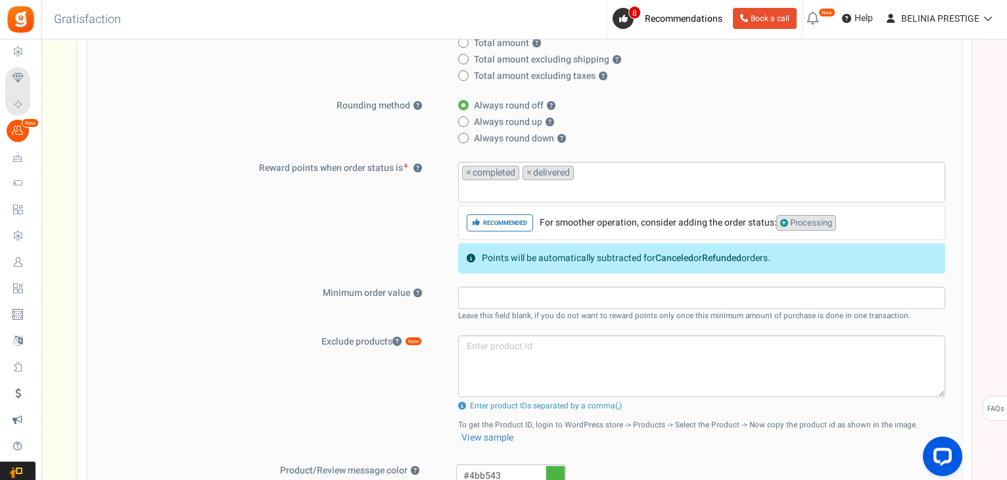
click at [356, 242] on div "Reward points when order status is ? processing completed delivered shipped × c…" at bounding box center [524, 218] width 855 height 112
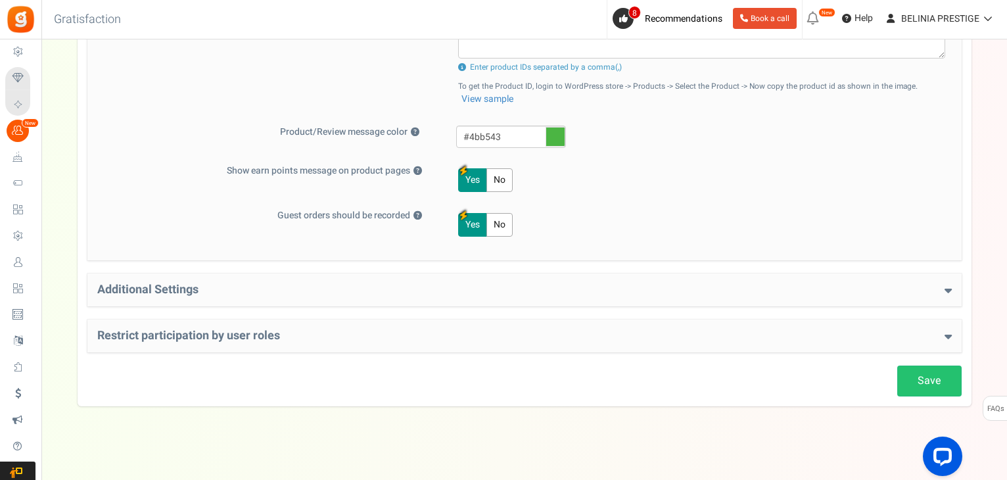
scroll to position [665, 0]
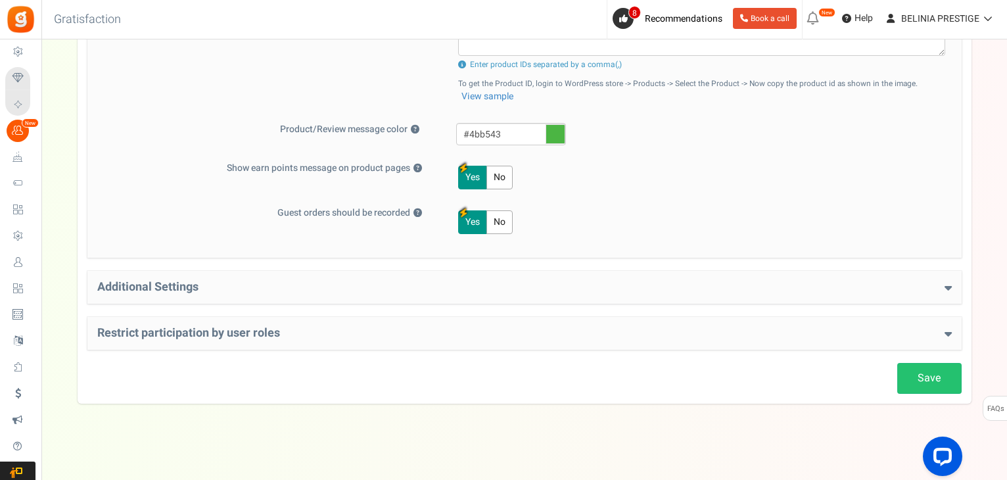
click at [797, 321] on div "Restrict participation by user roles Restrict user roles from participating in …" at bounding box center [524, 333] width 874 height 33
click at [776, 327] on h4 "Restrict participation by user roles" at bounding box center [524, 333] width 855 height 13
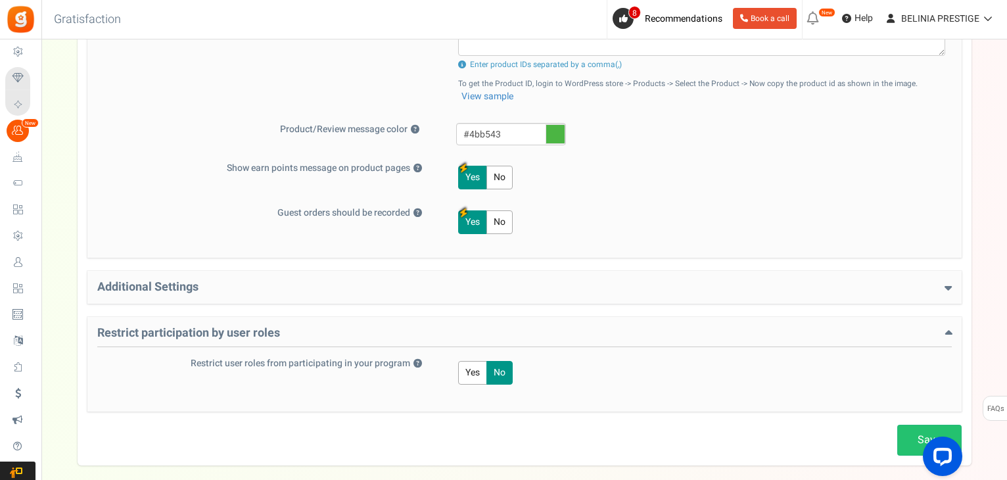
scroll to position [726, 0]
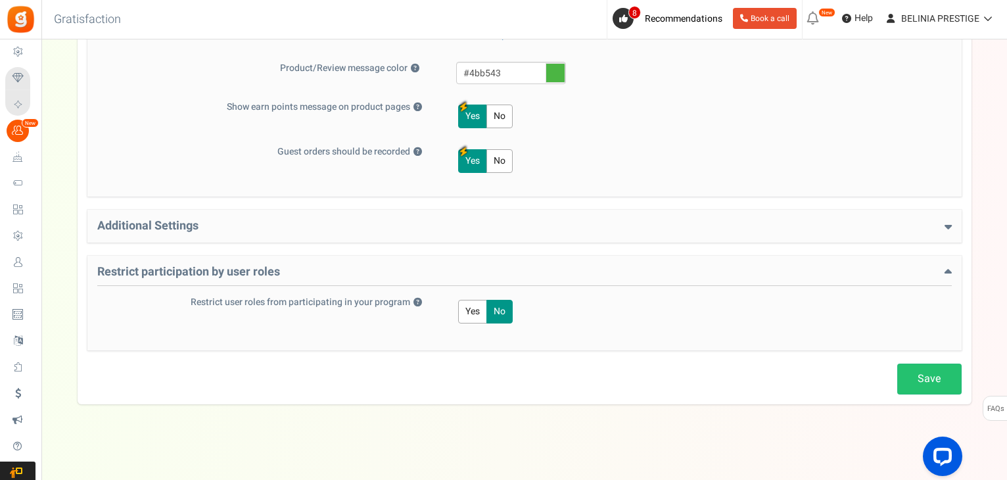
click at [589, 221] on h4 "Additional Settings" at bounding box center [524, 226] width 855 height 13
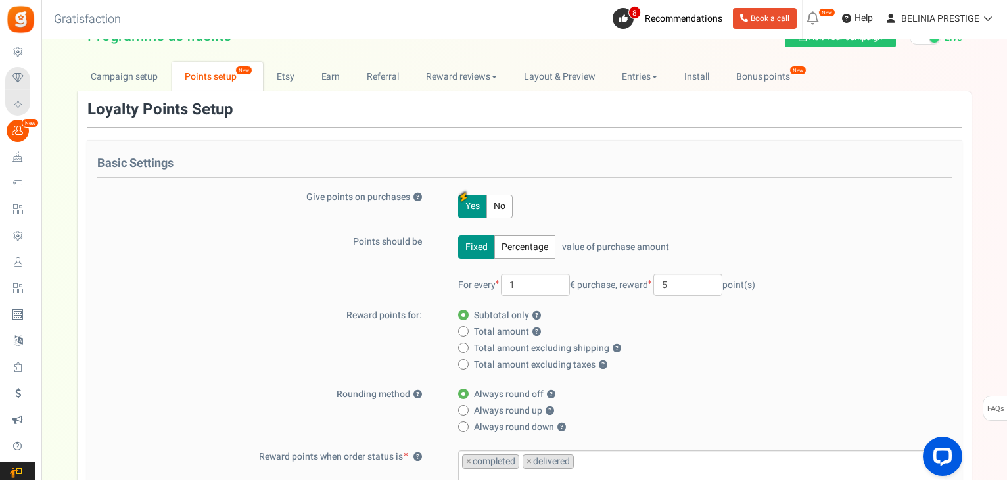
scroll to position [0, 0]
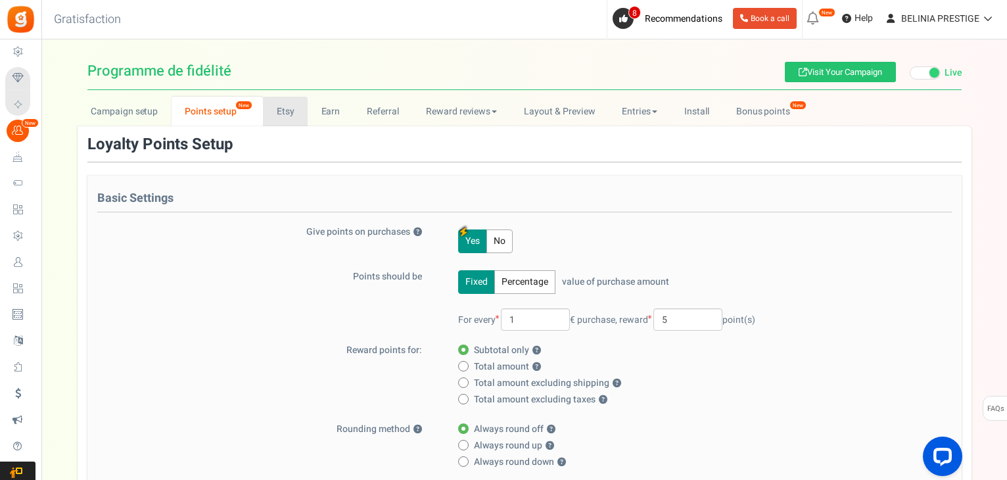
click at [294, 108] on link "Etsy" at bounding box center [285, 112] width 45 height 30
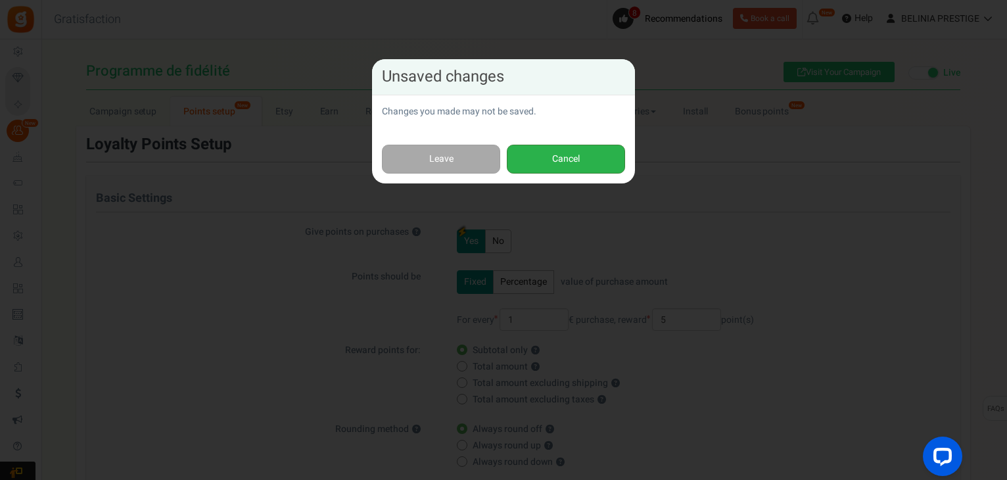
click at [572, 151] on button "Cancel" at bounding box center [566, 160] width 118 height 30
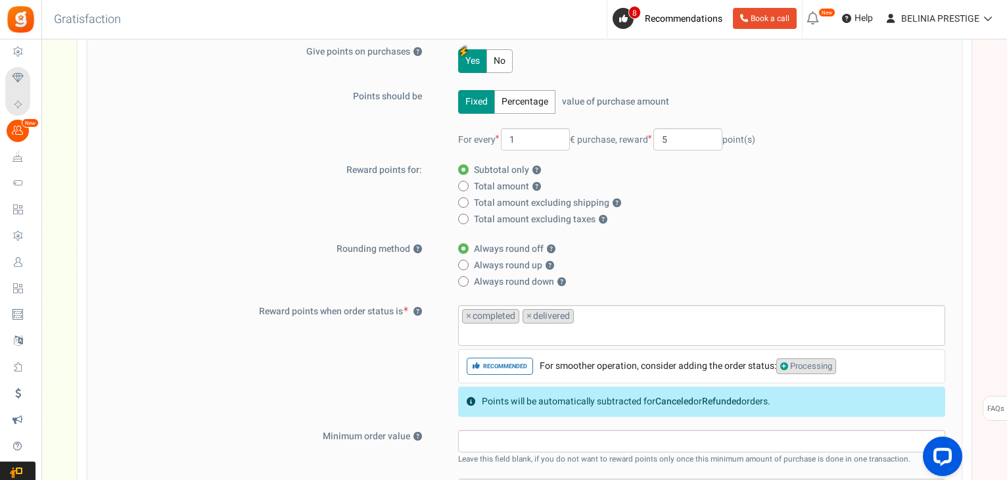
scroll to position [183, 0]
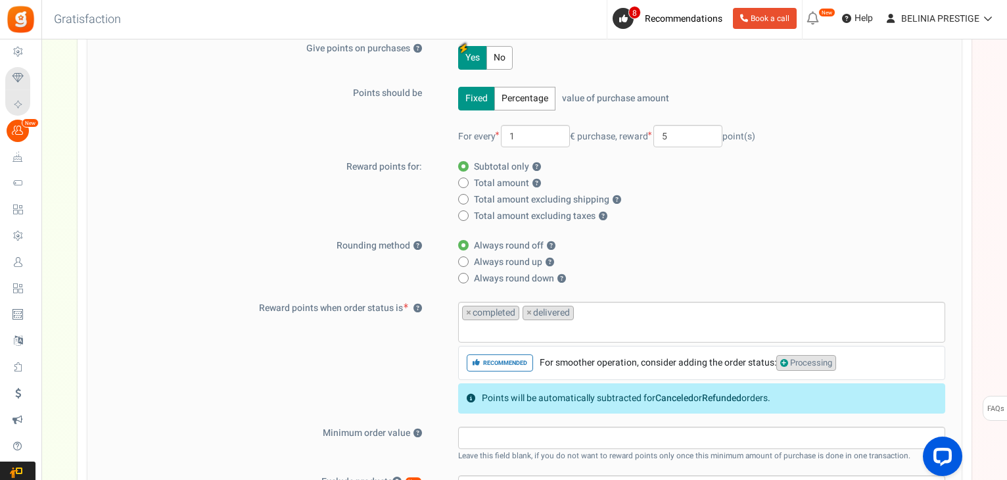
click at [460, 182] on span at bounding box center [463, 182] width 11 height 11
click at [460, 182] on input "Total amount ?" at bounding box center [462, 183] width 9 height 9
radio input "true"
click at [463, 166] on icon at bounding box center [462, 166] width 3 height 3
click at [463, 166] on input "Subtotal only ?" at bounding box center [462, 167] width 9 height 9
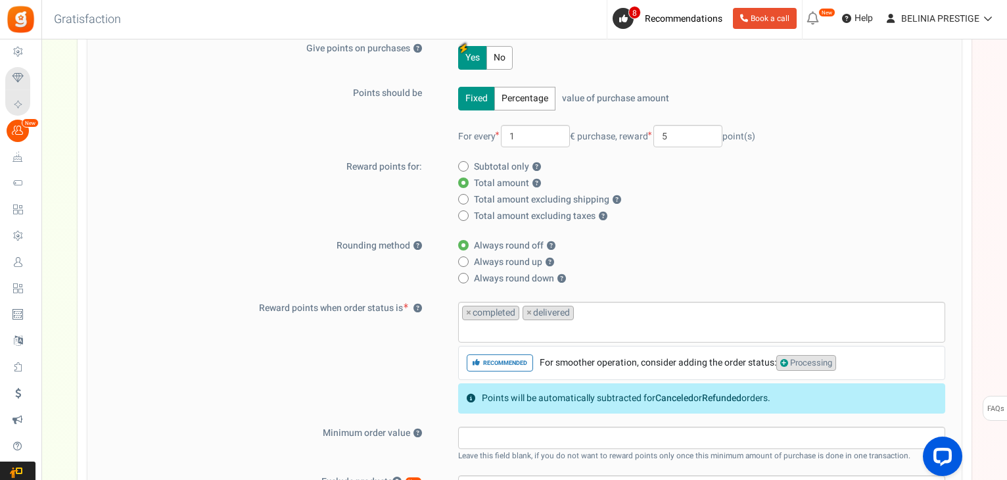
radio input "true"
radio input "false"
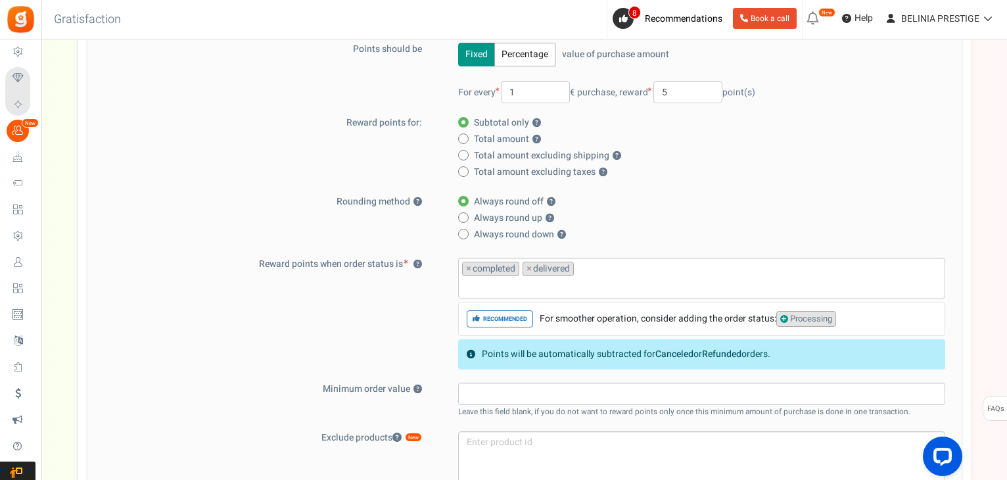
scroll to position [0, 0]
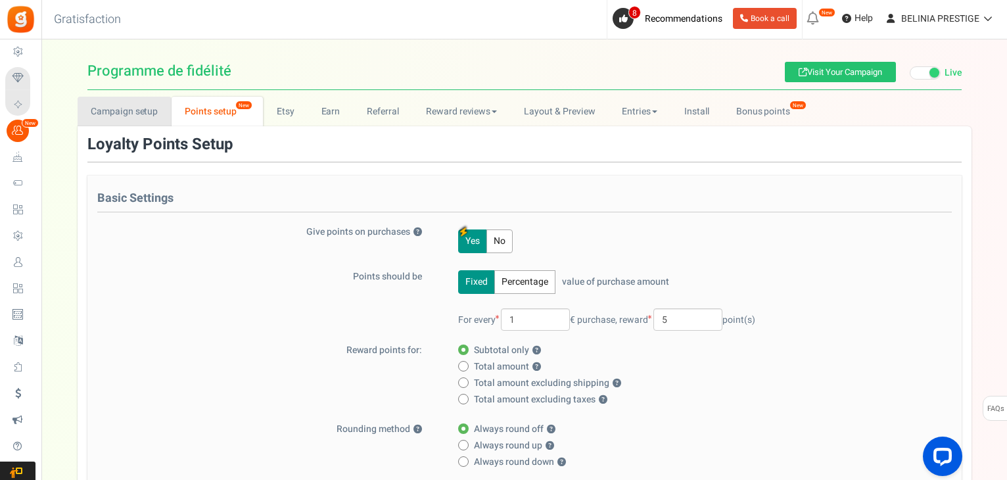
click at [124, 116] on link "Campaign setup" at bounding box center [125, 112] width 94 height 30
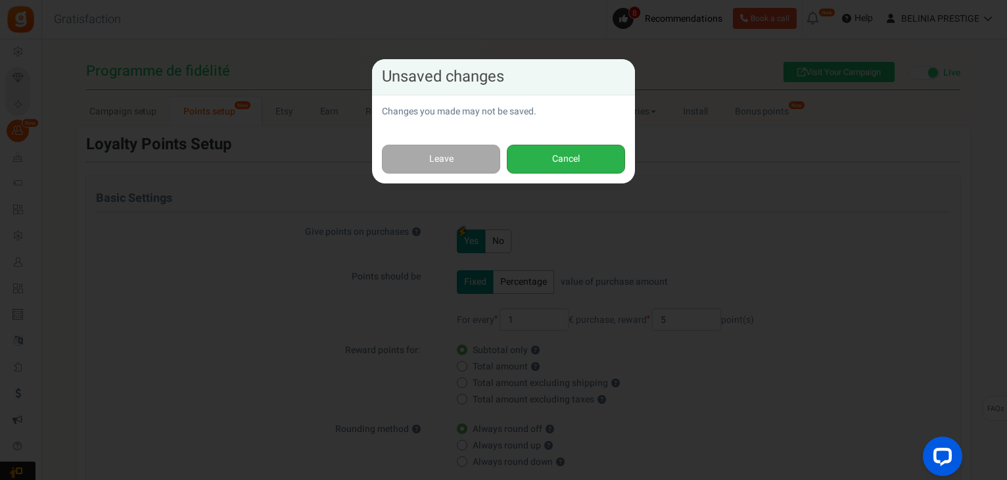
click at [550, 163] on button "Cancel" at bounding box center [566, 160] width 118 height 30
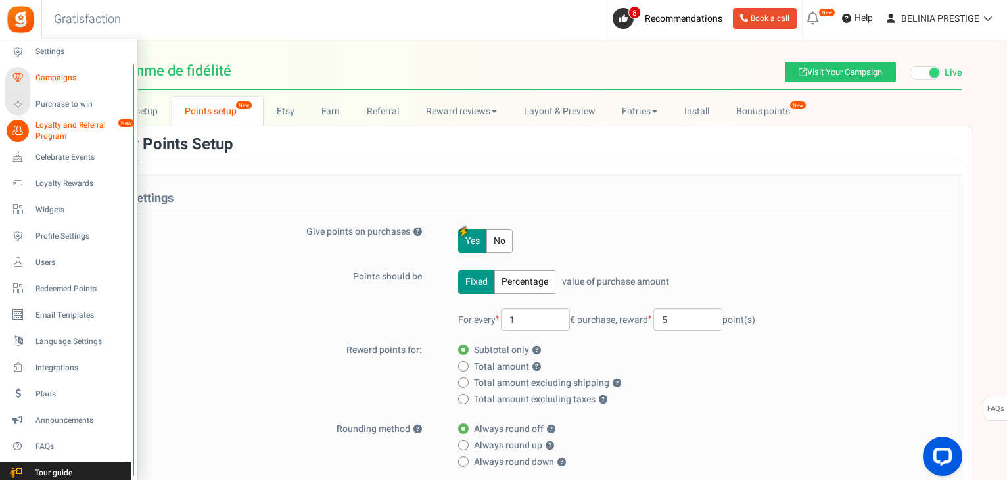
click at [46, 80] on span "Campaigns" at bounding box center [81, 77] width 92 height 11
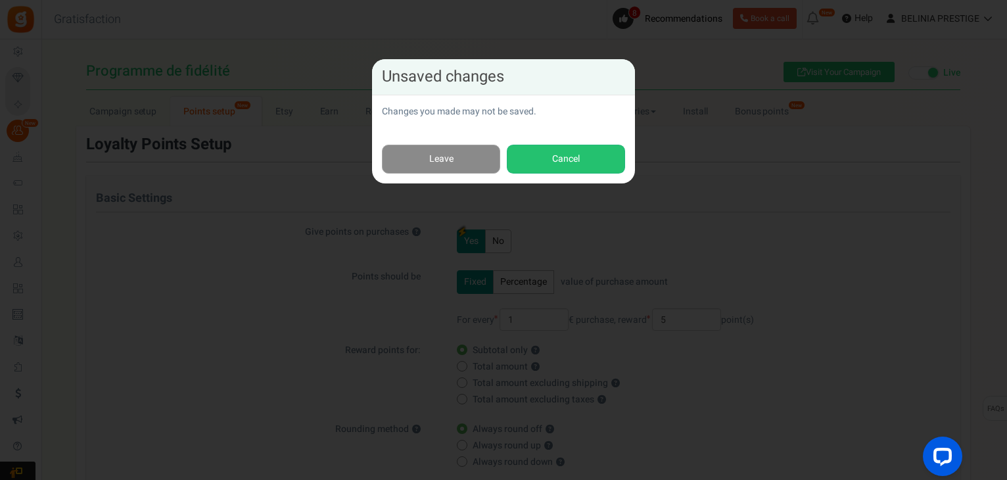
click at [438, 155] on link "Leave" at bounding box center [441, 160] width 118 height 30
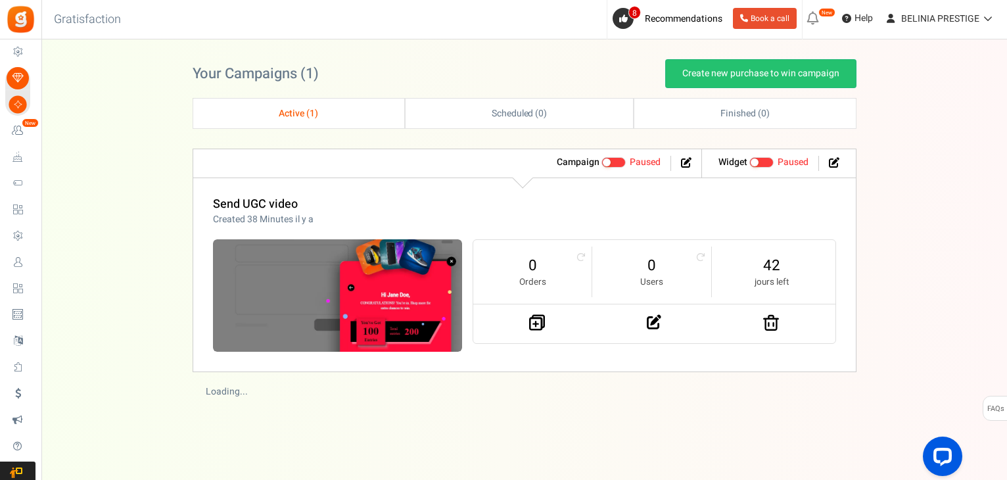
scroll to position [126, 0]
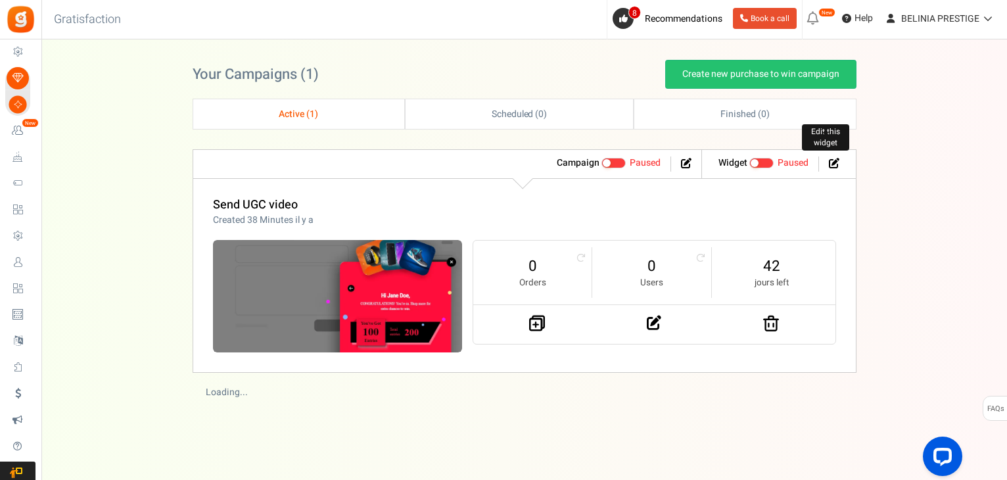
click at [835, 162] on icon at bounding box center [834, 163] width 11 height 11
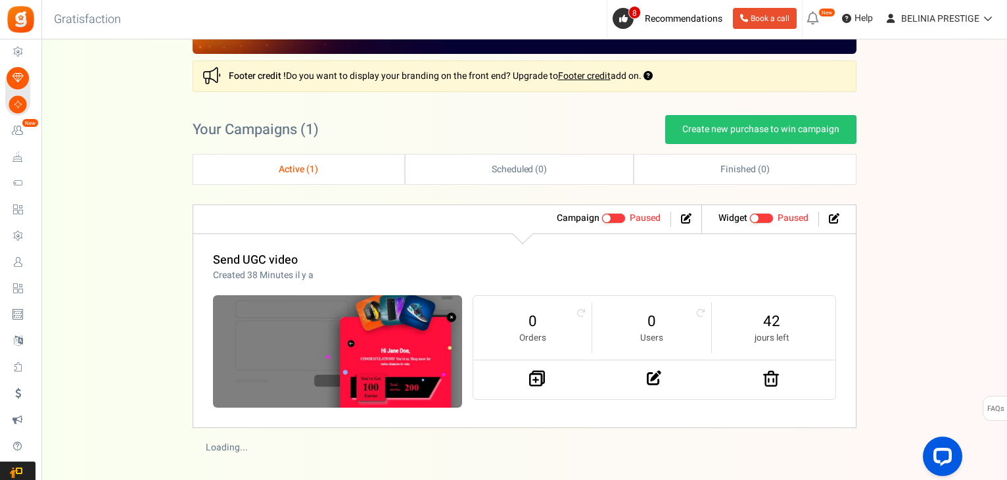
scroll to position [127, 0]
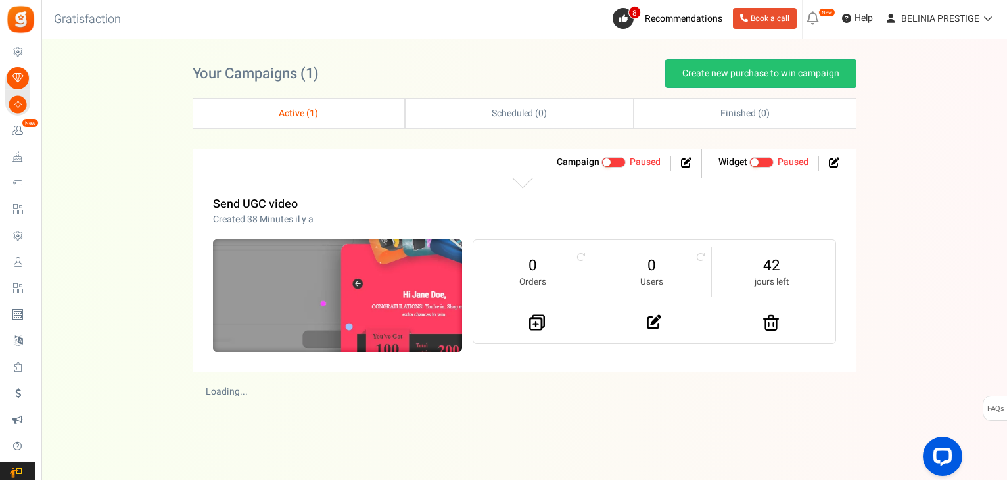
click at [360, 334] on img at bounding box center [338, 296] width 374 height 168
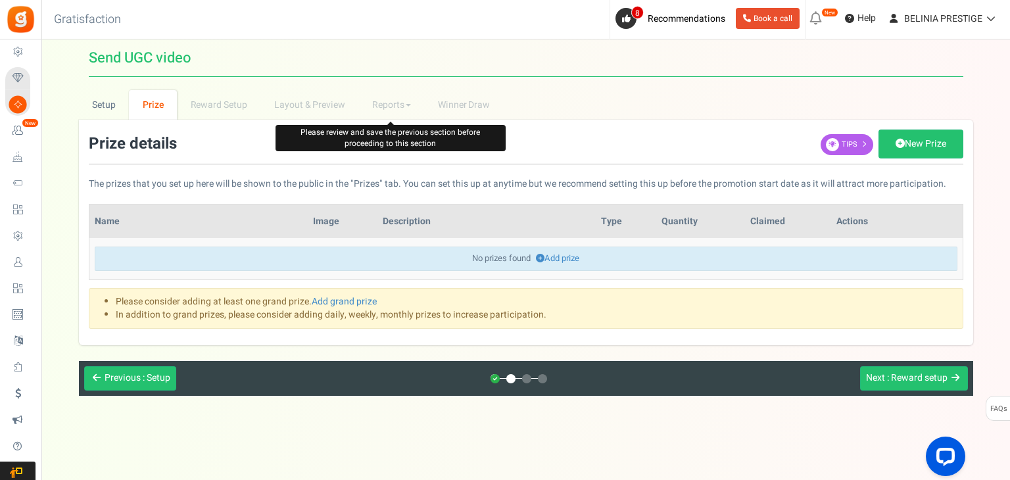
click at [377, 111] on li "Reports Analytics Users Entries Referral Stats" at bounding box center [392, 105] width 66 height 30
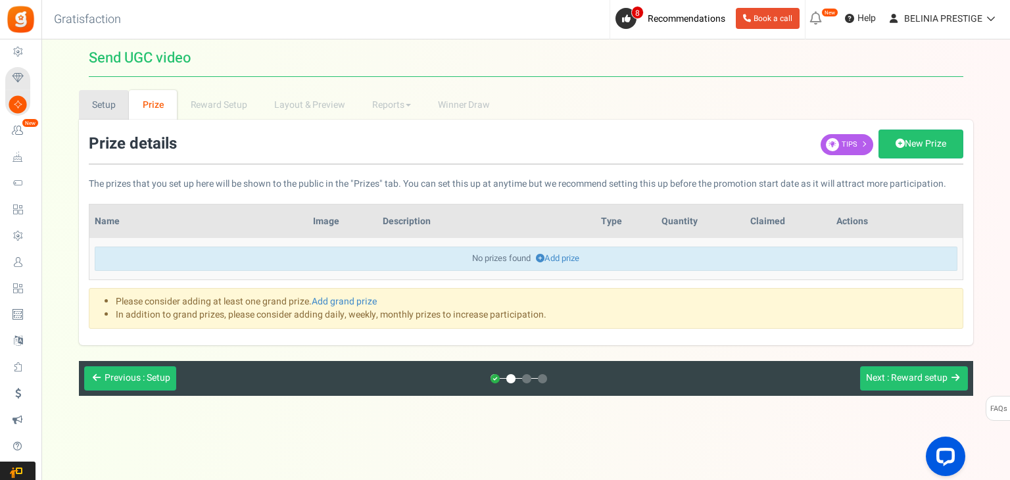
click at [97, 101] on link "Setup" at bounding box center [104, 105] width 51 height 30
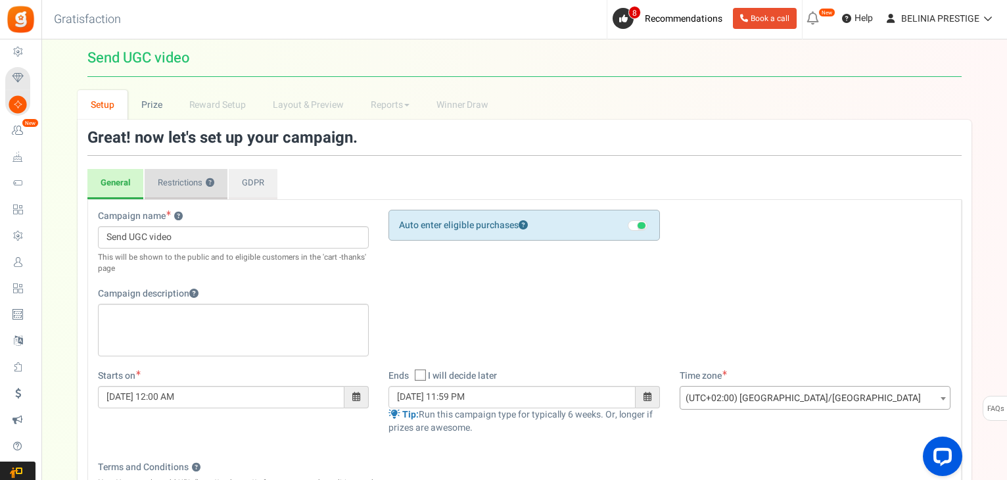
click at [183, 185] on link "Restrictions ?" at bounding box center [186, 184] width 83 height 30
